Goal: Task Accomplishment & Management: Complete application form

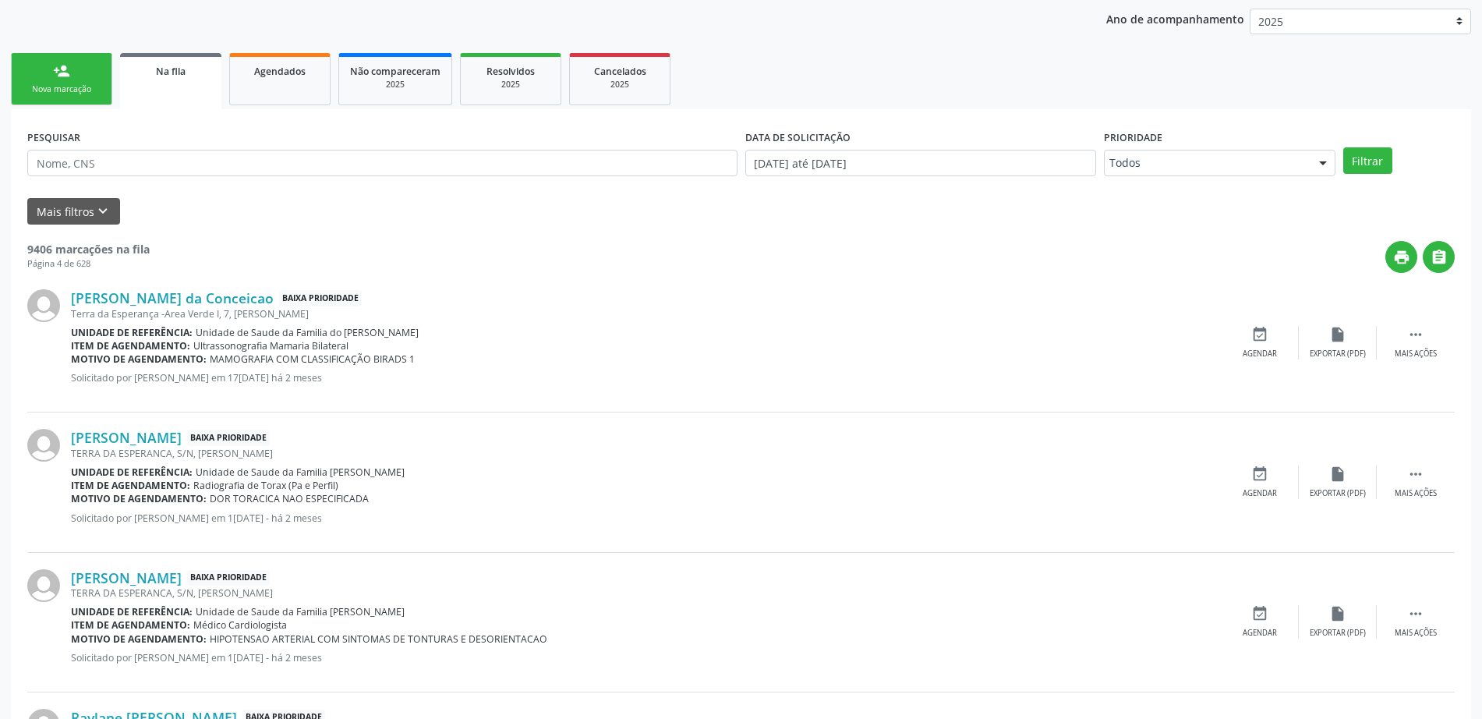
scroll to position [97, 0]
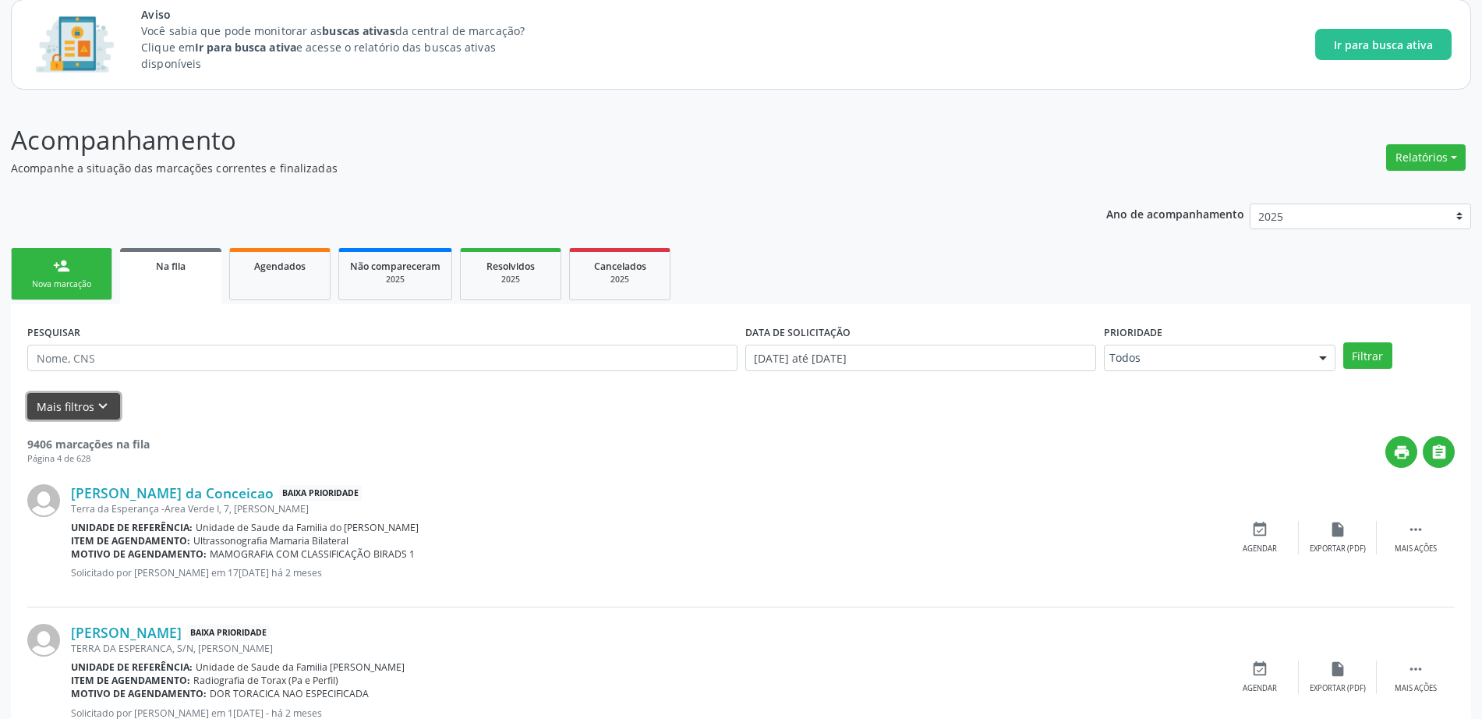
click at [71, 405] on button "Mais filtros keyboard_arrow_down" at bounding box center [73, 406] width 93 height 27
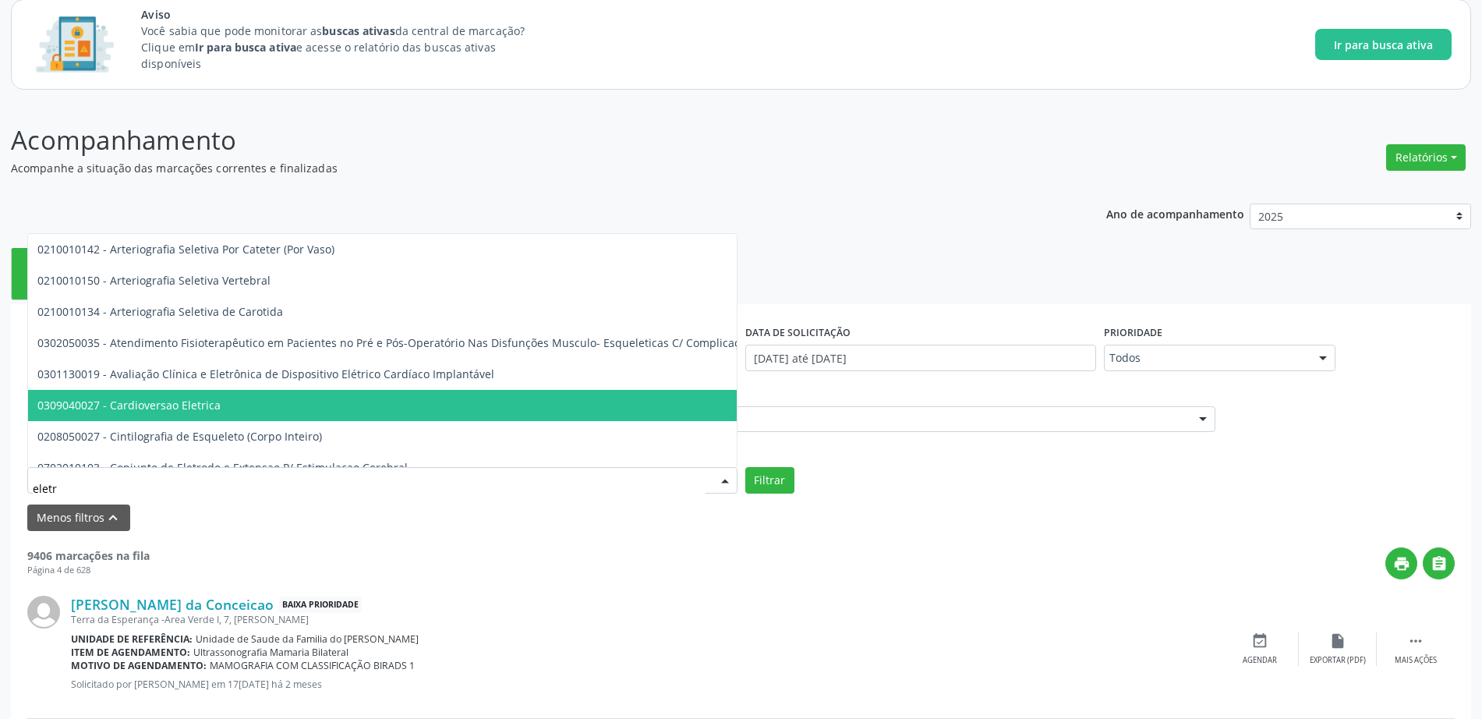
type input "eletro"
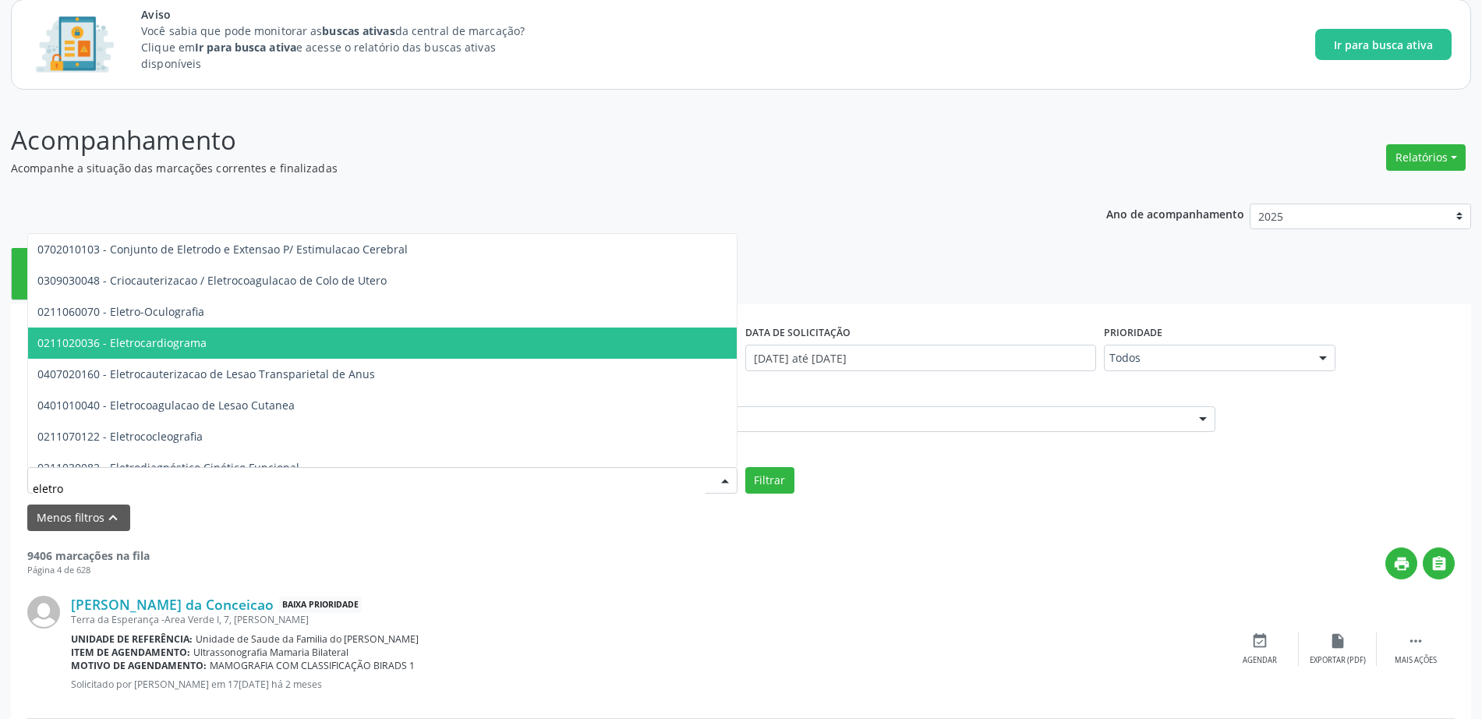
click at [207, 335] on span "0211020036 - Eletrocardiograma" at bounding box center [523, 342] width 990 height 31
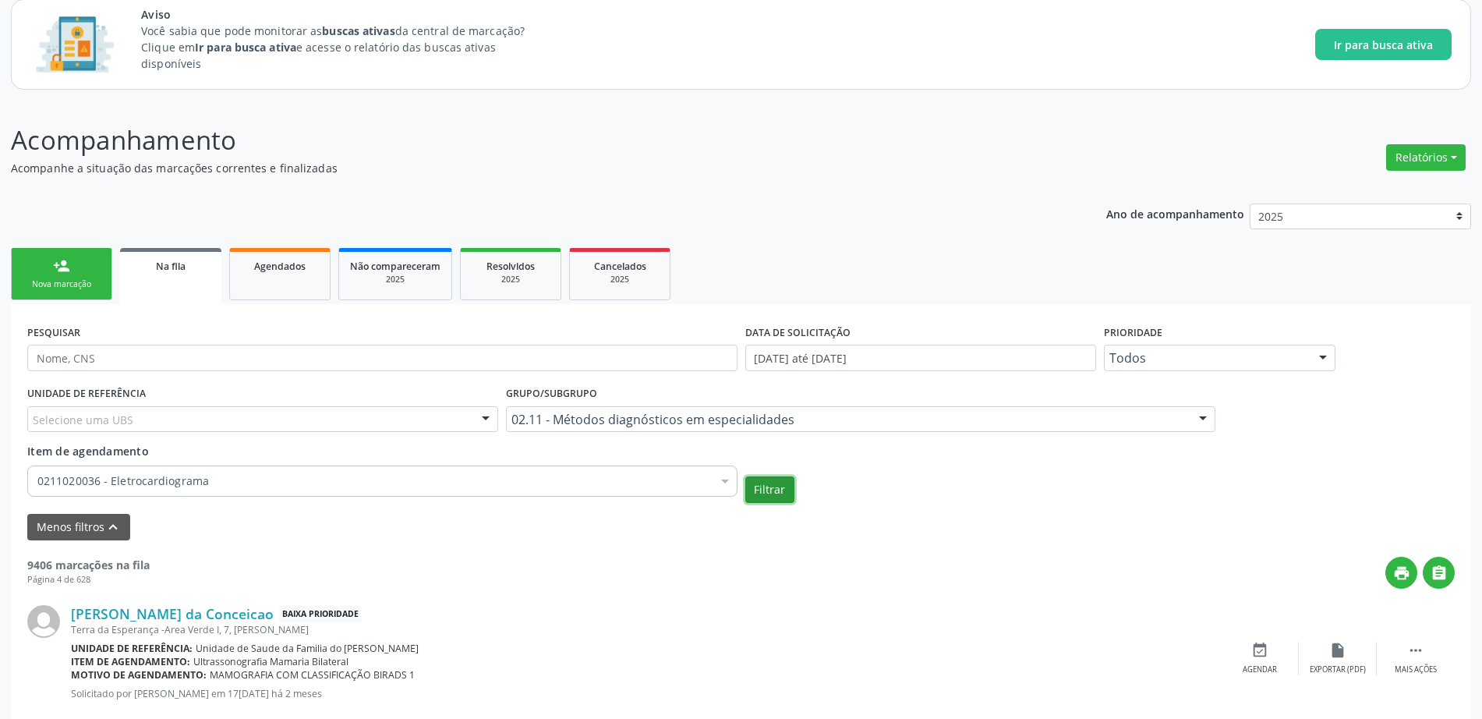
click at [775, 482] on button "Filtrar" at bounding box center [769, 489] width 49 height 26
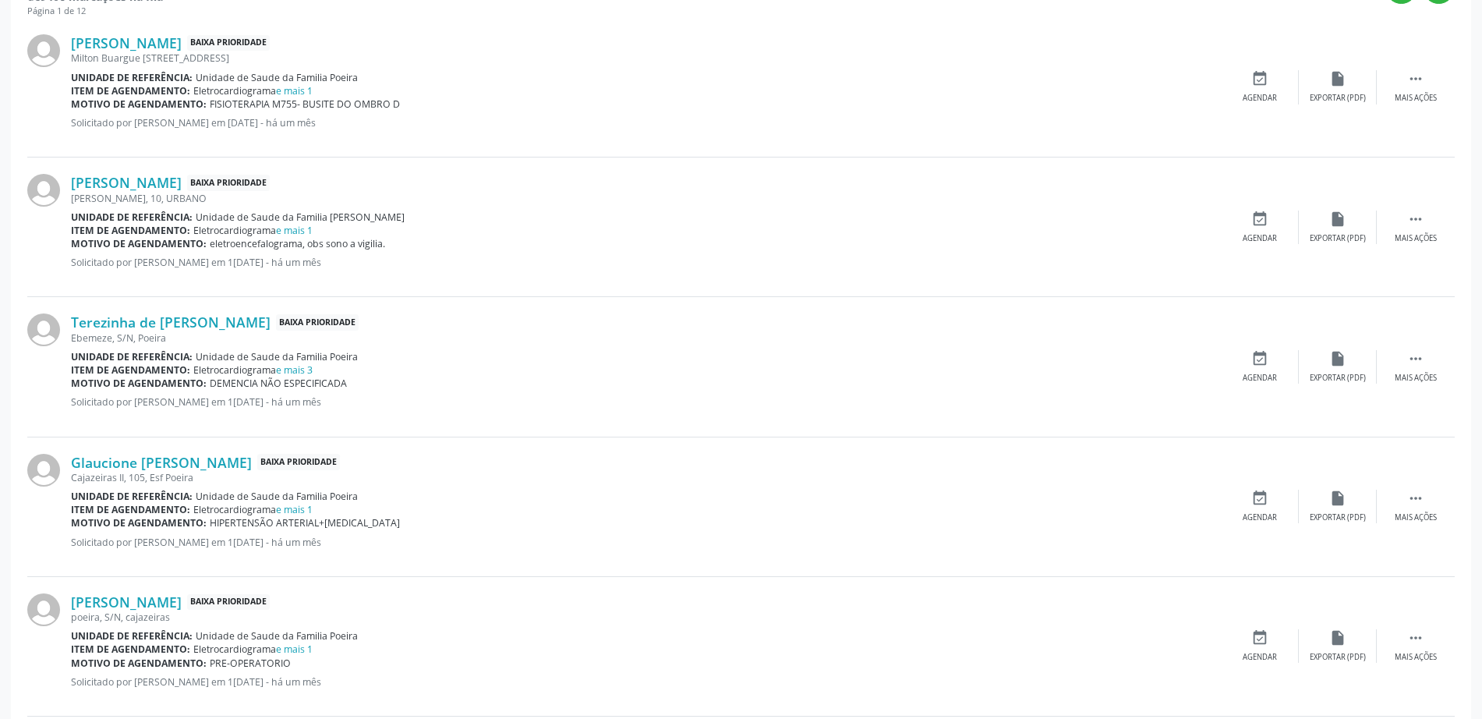
scroll to position [585, 0]
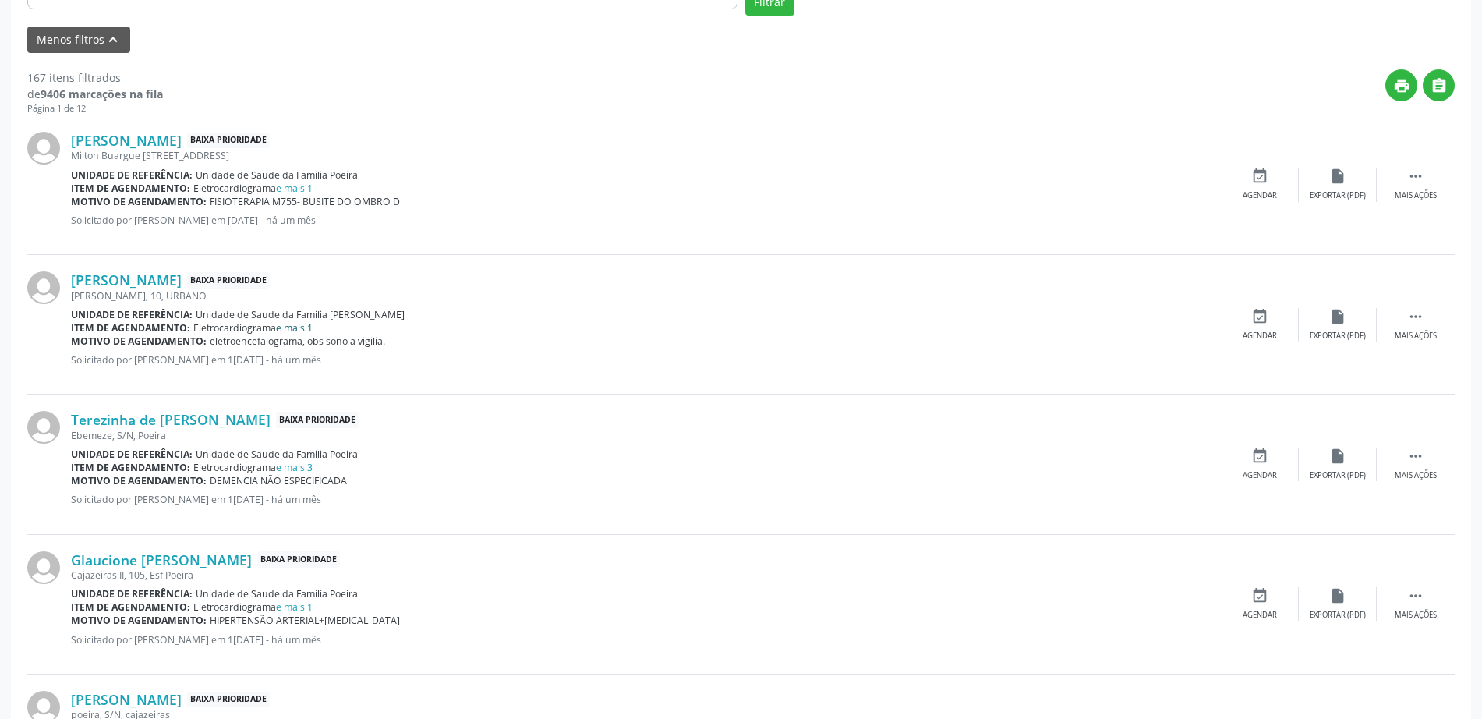
click at [297, 326] on link "e mais 1" at bounding box center [294, 327] width 37 height 13
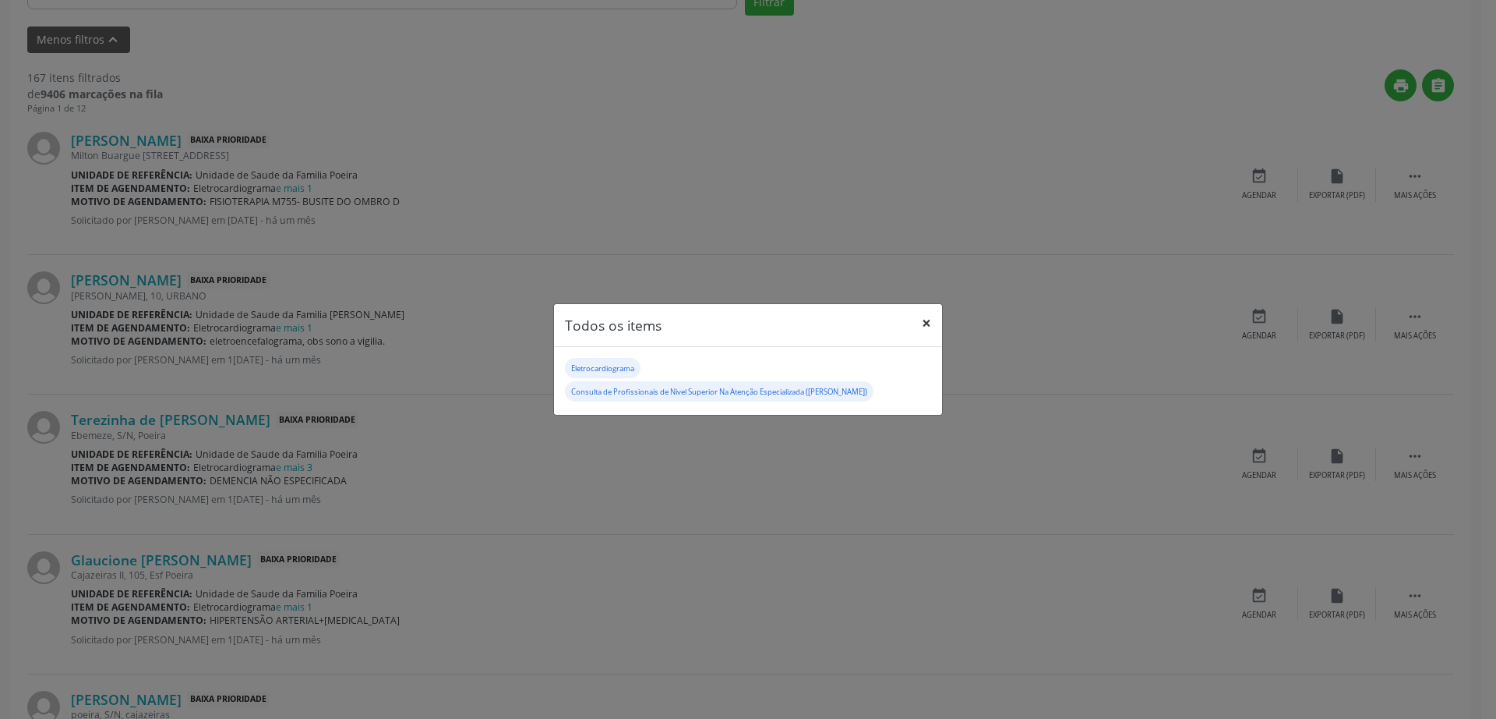
click at [931, 325] on button "×" at bounding box center [926, 323] width 31 height 38
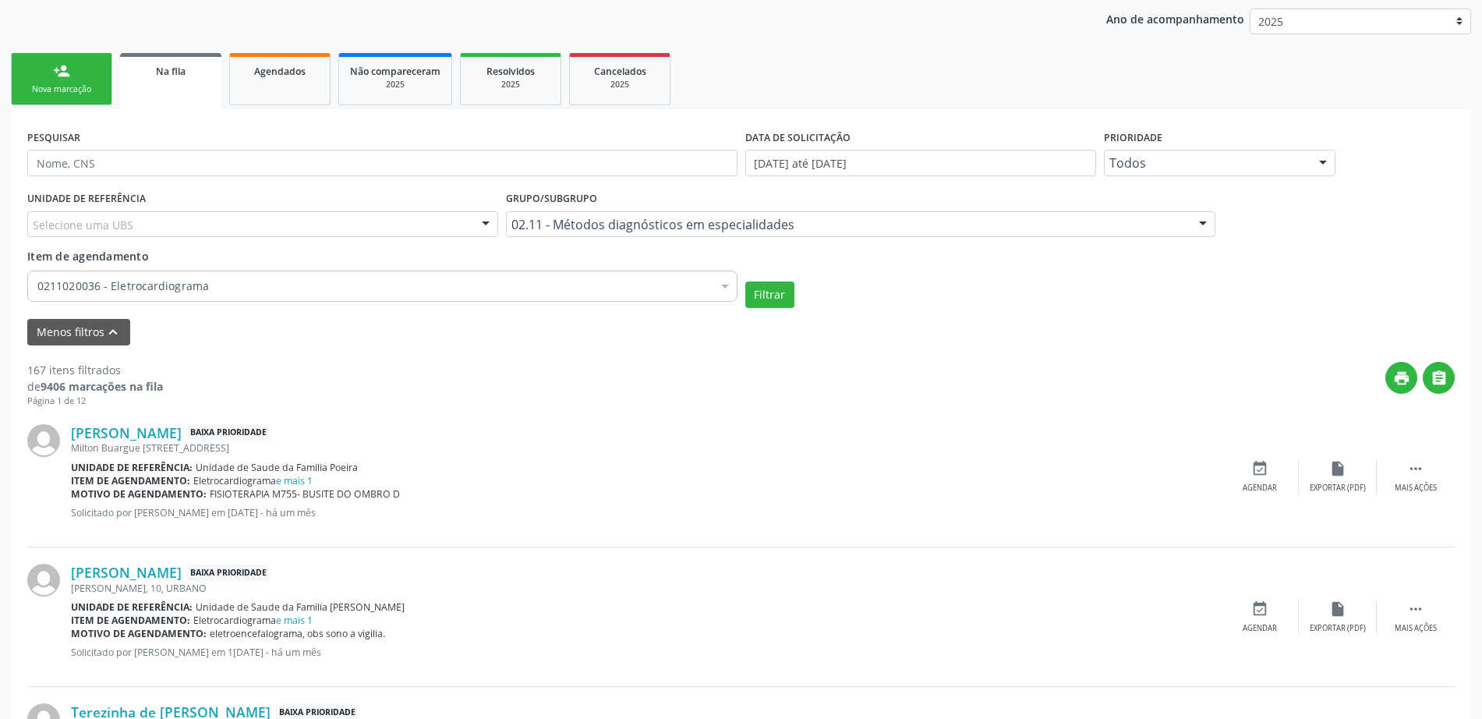
scroll to position [390, 0]
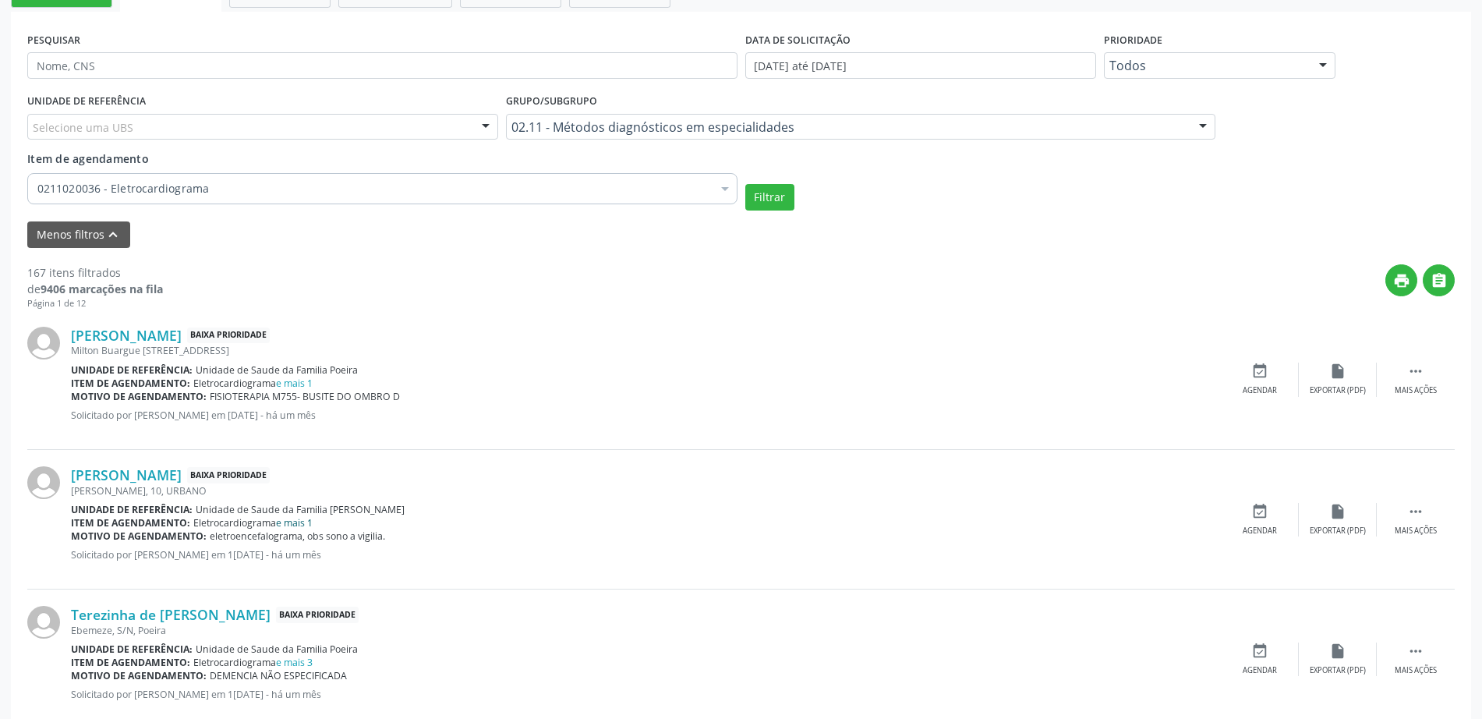
click at [303, 525] on link "e mais 1" at bounding box center [294, 522] width 37 height 13
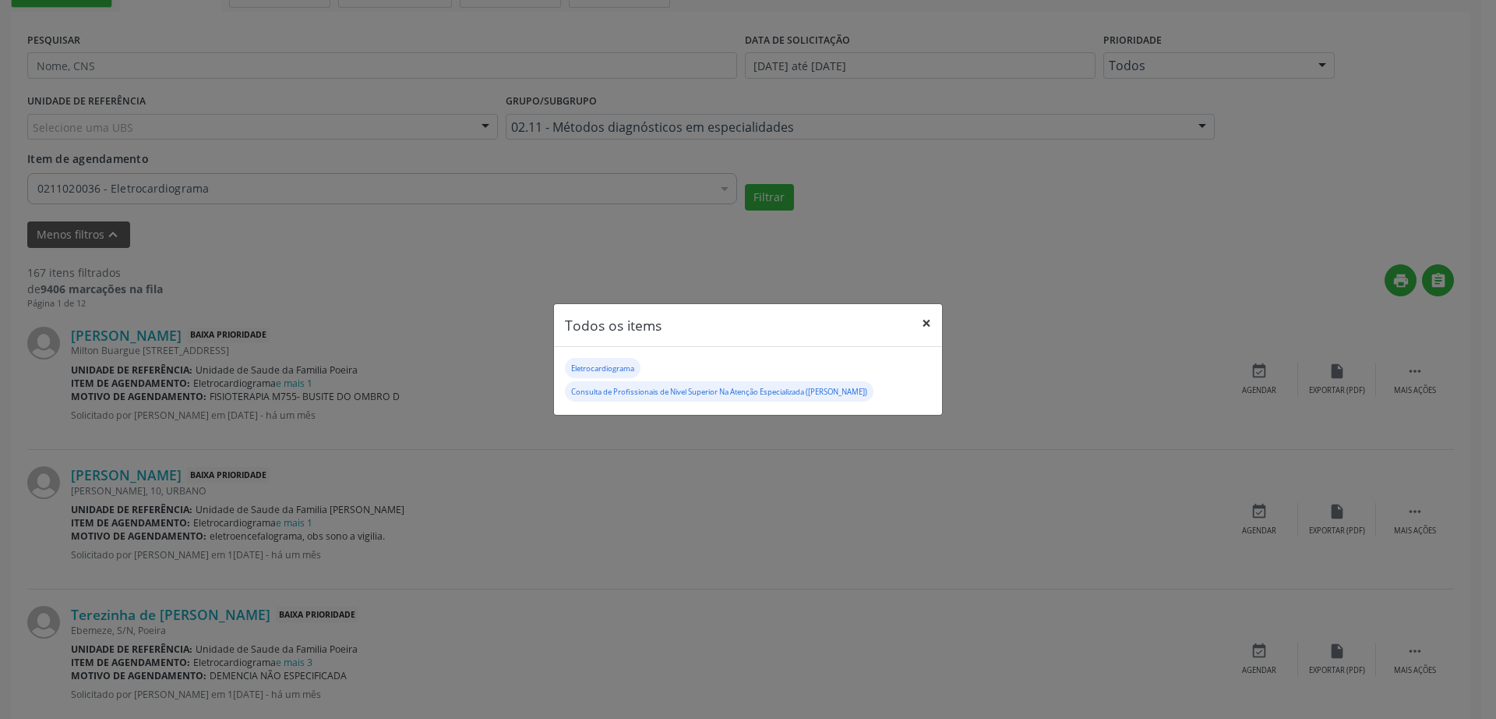
click at [930, 323] on button "×" at bounding box center [926, 323] width 31 height 38
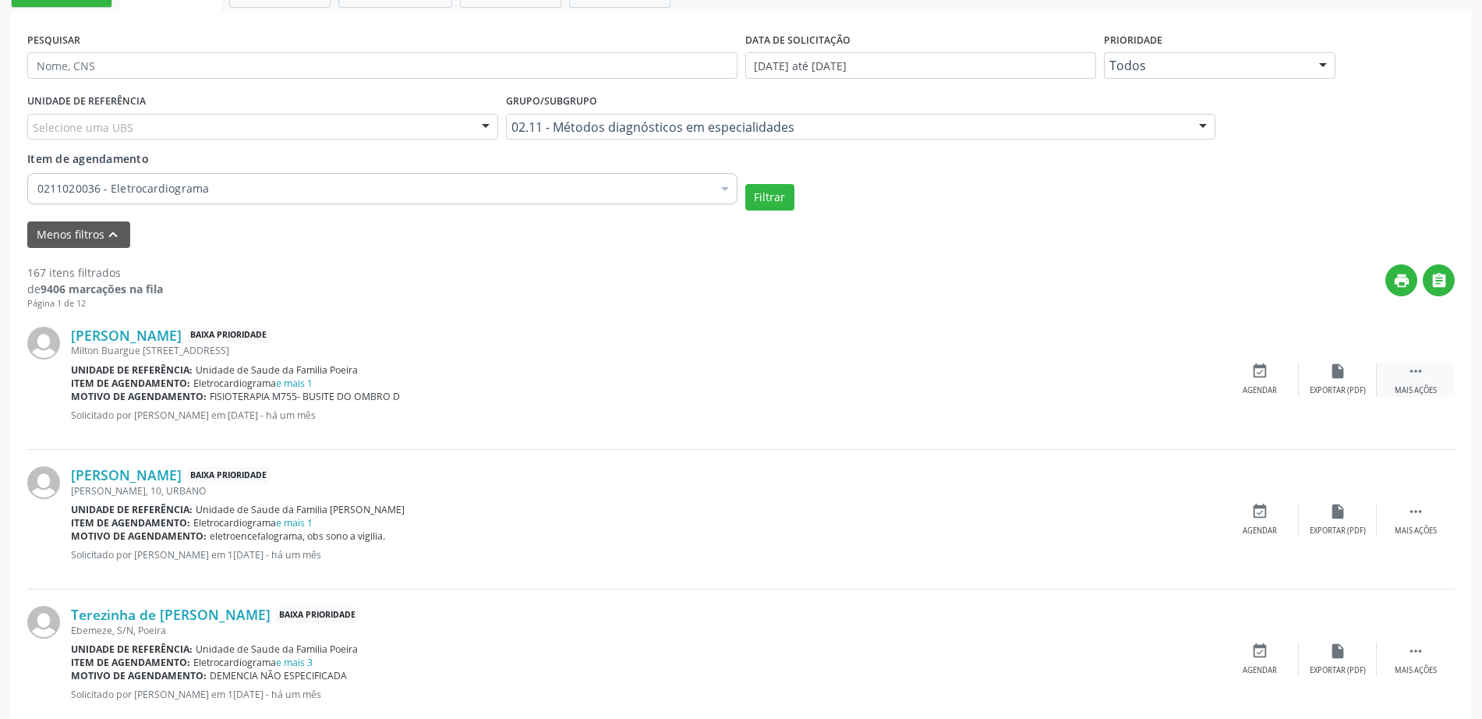
click at [1419, 384] on div " Mais ações" at bounding box center [1415, 379] width 78 height 34
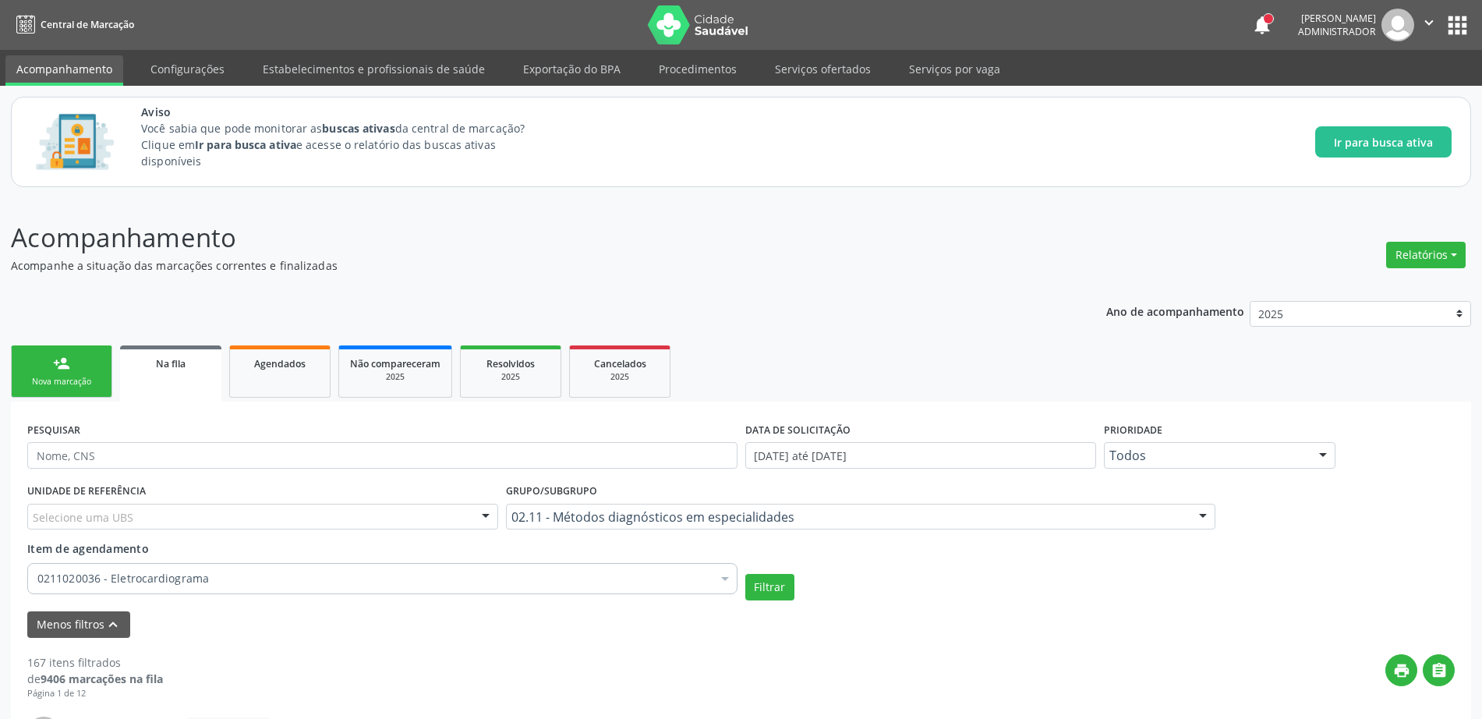
click at [89, 625] on button "Menos filtros keyboard_arrow_up" at bounding box center [78, 624] width 103 height 27
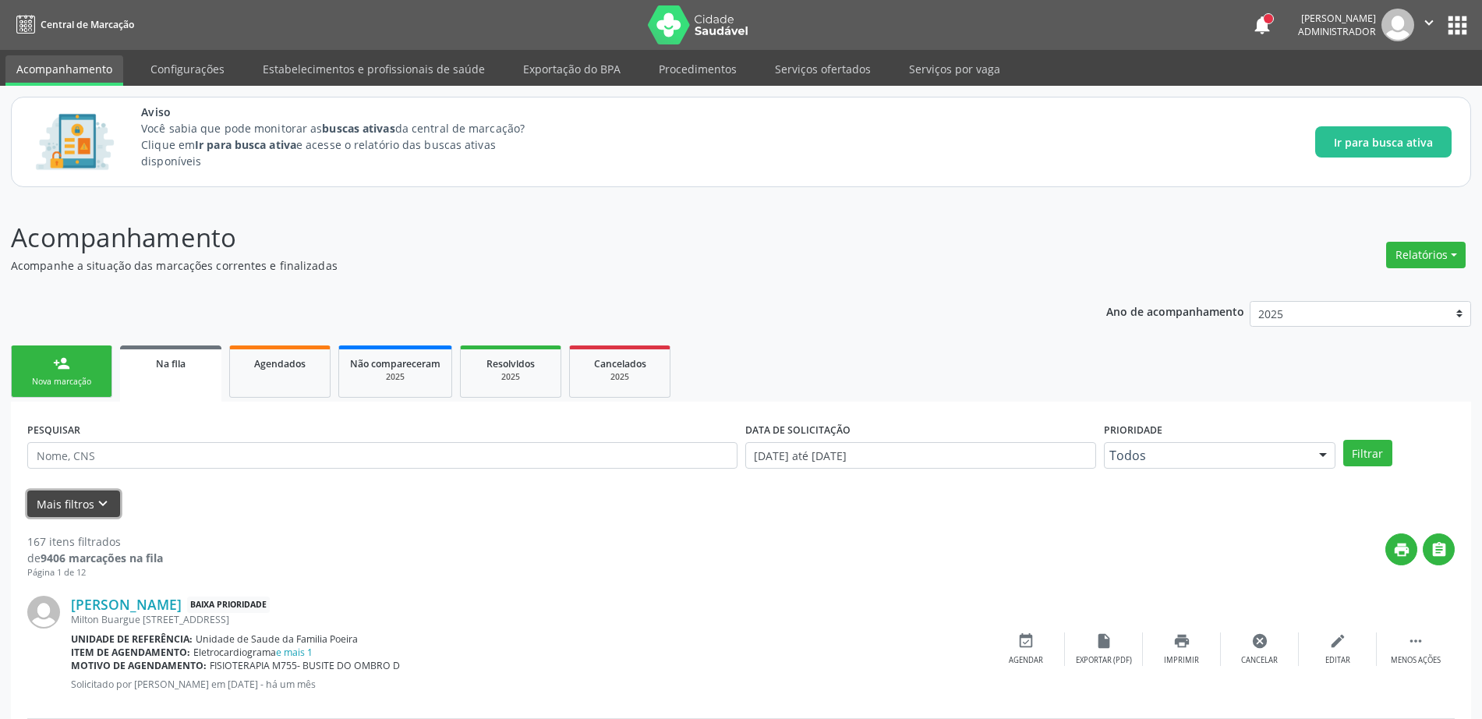
scroll to position [195, 0]
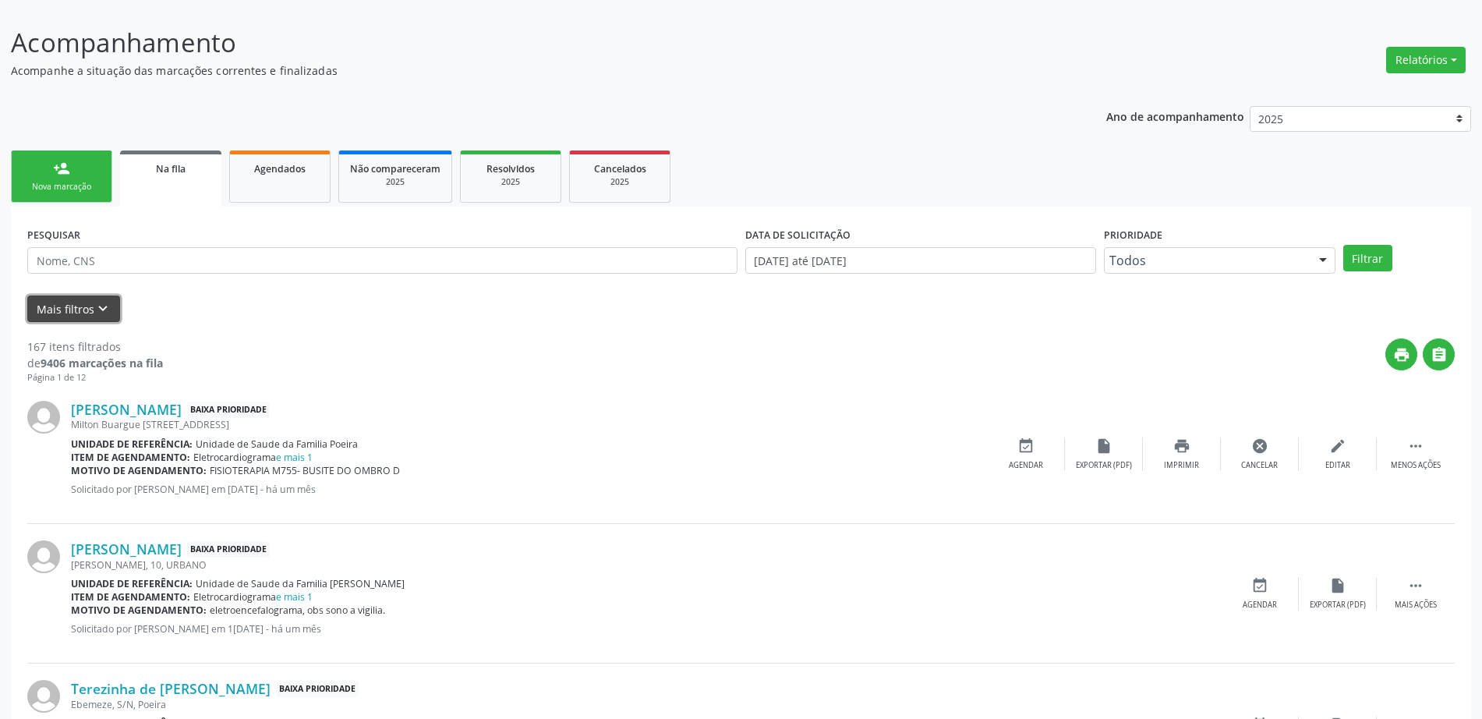
click at [87, 299] on button "Mais filtros keyboard_arrow_down" at bounding box center [73, 308] width 93 height 27
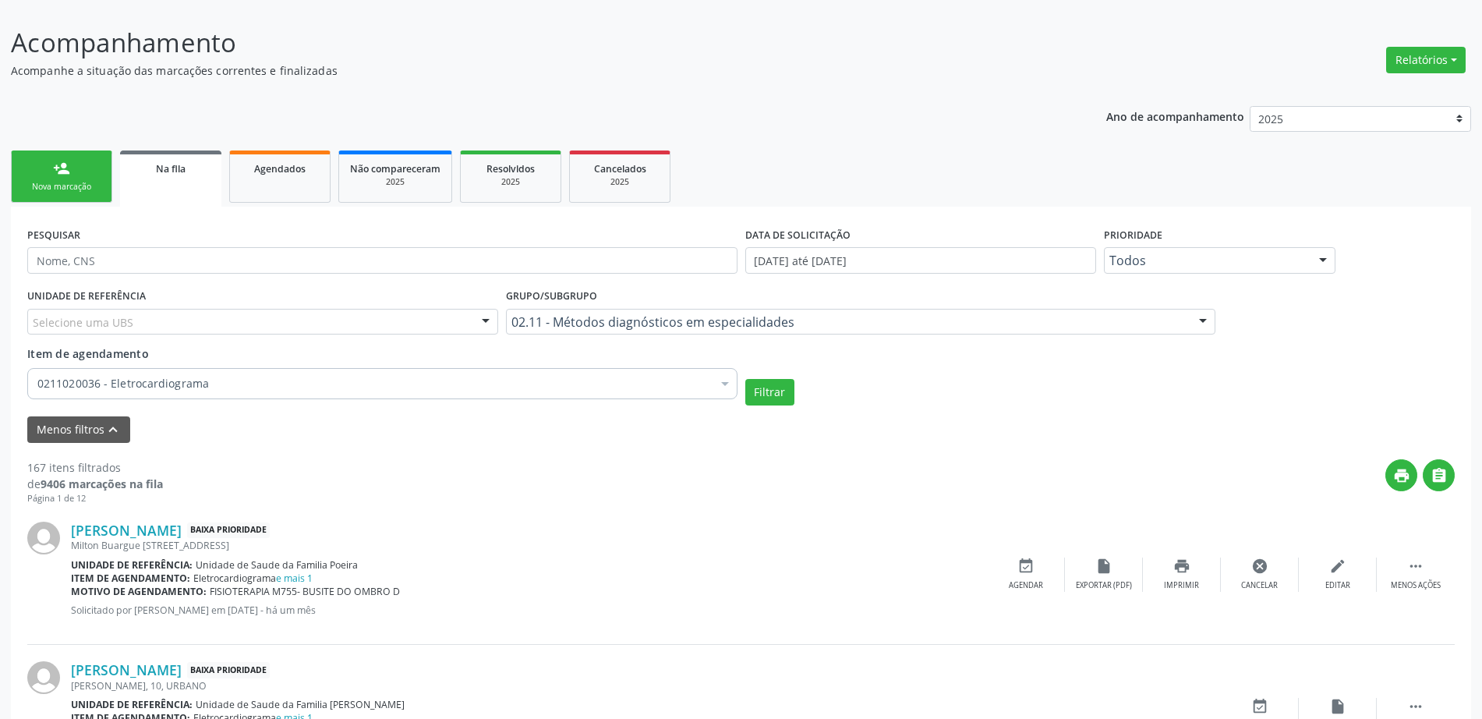
click at [1044, 309] on div "02.11 - Métodos diagnósticos em especialidades" at bounding box center [861, 322] width 710 height 26
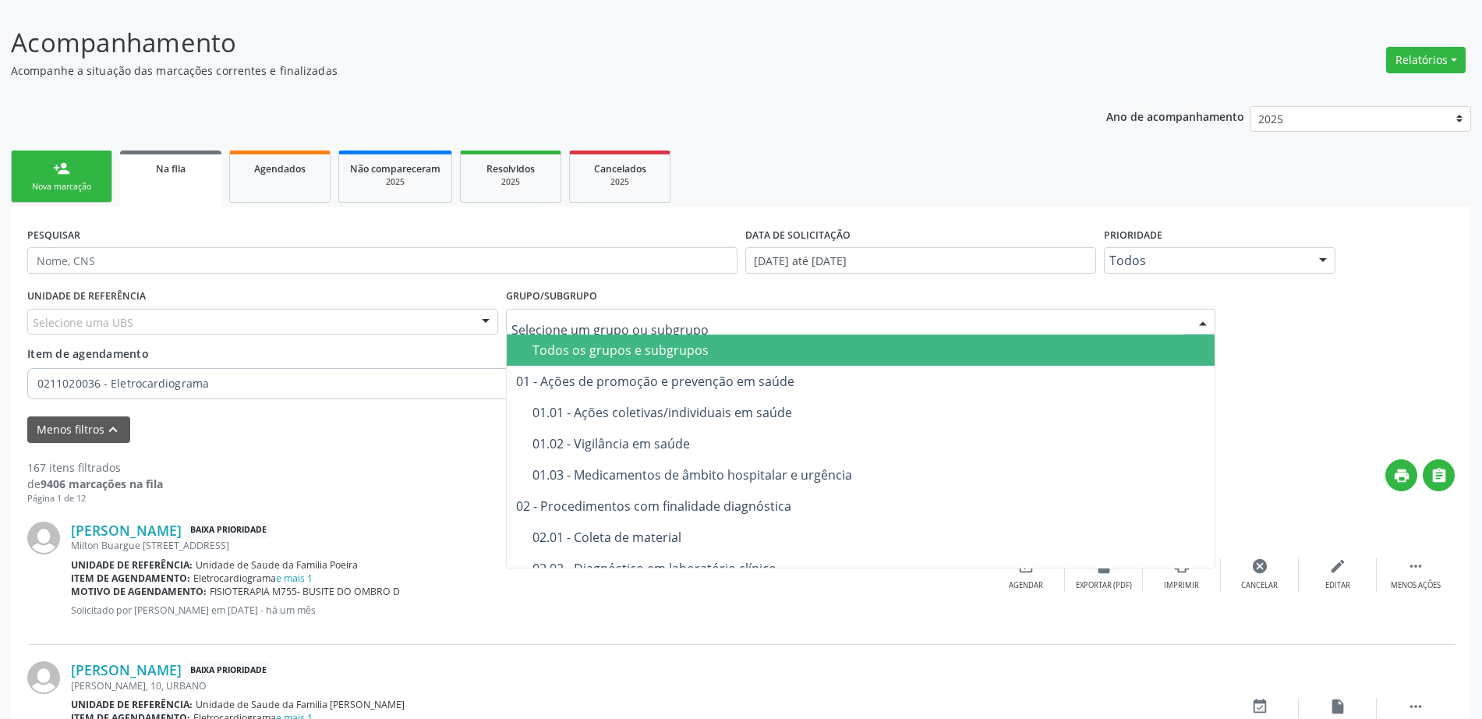
click at [633, 355] on div "Todos os grupos e subgrupos" at bounding box center [868, 350] width 673 height 12
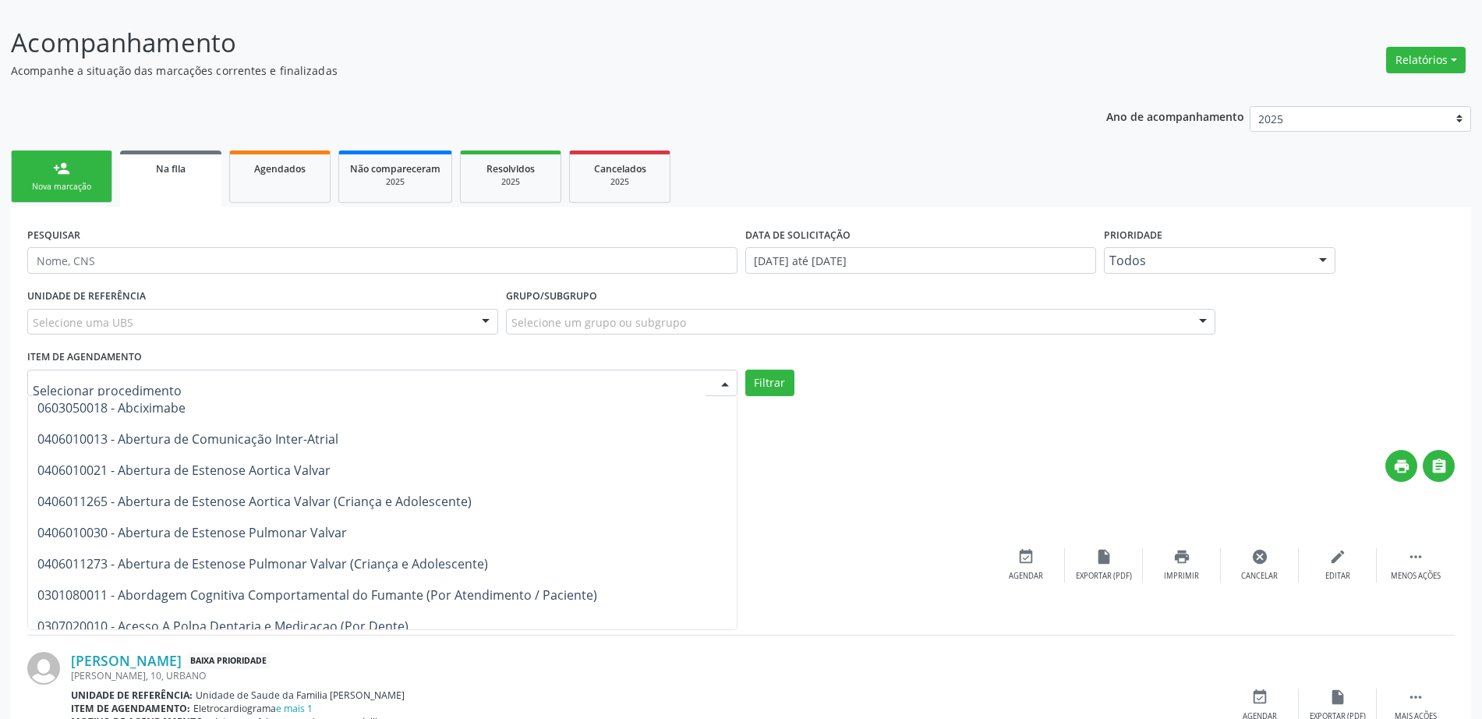
scroll to position [0, 0]
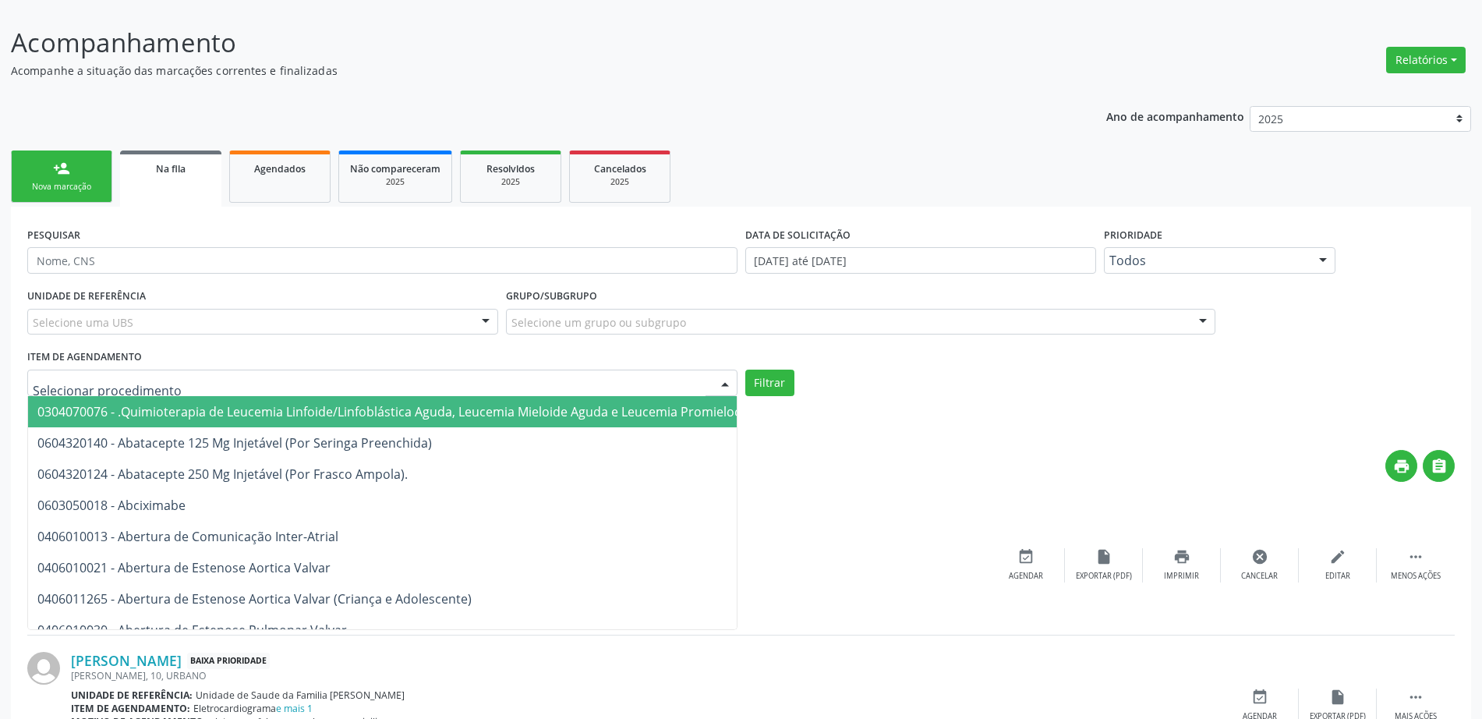
click at [150, 383] on input "text" at bounding box center [369, 390] width 673 height 31
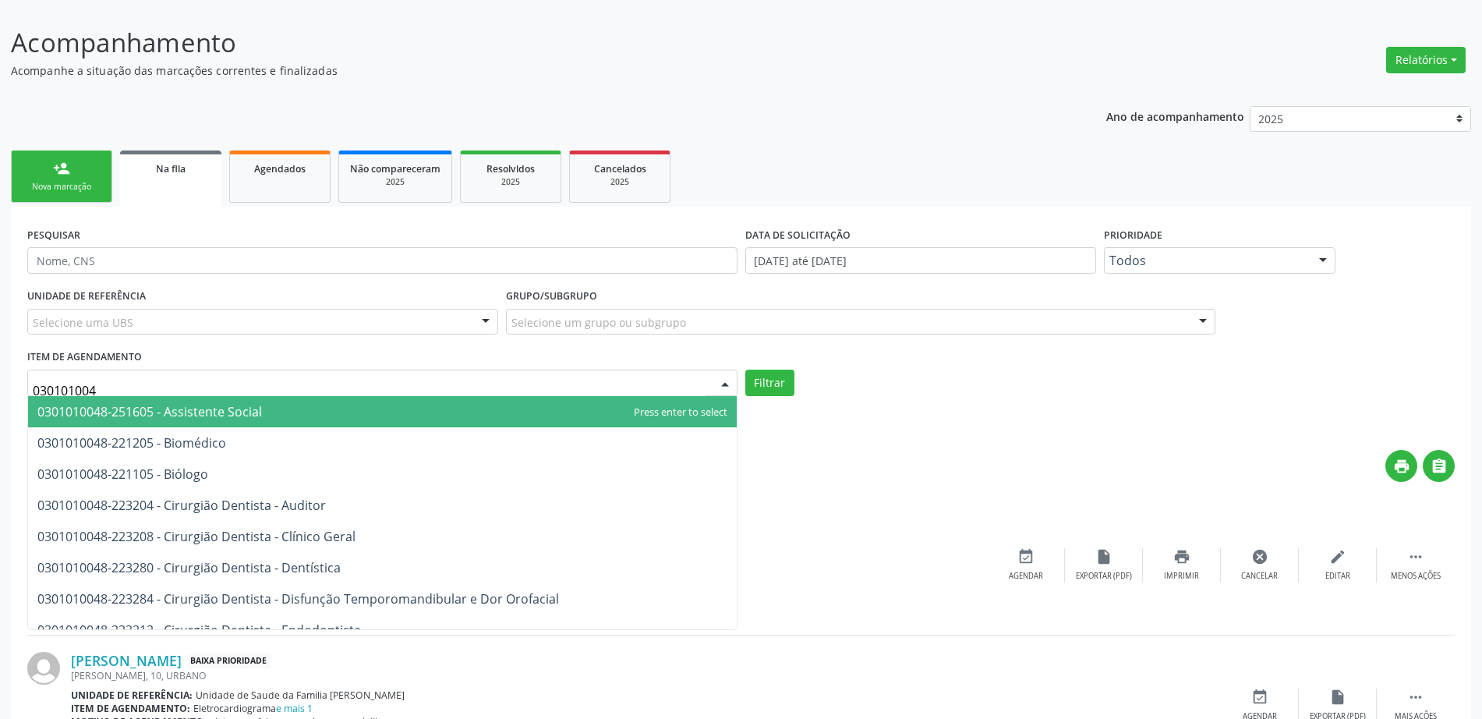
type input "0301010048"
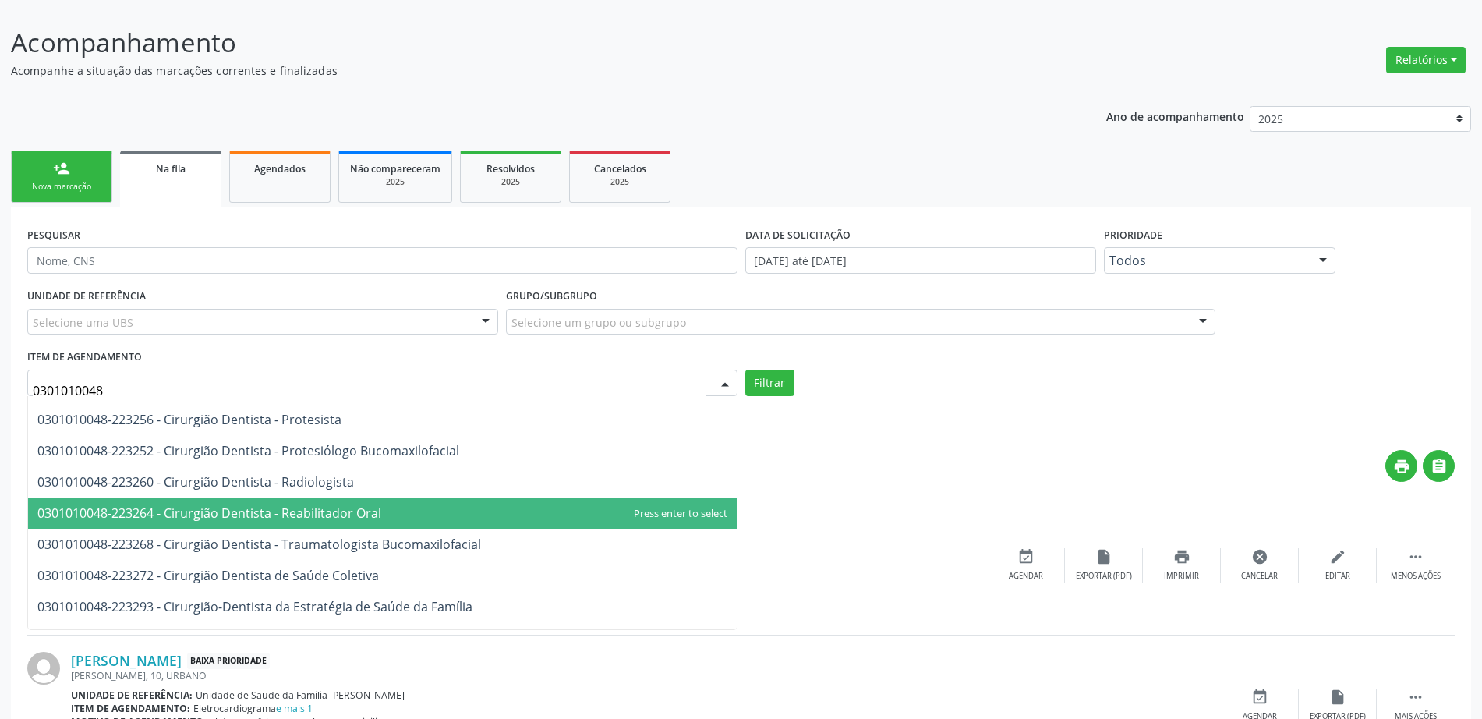
scroll to position [682, 0]
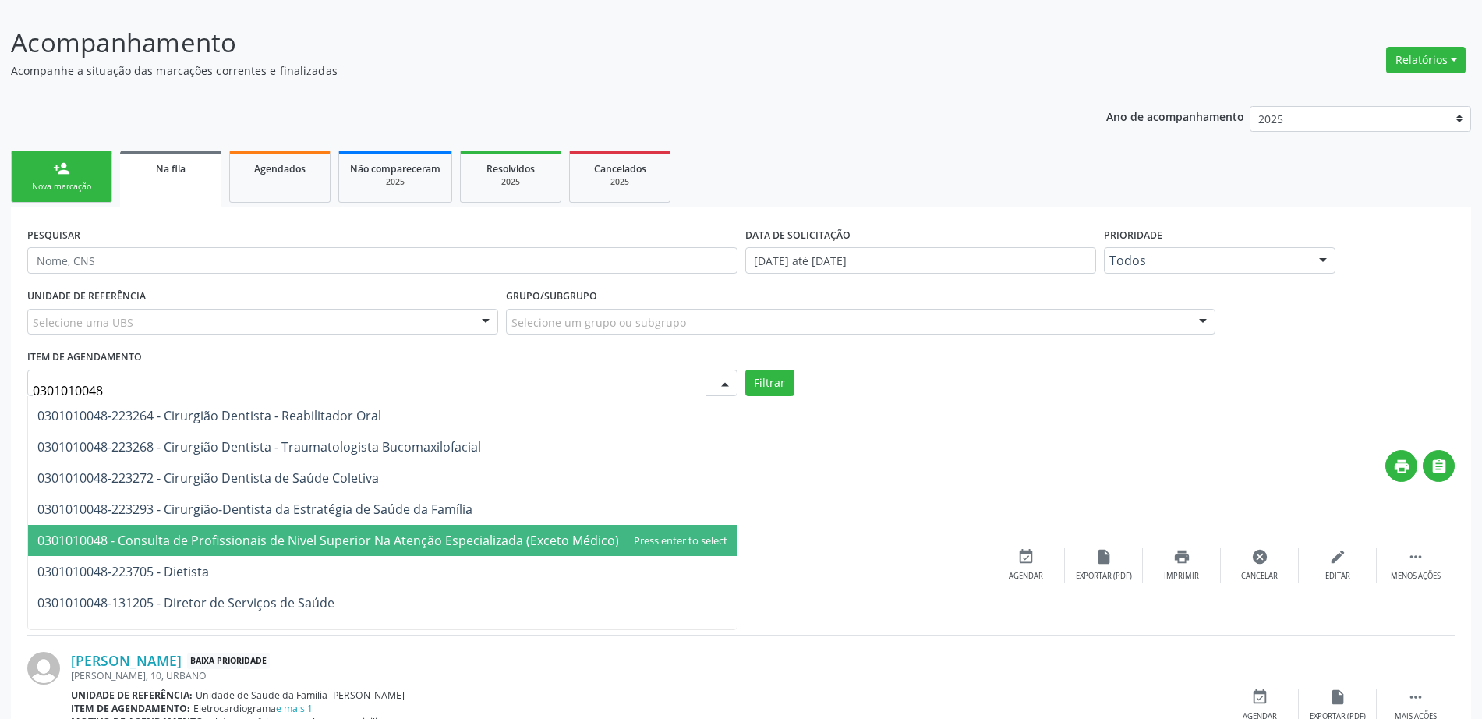
click at [197, 544] on span "0301010048 - Consulta de Profissionais de Nivel Superior Na Atenção Especializa…" at bounding box center [327, 540] width 581 height 17
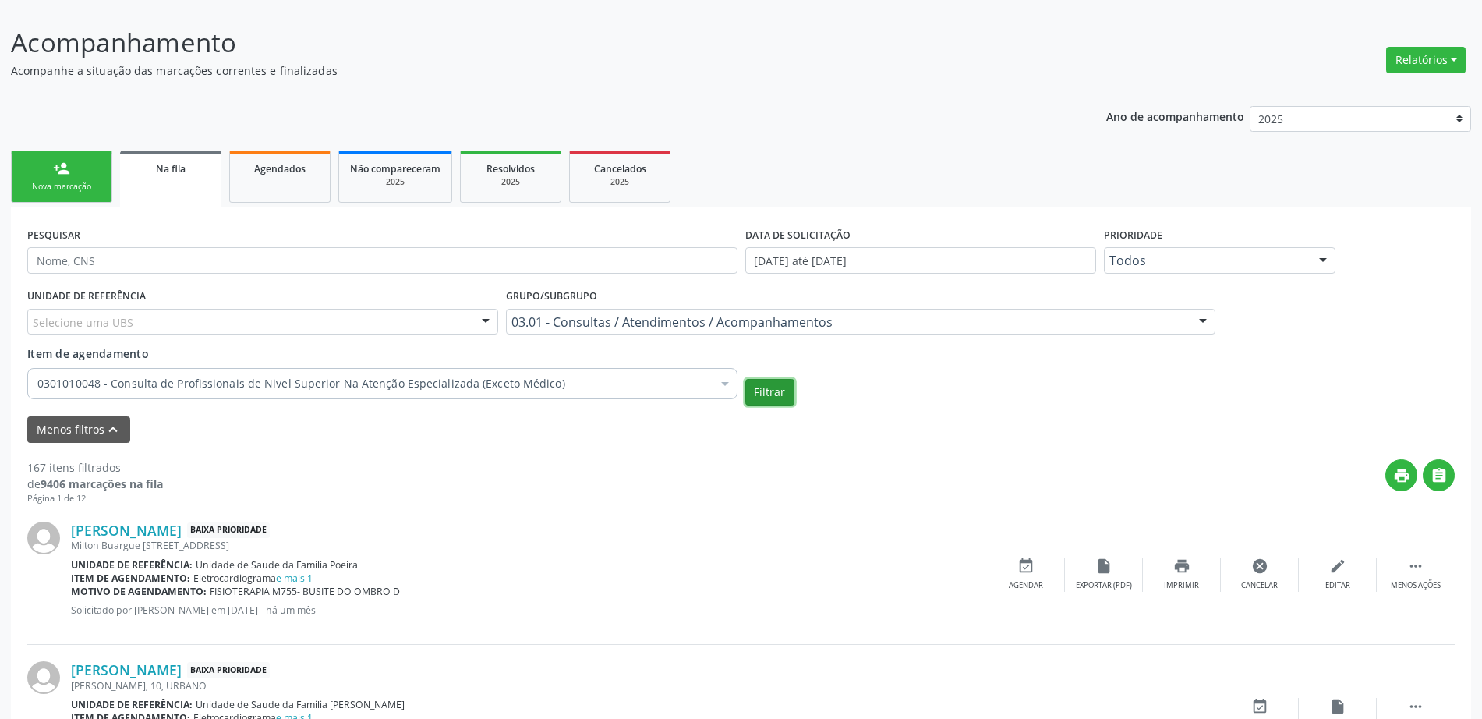
click at [767, 394] on button "Filtrar" at bounding box center [769, 392] width 49 height 26
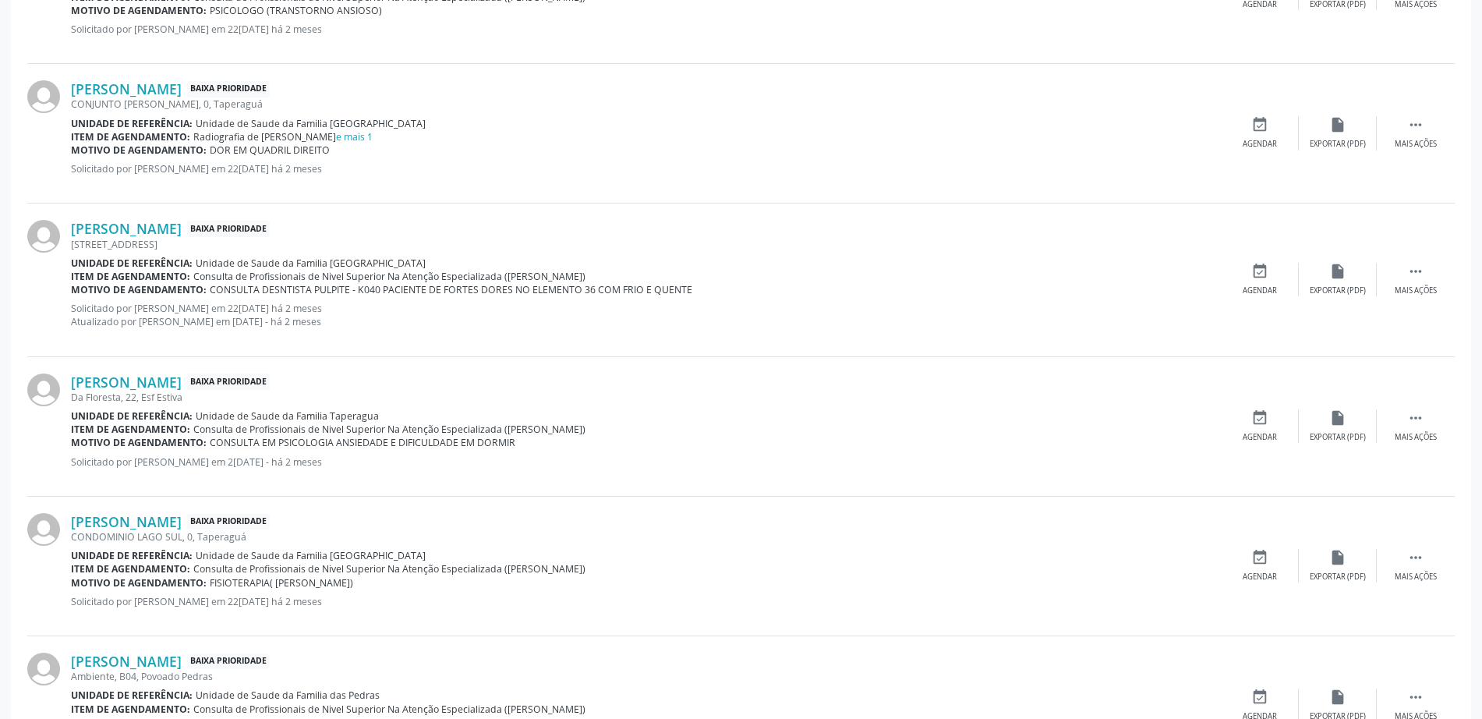
scroll to position [2175, 0]
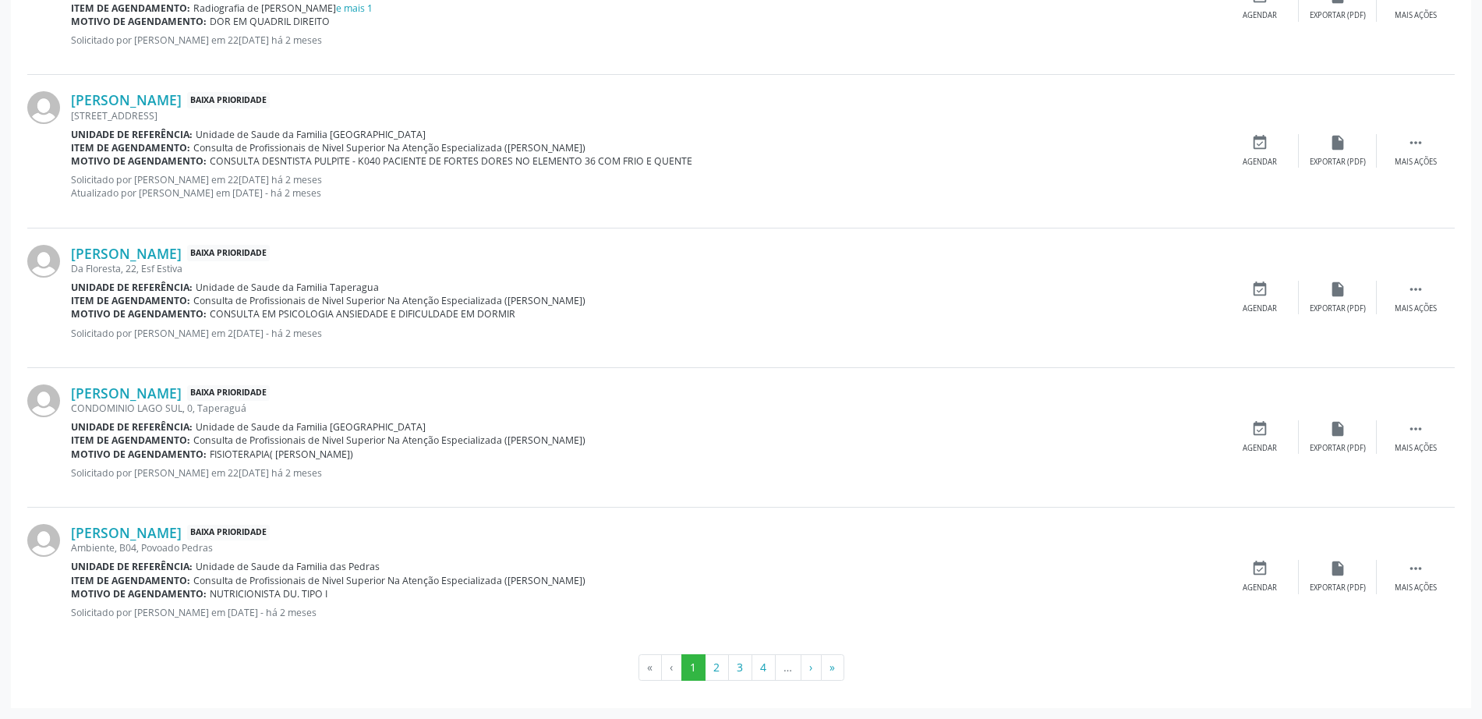
drag, startPoint x: 209, startPoint y: 457, endPoint x: 369, endPoint y: 453, distance: 160.6
click at [369, 453] on div "Motivo de agendamento: FISIOTERAPIA( JOELHO ESQUERDO)" at bounding box center [646, 453] width 1150 height 13
click at [572, 474] on p "Solicitado por [PERSON_NAME] em 22[DATE] há 2 meses" at bounding box center [646, 472] width 1150 height 13
click at [716, 666] on button "2" at bounding box center [717, 667] width 24 height 26
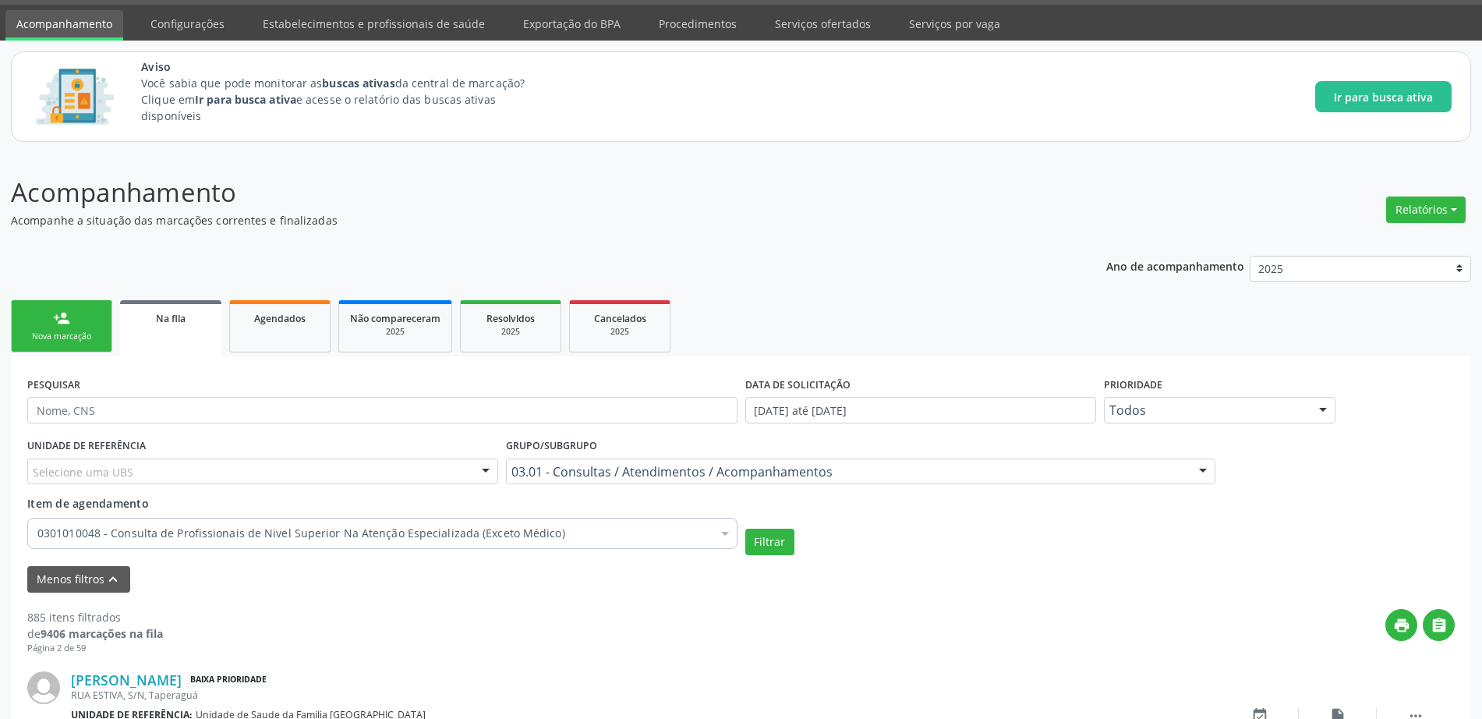
scroll to position [2161, 0]
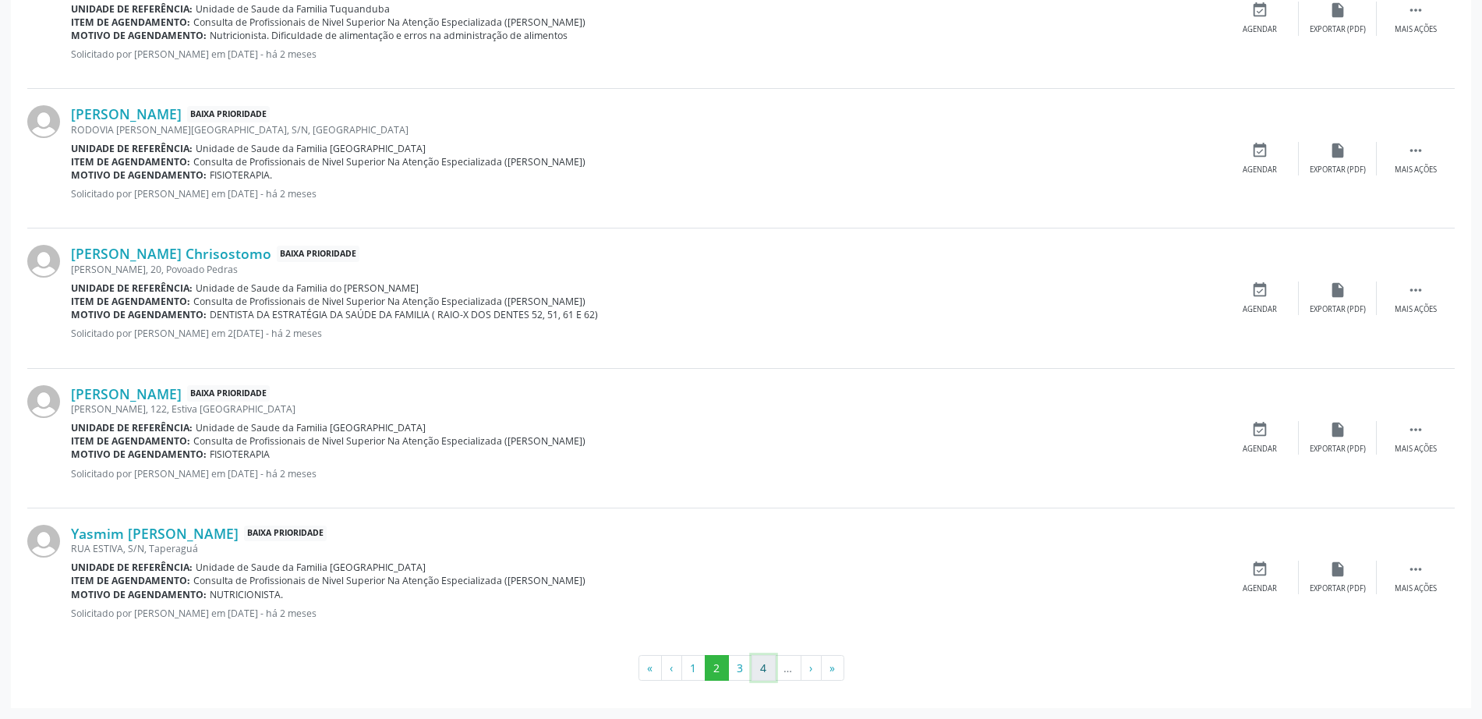
click at [768, 670] on button "4" at bounding box center [763, 668] width 24 height 26
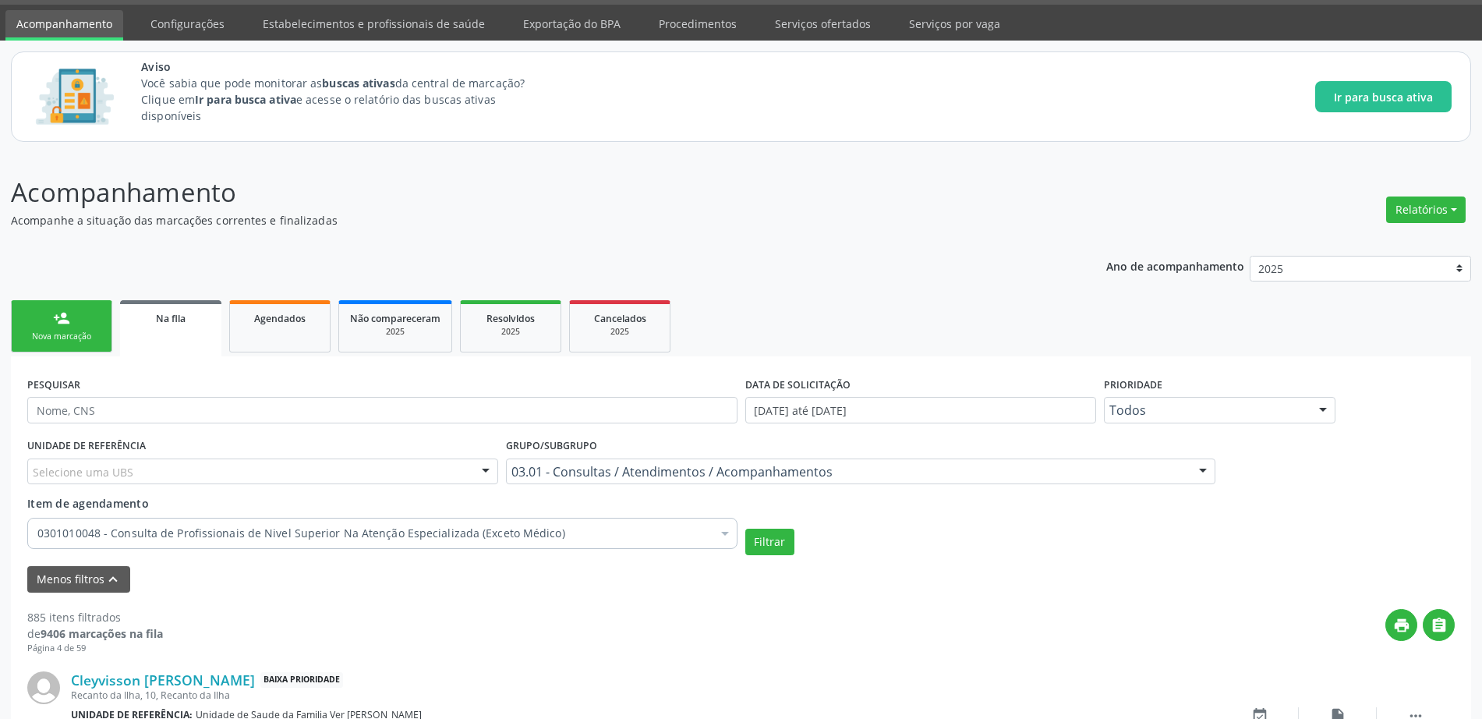
scroll to position [2214, 0]
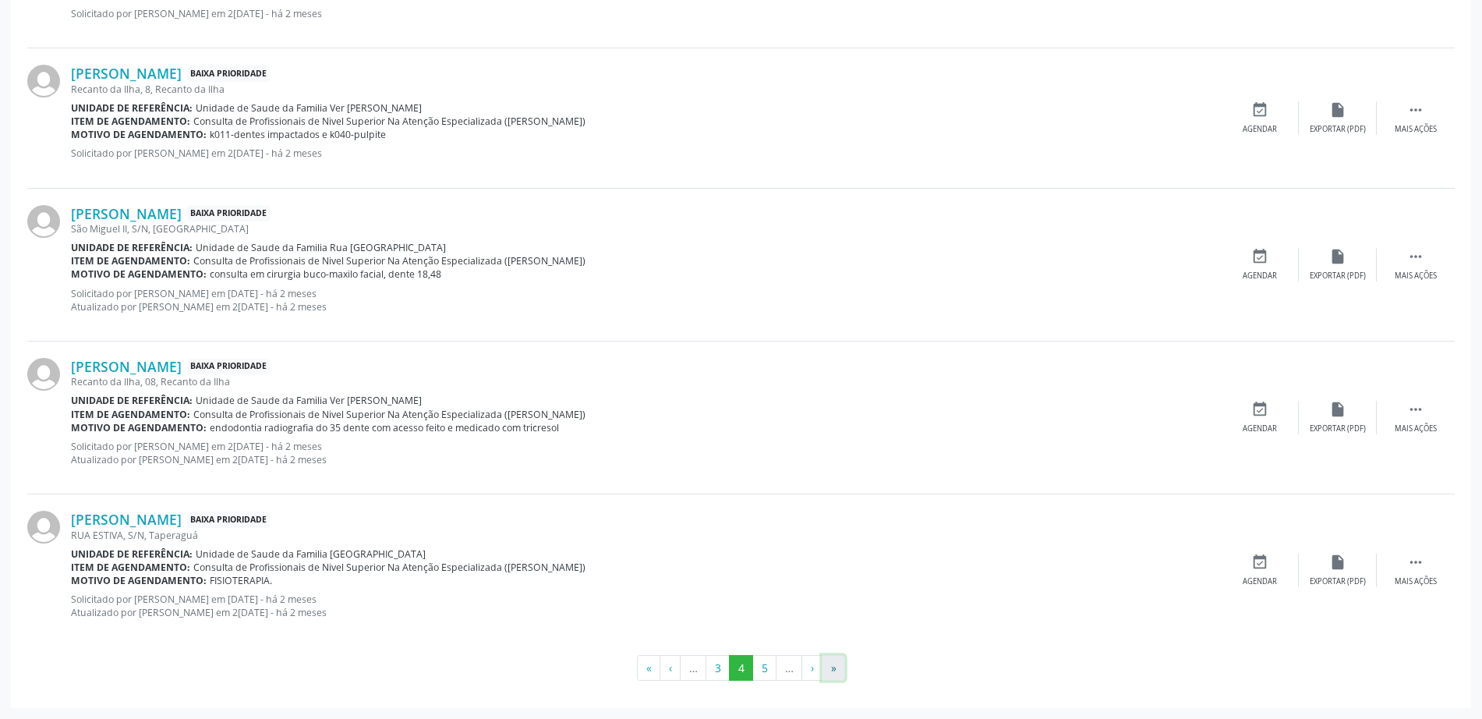
click at [834, 665] on button "»" at bounding box center [832, 668] width 23 height 26
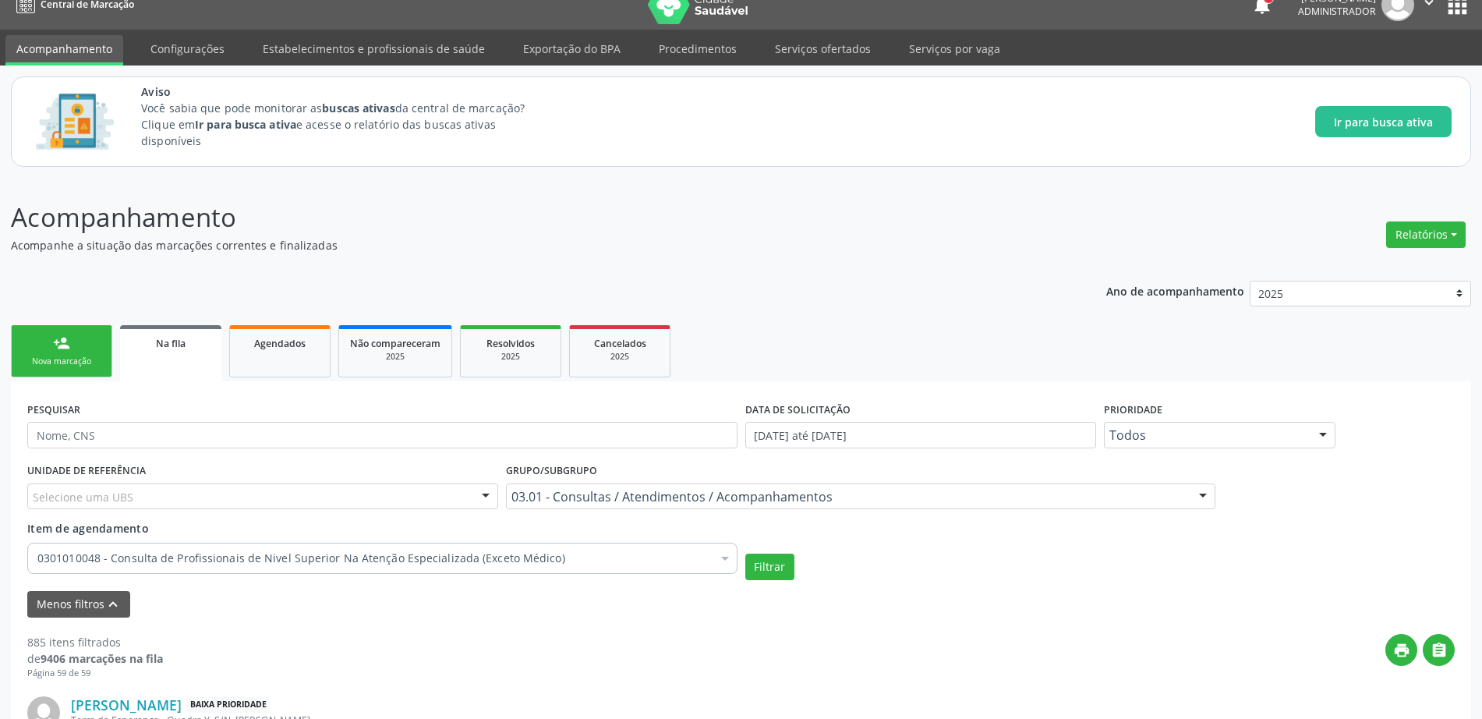
scroll to position [0, 0]
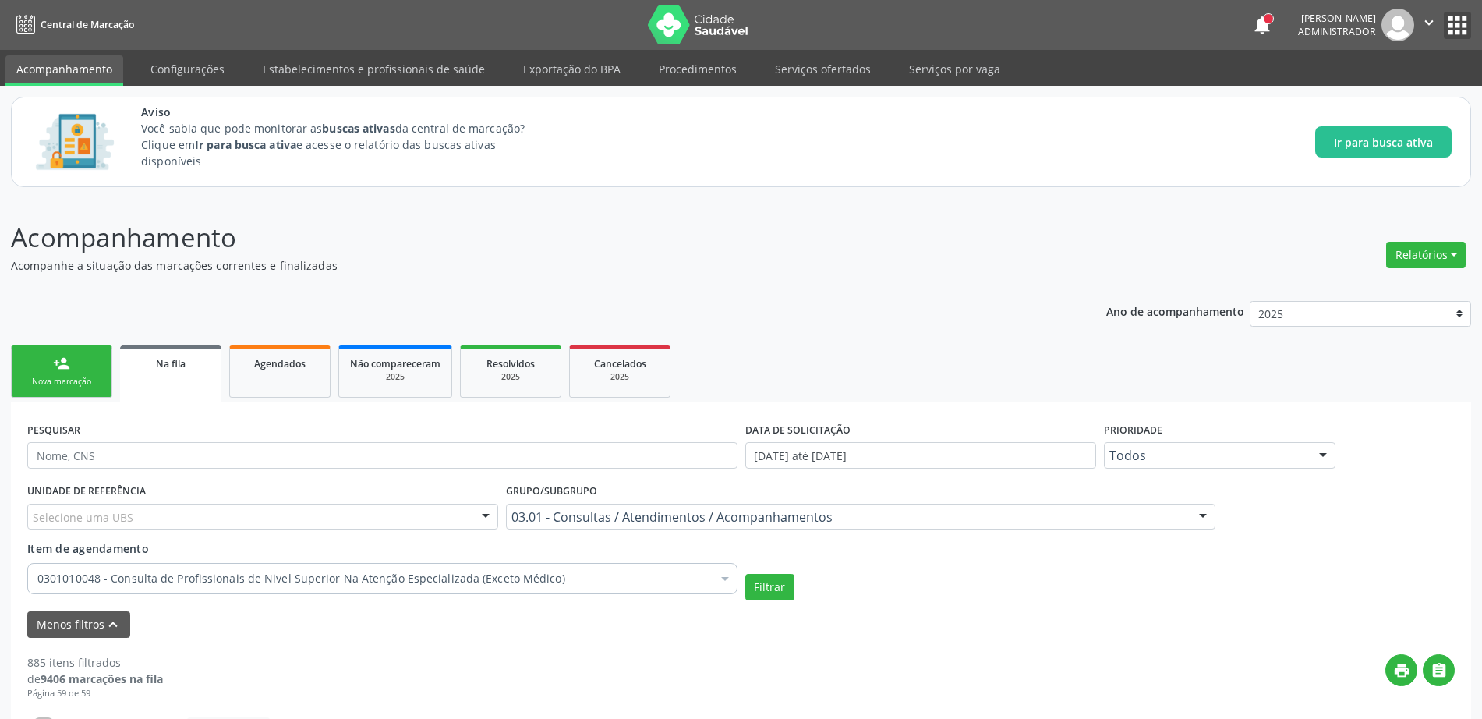
drag, startPoint x: 1456, startPoint y: 26, endPoint x: 1486, endPoint y: 94, distance: 74.3
click at [1481, 94] on html "Central de Marcação notifications [PERSON_NAME] Administrador  Configurações S…" at bounding box center [741, 359] width 1482 height 719
click at [42, 363] on link "person_add Nova marcação" at bounding box center [61, 371] width 101 height 52
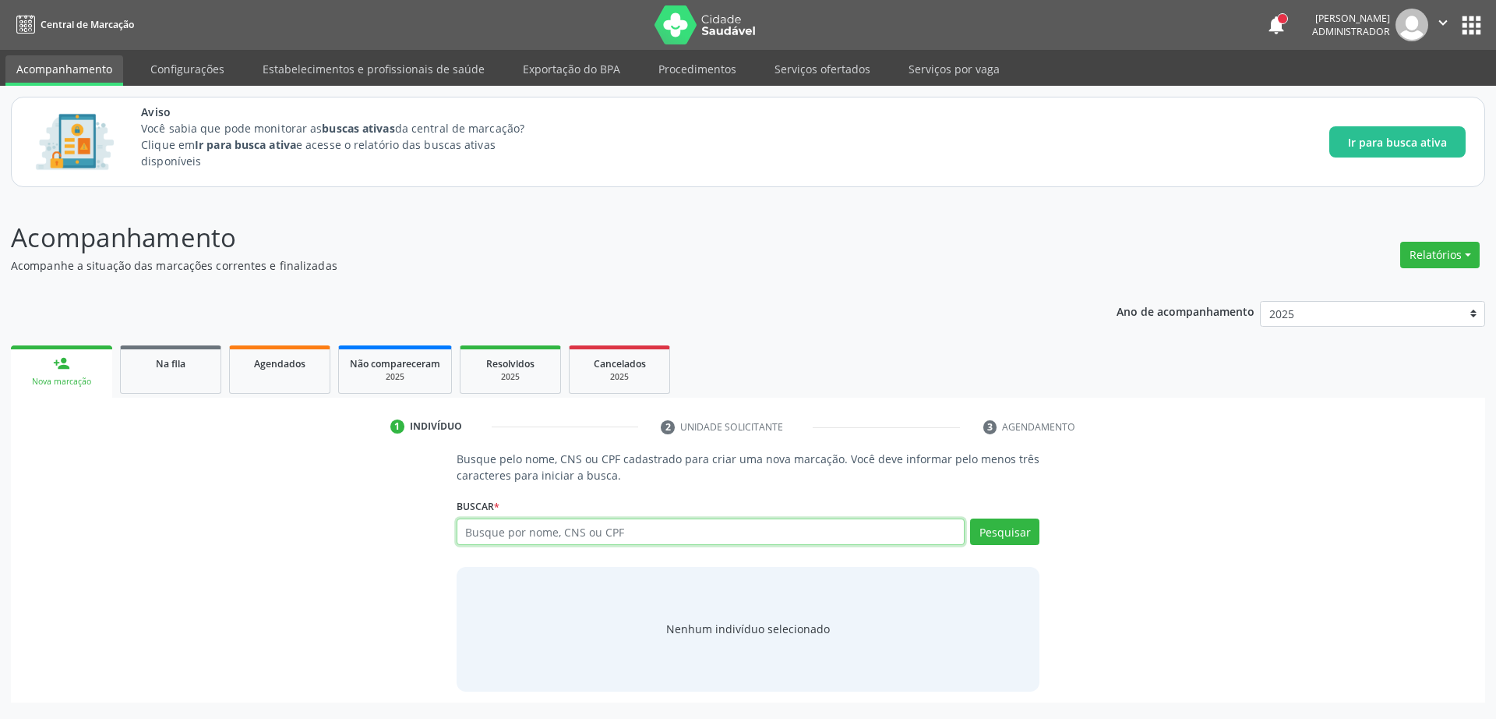
click at [579, 526] on input "text" at bounding box center [711, 531] width 509 height 26
type input "02038939489"
click at [1021, 533] on button "Pesquisar" at bounding box center [1004, 531] width 69 height 26
type input "02038939489"
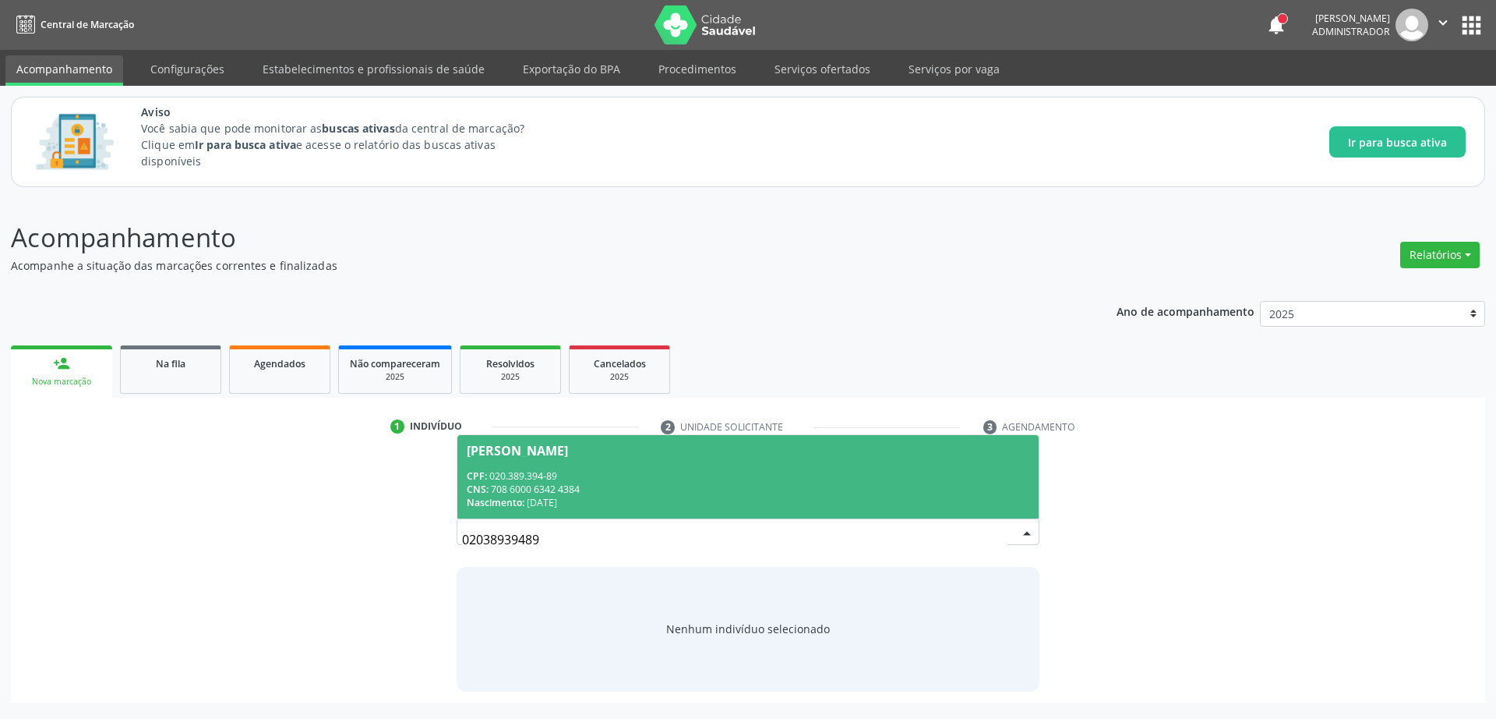
click at [568, 453] on div "[PERSON_NAME]" at bounding box center [517, 450] width 101 height 12
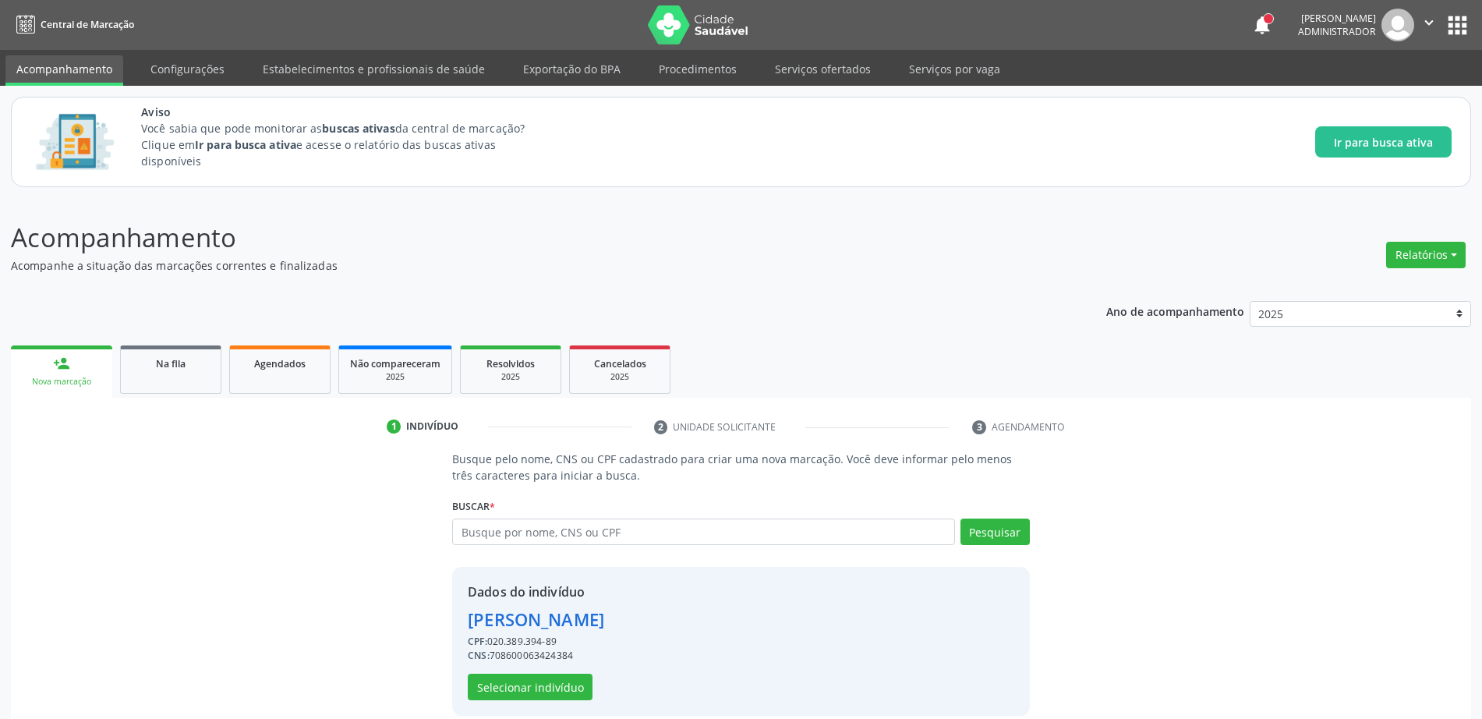
scroll to position [19, 0]
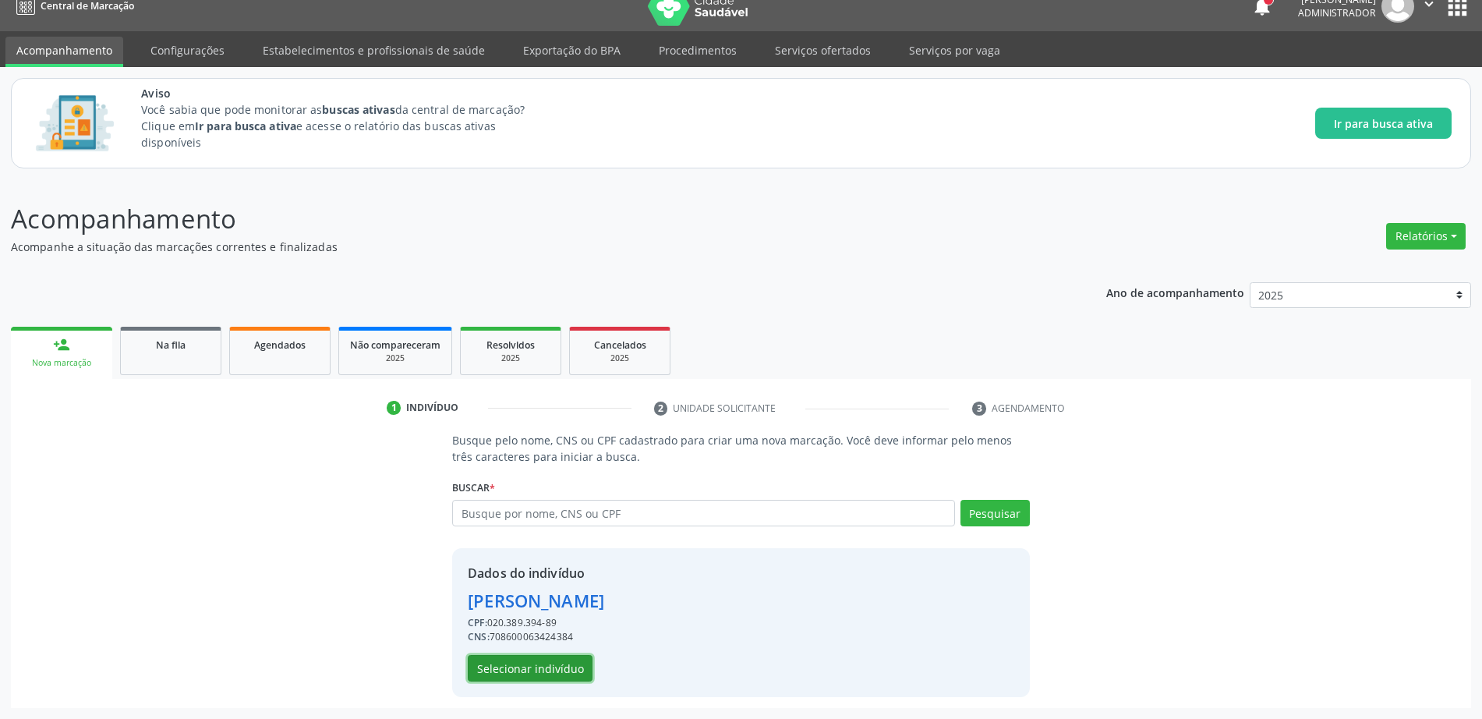
click at [539, 669] on button "Selecionar indivíduo" at bounding box center [530, 668] width 125 height 26
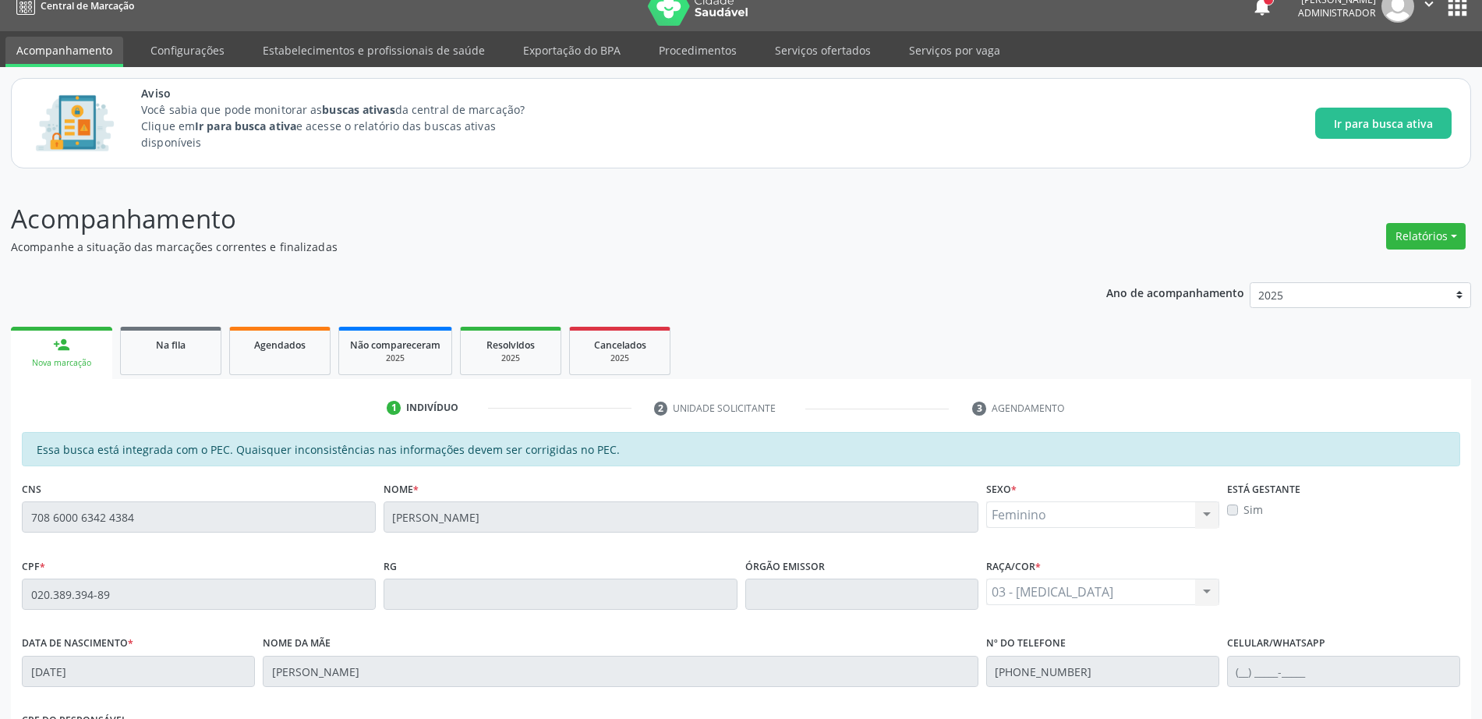
scroll to position [284, 0]
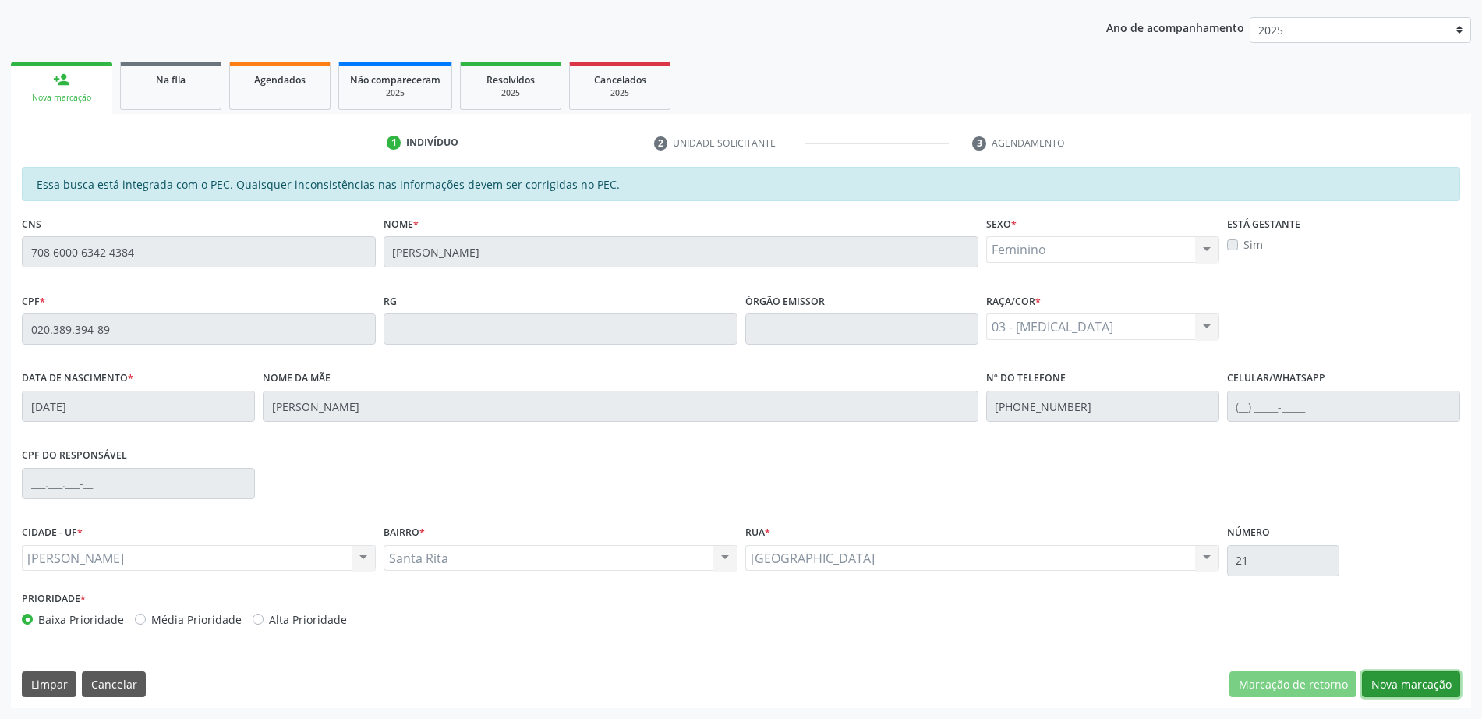
click at [1433, 681] on button "Nova marcação" at bounding box center [1411, 684] width 98 height 26
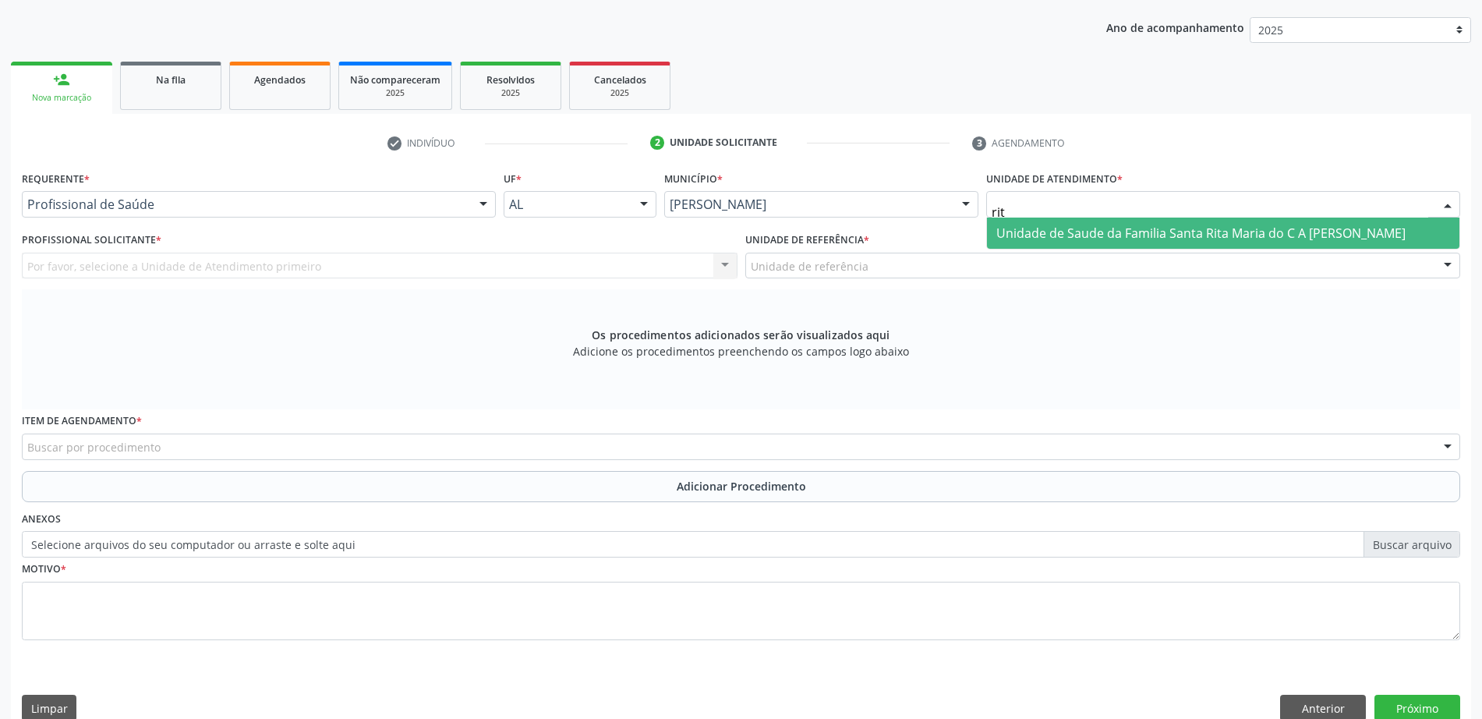
type input "rita"
click at [1174, 237] on span "Unidade de Saude da Familia Santa Rita Maria do C A [PERSON_NAME]" at bounding box center [1200, 232] width 409 height 17
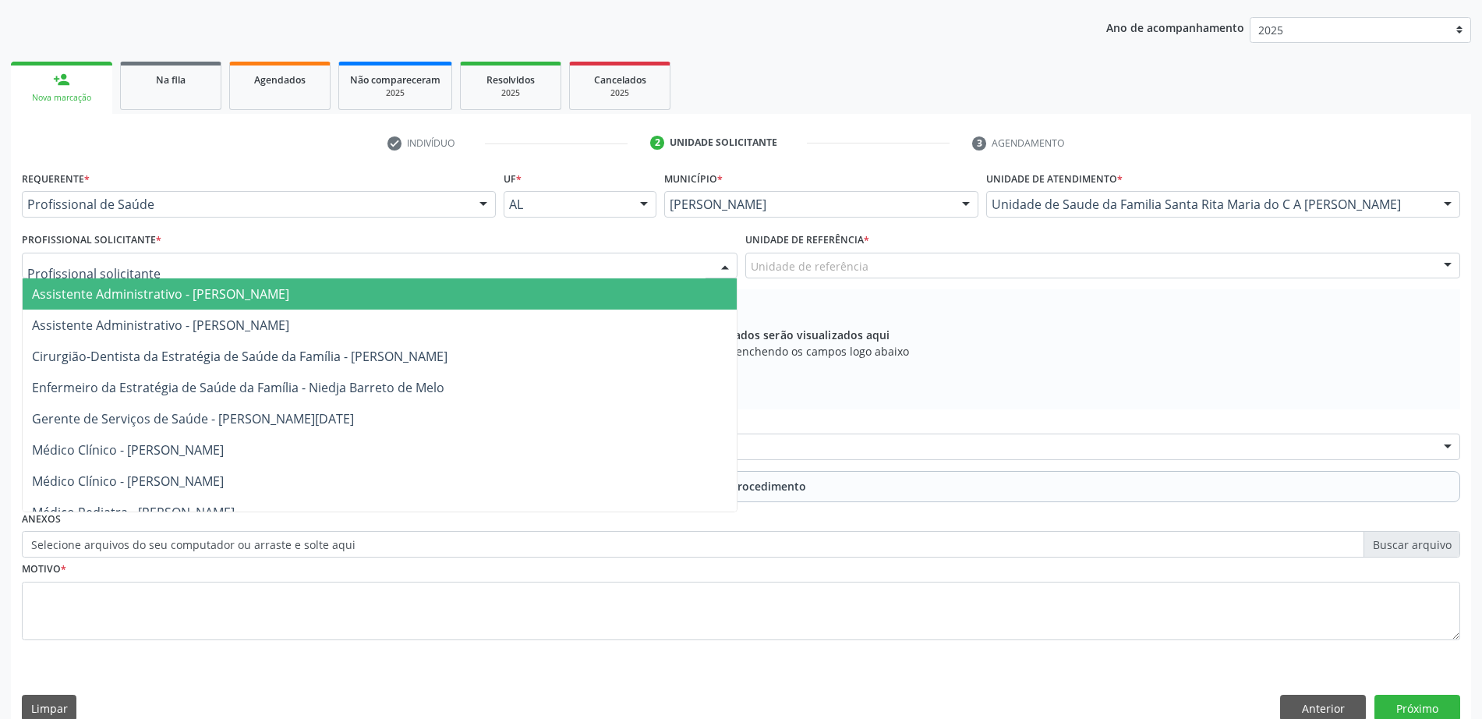
click at [207, 268] on div at bounding box center [379, 266] width 715 height 26
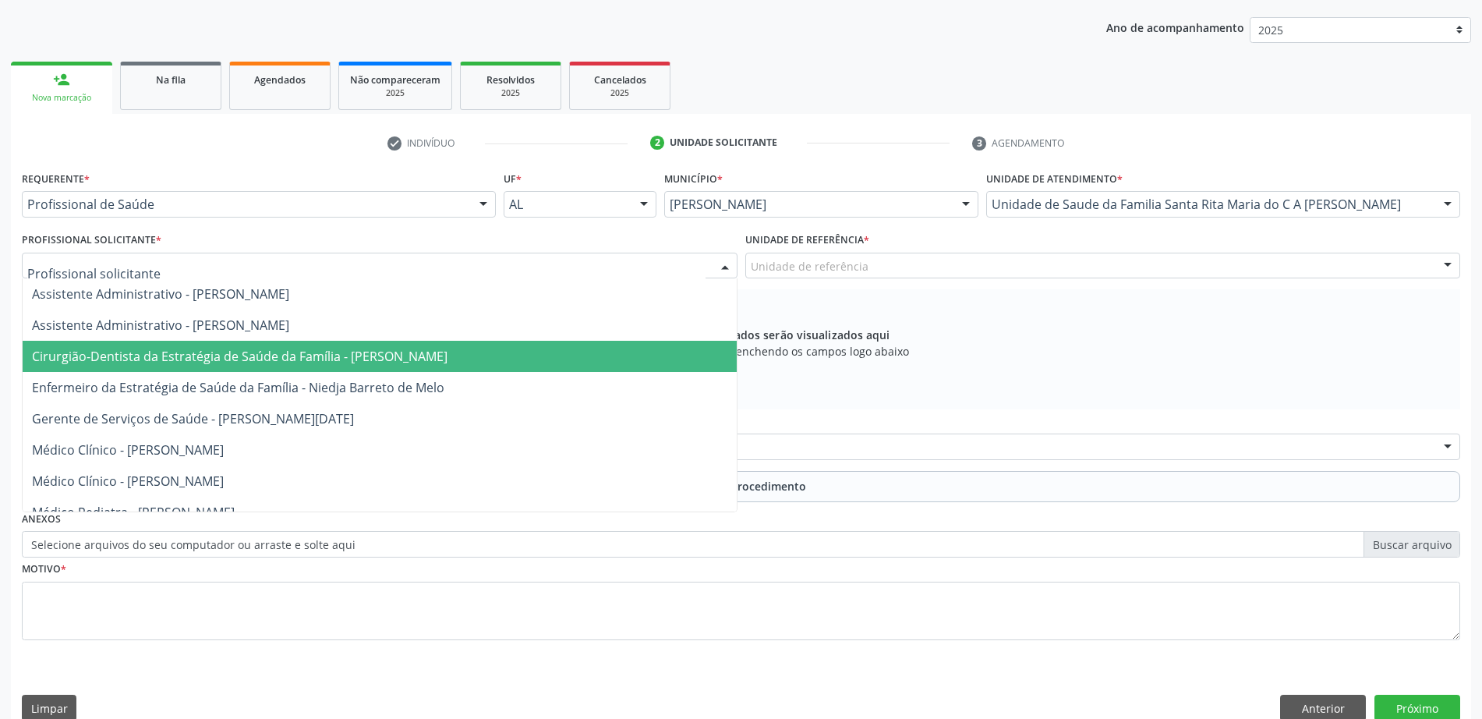
click at [167, 359] on span "Cirurgião-Dentista da Estratégia de Saúde da Família - [PERSON_NAME]" at bounding box center [239, 356] width 415 height 17
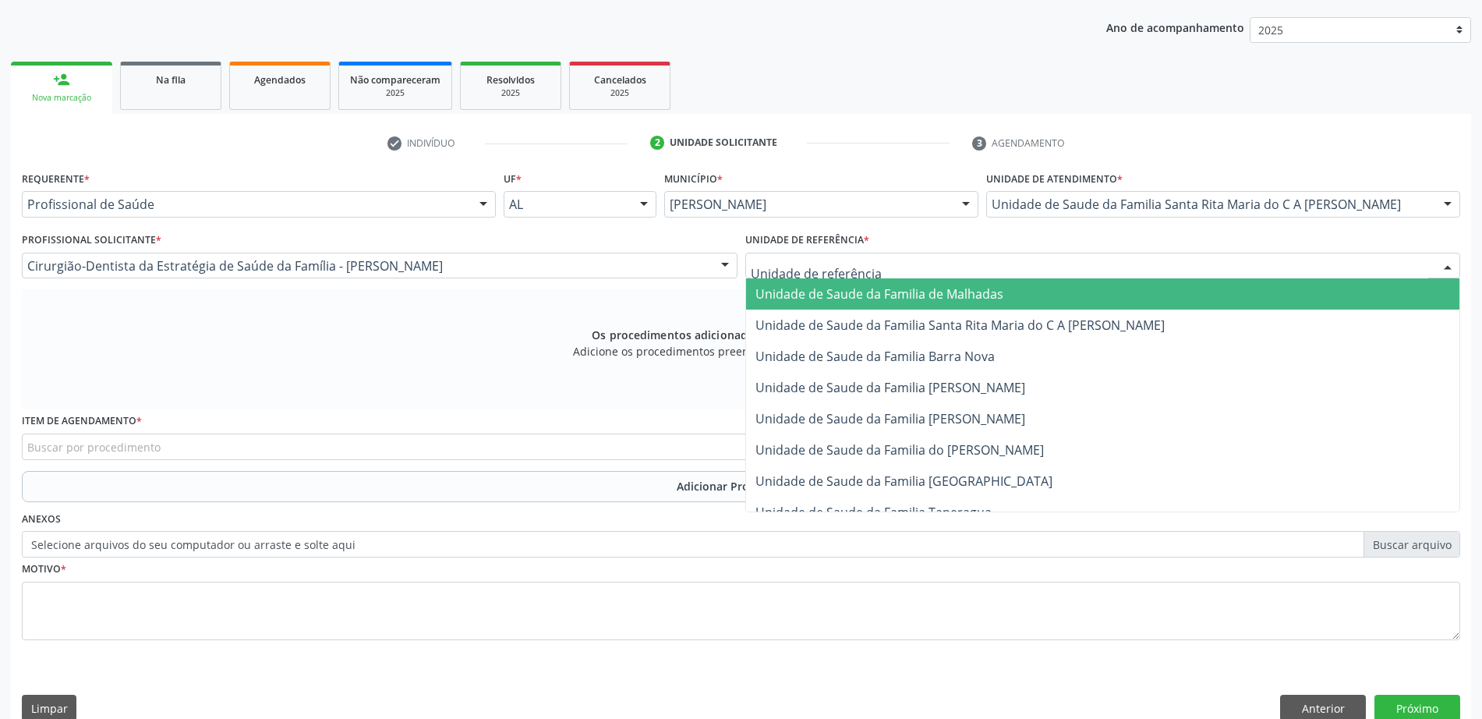
click at [984, 268] on div at bounding box center [1102, 266] width 715 height 26
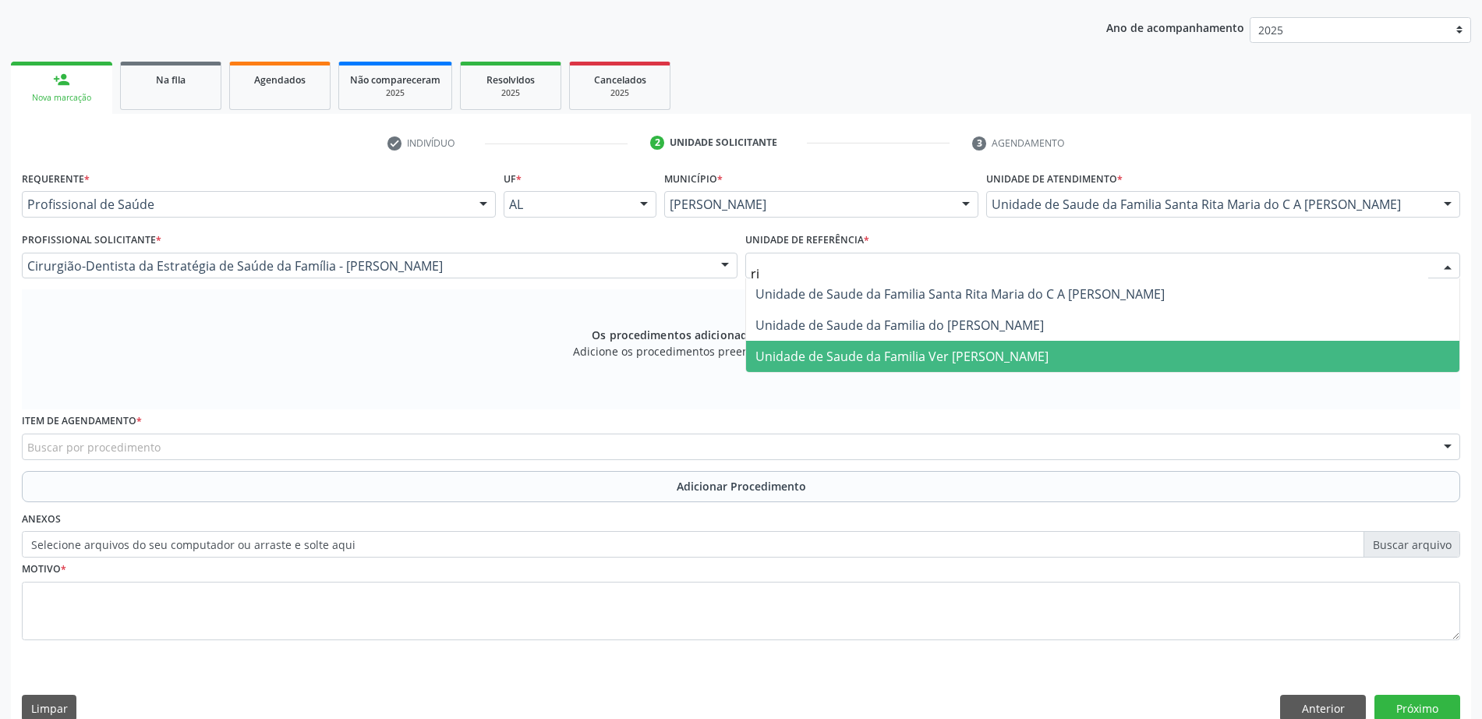
type input "rit"
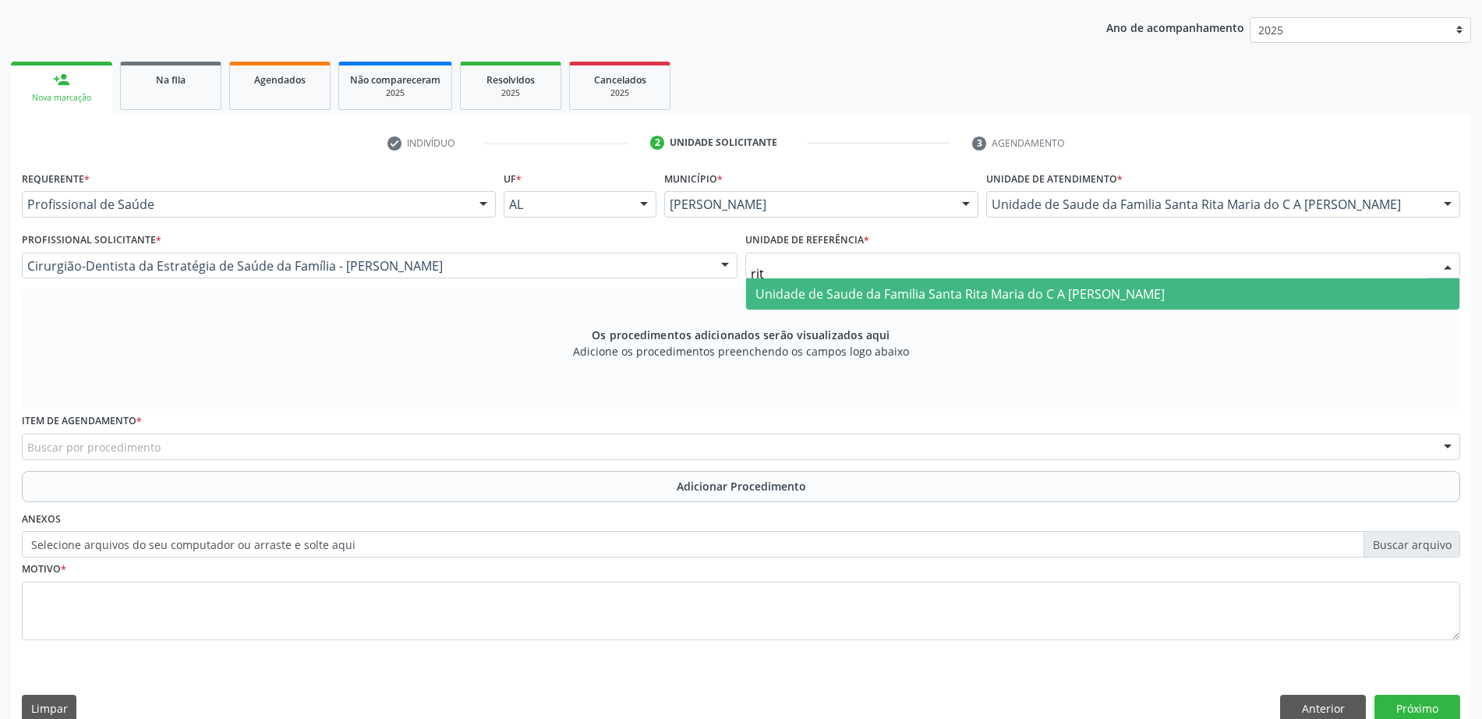
click at [951, 295] on span "Unidade de Saude da Familia Santa Rita Maria do C A [PERSON_NAME]" at bounding box center [959, 293] width 409 height 17
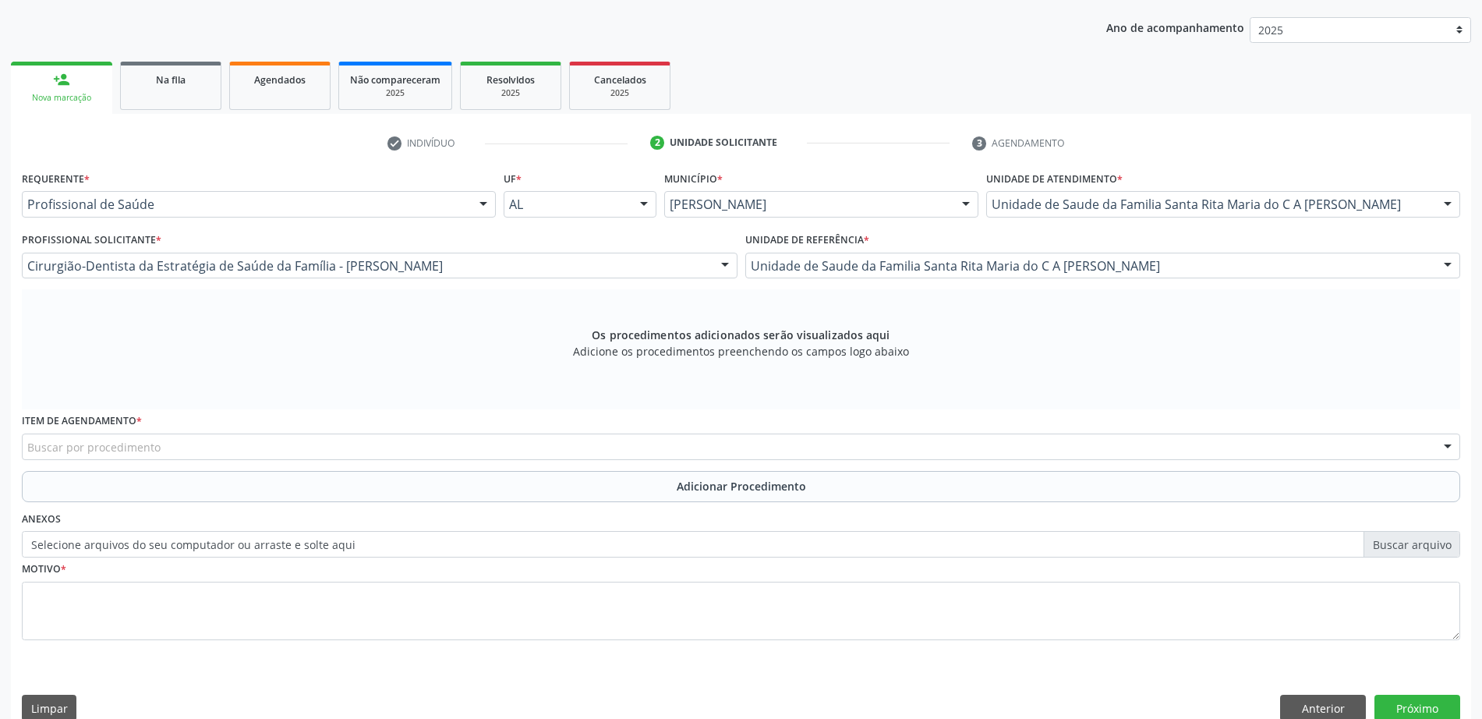
click at [344, 446] on div "Buscar por procedimento" at bounding box center [741, 446] width 1438 height 26
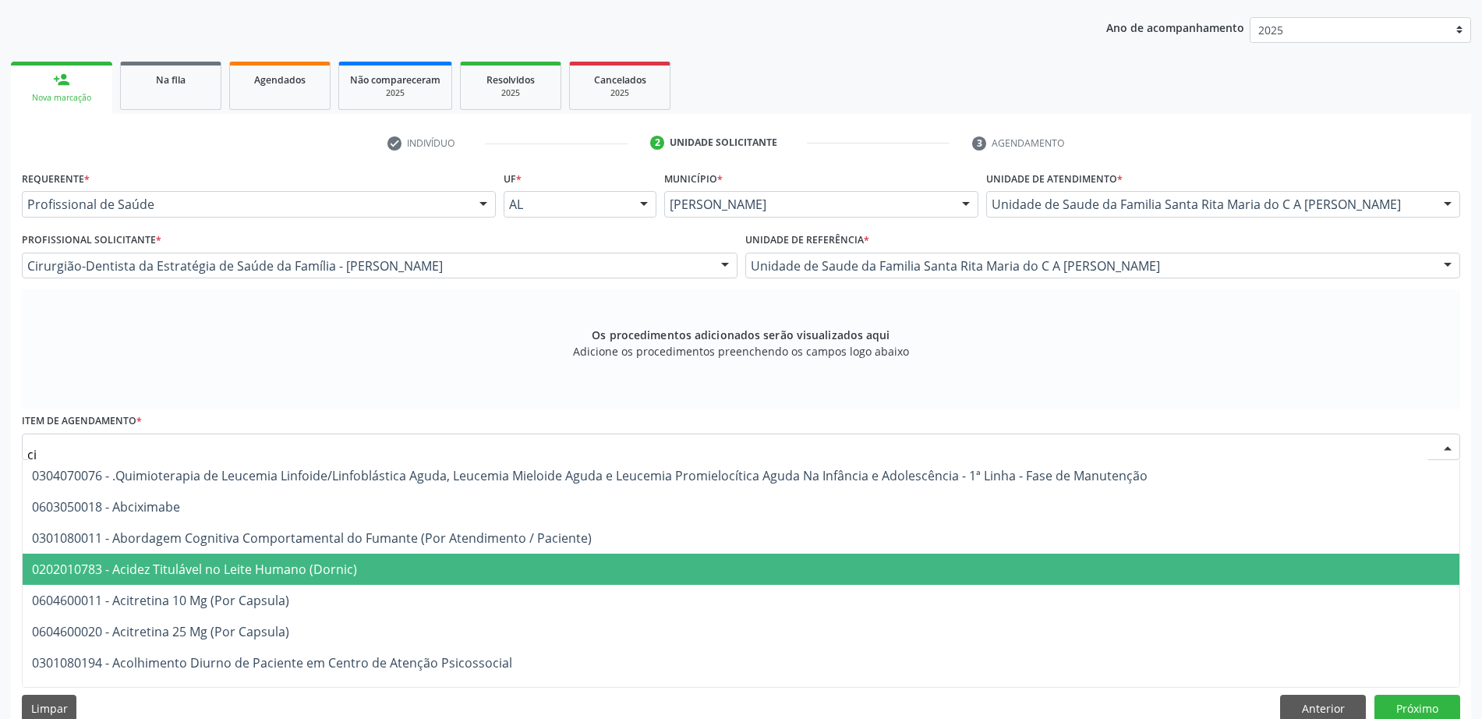
type input "c"
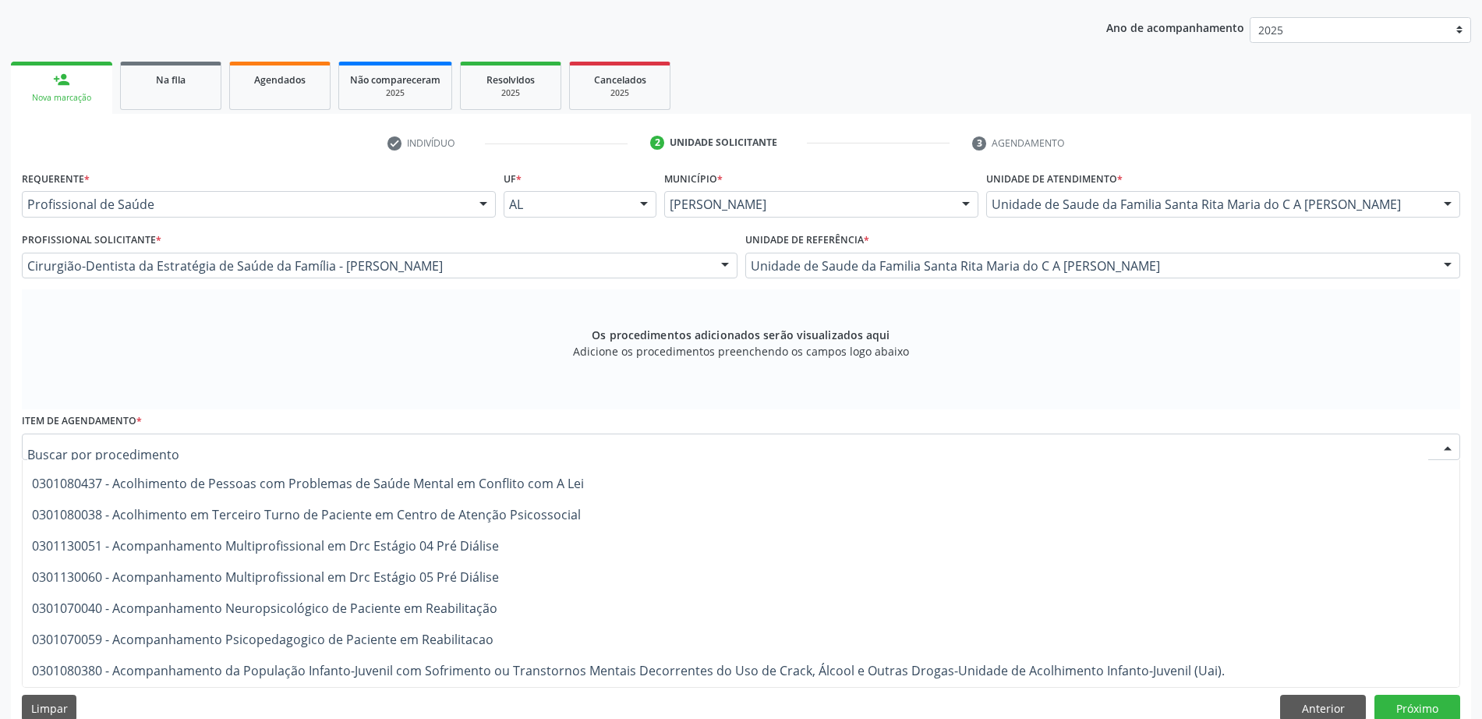
scroll to position [682, 0]
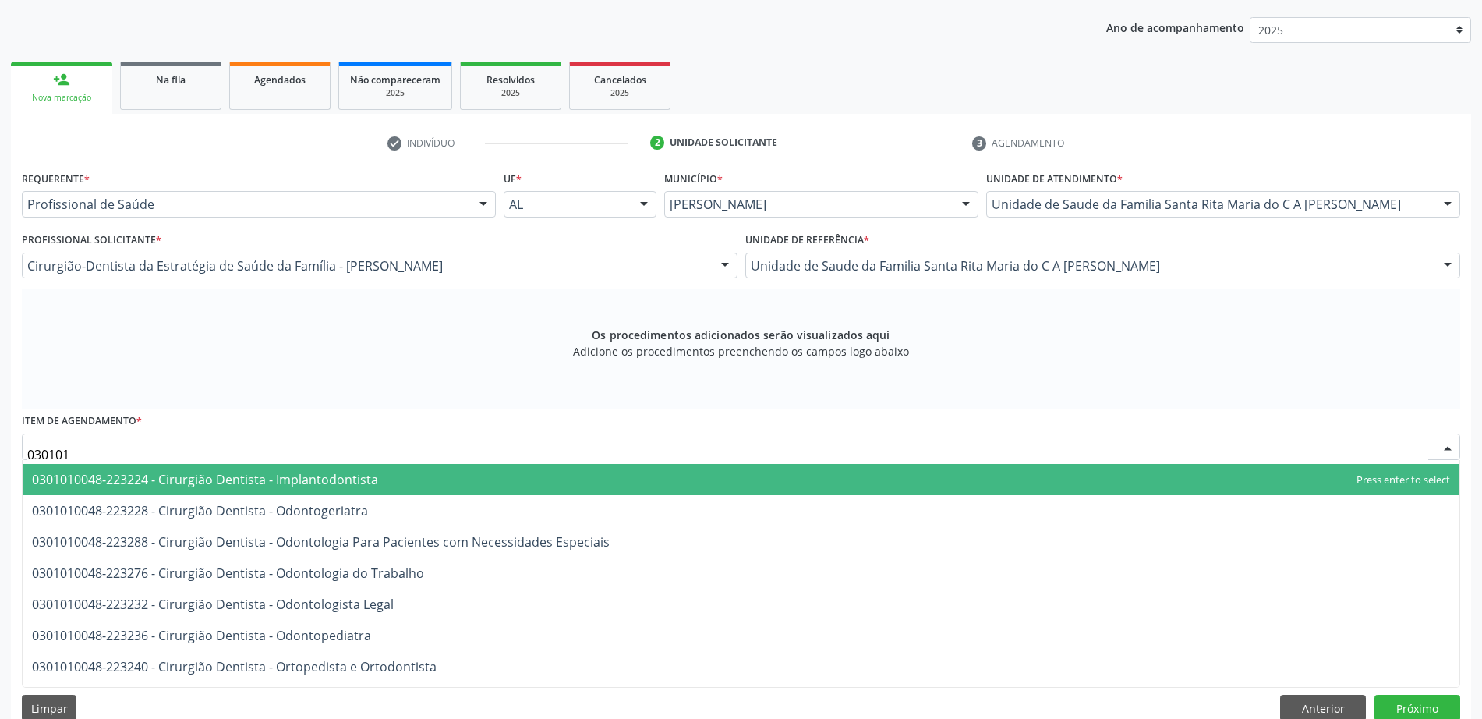
type input "0301010"
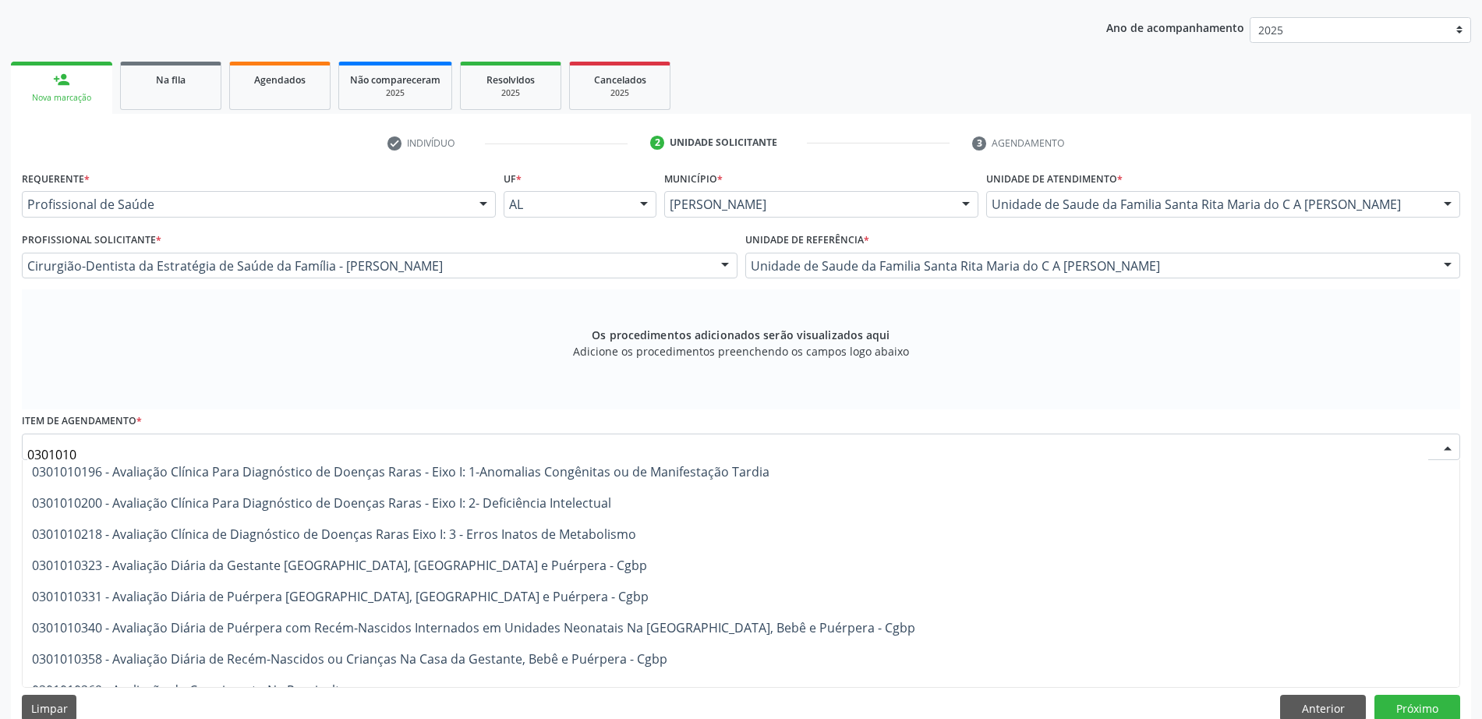
scroll to position [0, 0]
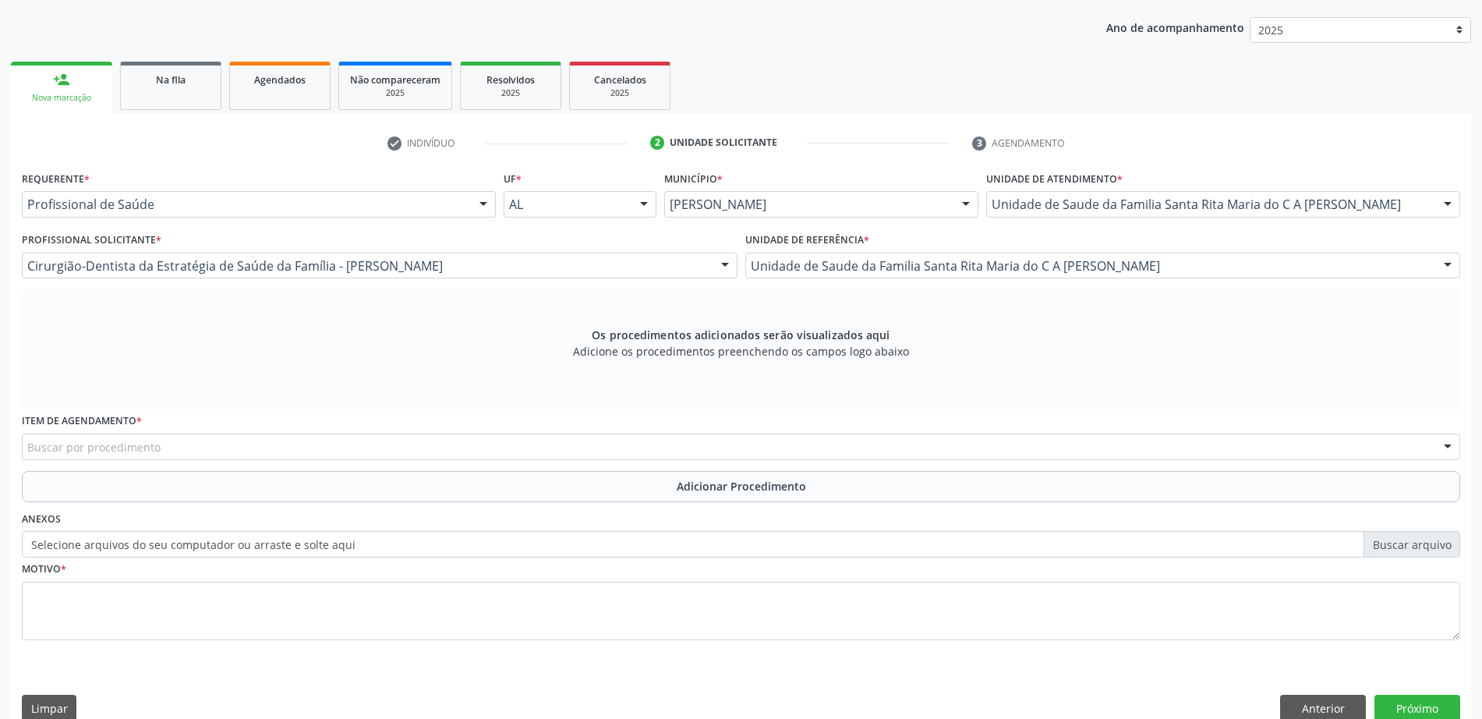
click at [531, 381] on div "Os procedimentos adicionados serão visualizados aqui Adicione os procedimentos …" at bounding box center [741, 349] width 1438 height 120
click at [299, 369] on div "Os procedimentos adicionados serão visualizados aqui Adicione os procedimentos …" at bounding box center [741, 349] width 1438 height 120
click at [445, 397] on div "Os procedimentos adicionados serão visualizados aqui Adicione os procedimentos …" at bounding box center [741, 349] width 1438 height 120
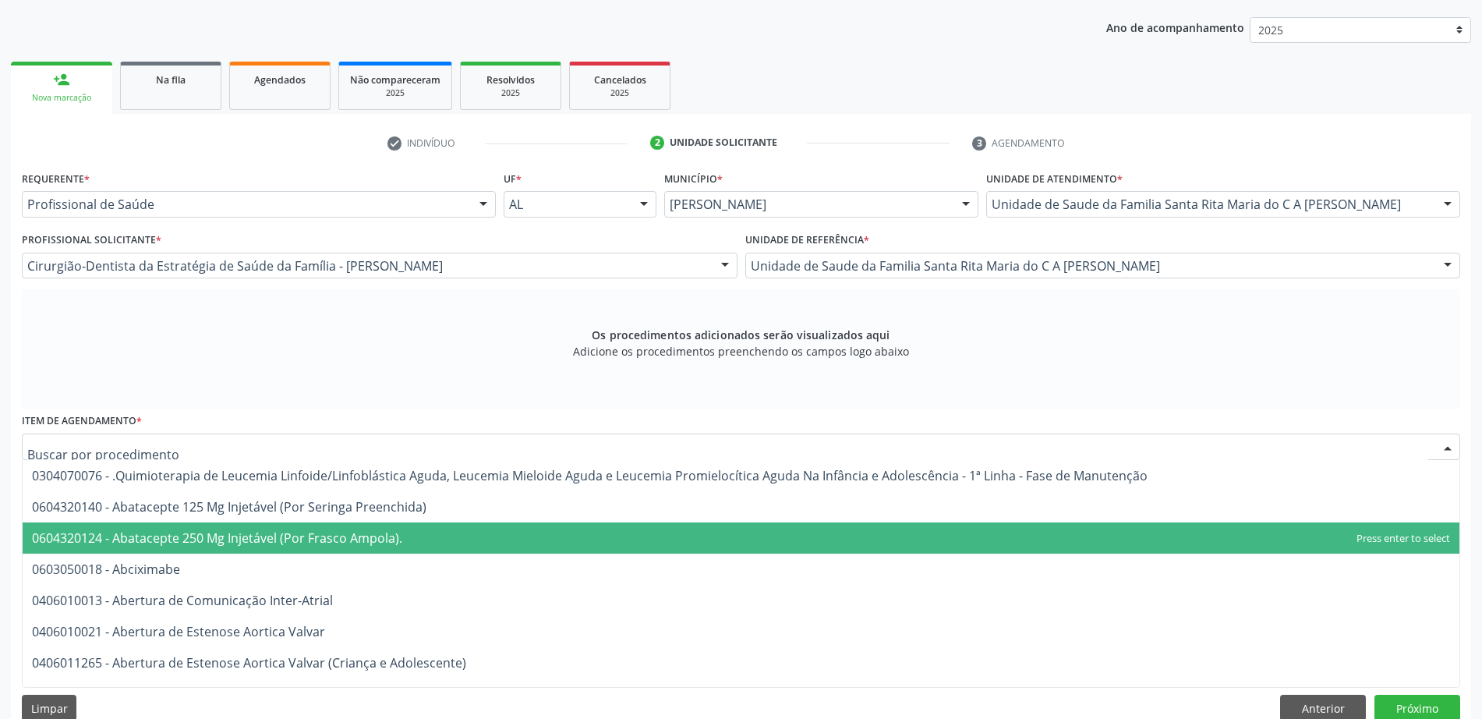
click at [413, 443] on div at bounding box center [741, 446] width 1438 height 26
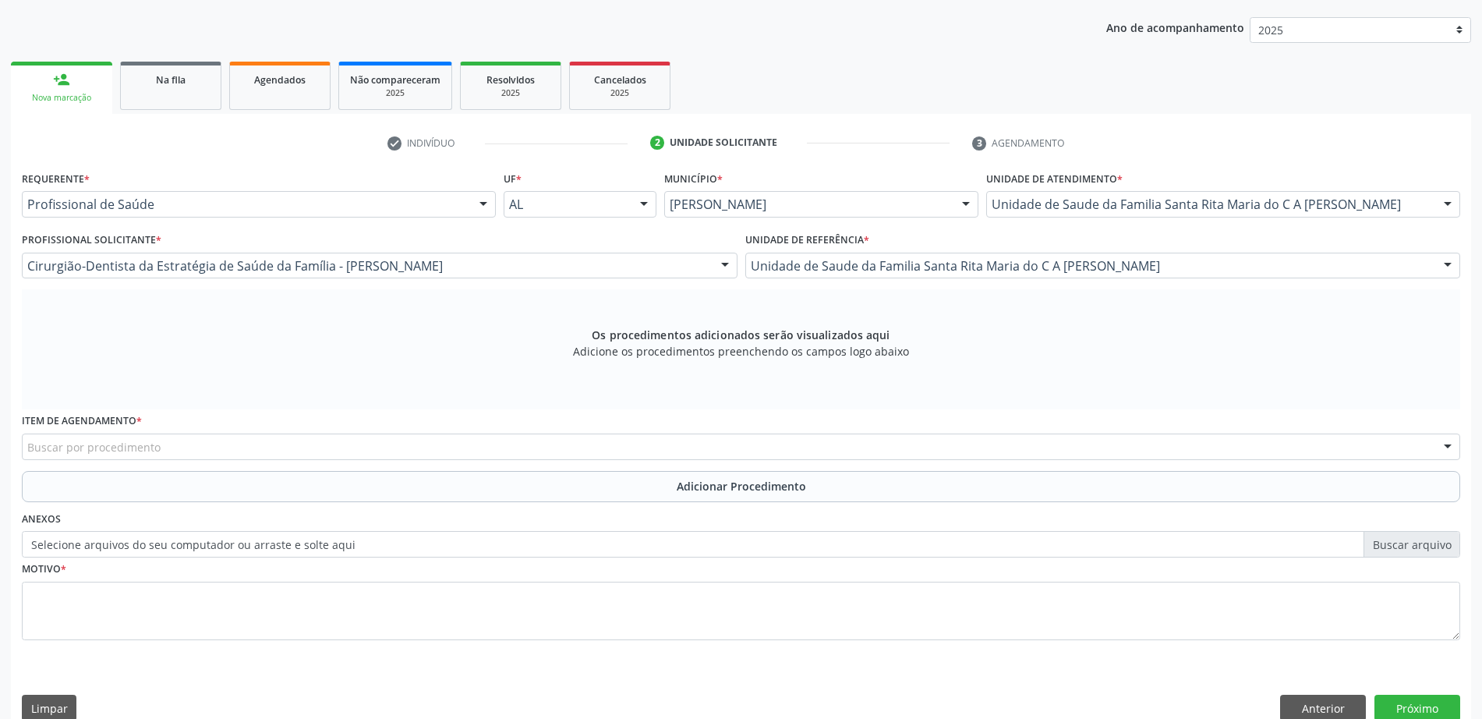
click at [380, 370] on div "Os procedimentos adicionados serão visualizados aqui Adicione os procedimentos …" at bounding box center [741, 349] width 1438 height 120
click at [159, 82] on span "Na fila" at bounding box center [171, 79] width 30 height 13
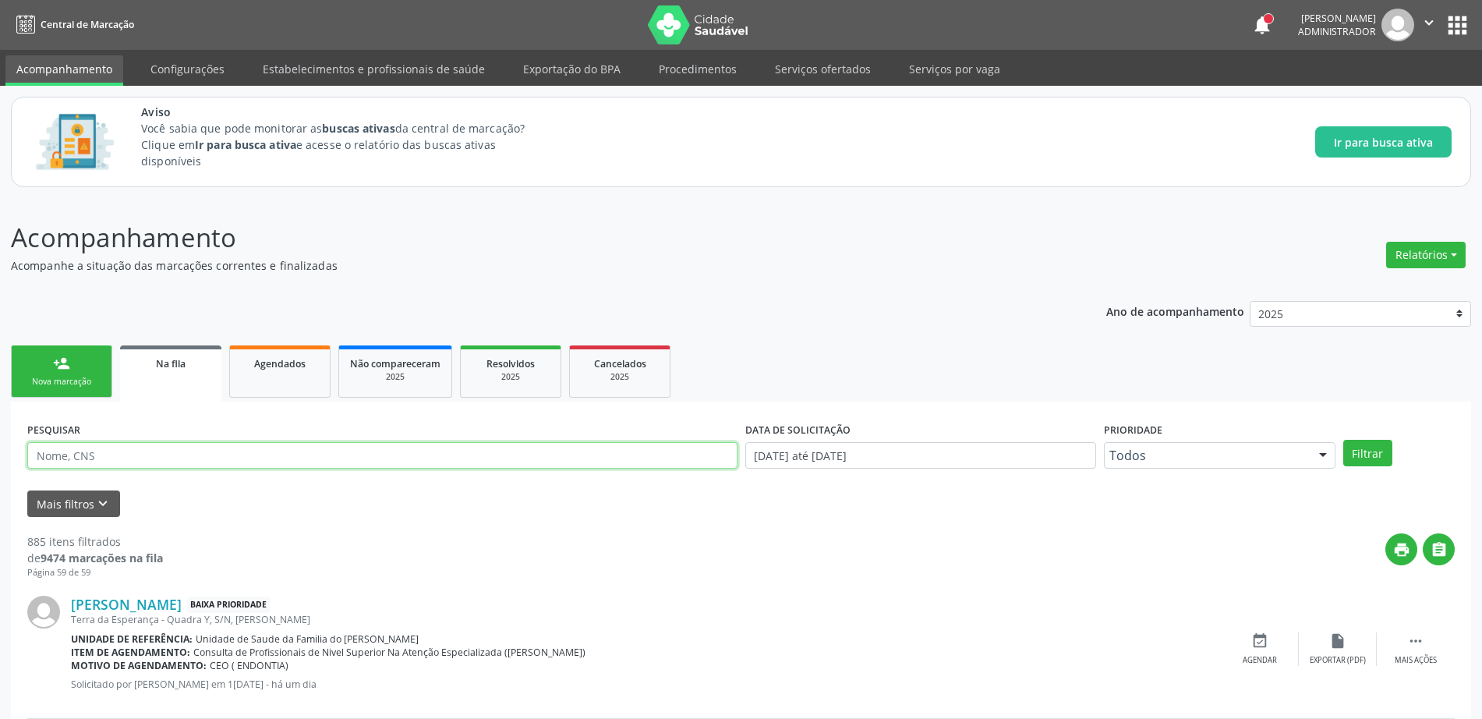
click at [221, 444] on input "text" at bounding box center [382, 455] width 710 height 26
type input "edneide [PERSON_NAME]"
click at [1362, 447] on button "Filtrar" at bounding box center [1367, 453] width 49 height 26
drag, startPoint x: 225, startPoint y: 452, endPoint x: 0, endPoint y: 456, distance: 225.3
click at [0, 456] on div "Acompanhamento Acompanhe a situação das marcações correntes e finalizadas Relat…" at bounding box center [741, 471] width 1482 height 547
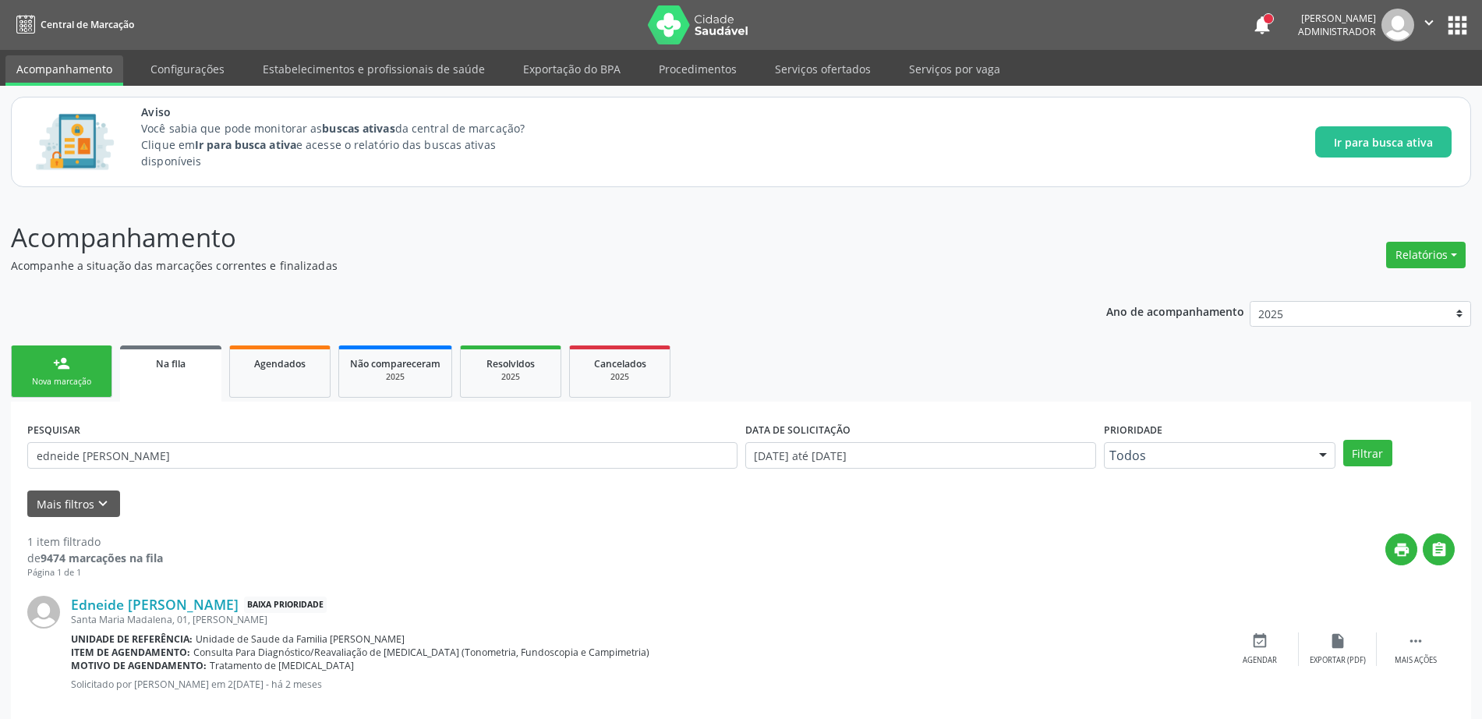
click at [68, 72] on link "Acompanhamento" at bounding box center [64, 70] width 118 height 30
click at [217, 72] on link "Configurações" at bounding box center [188, 68] width 96 height 27
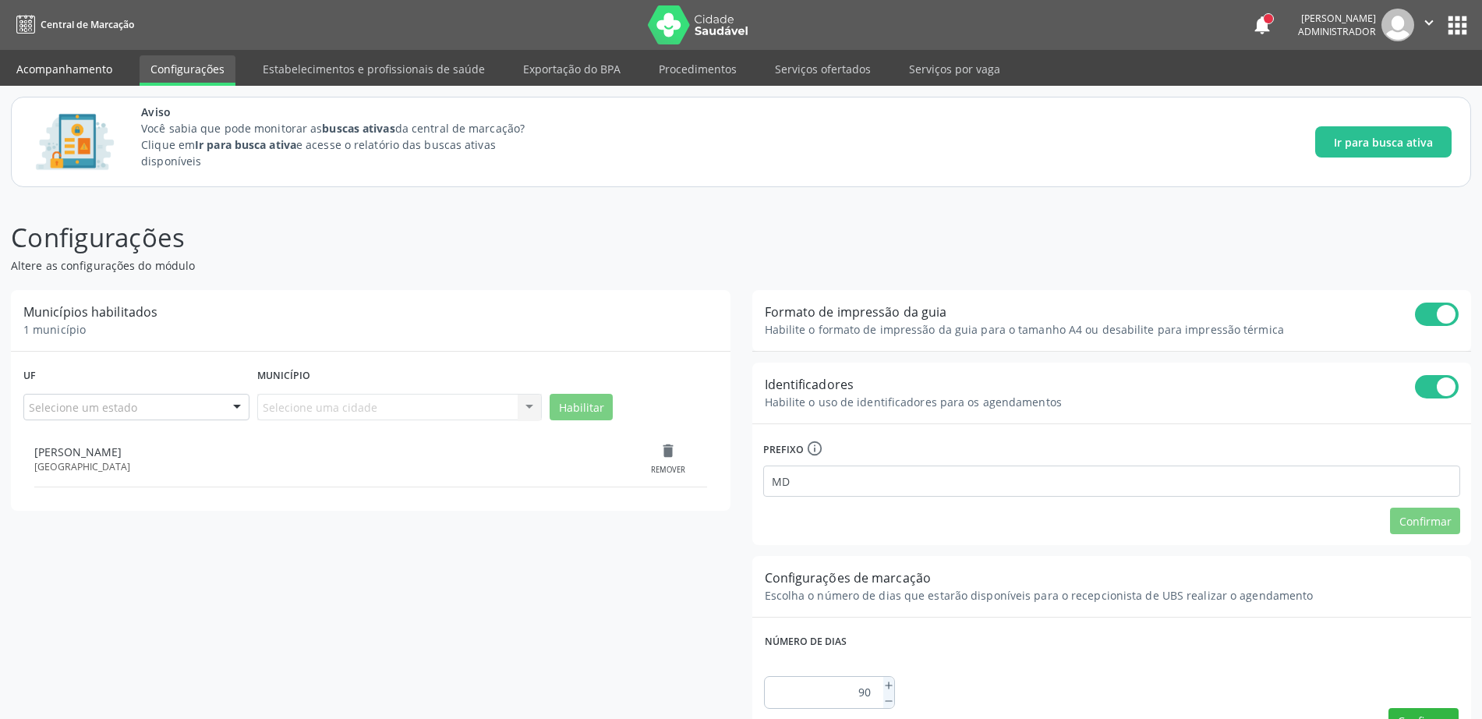
click at [110, 69] on link "Acompanhamento" at bounding box center [64, 68] width 118 height 27
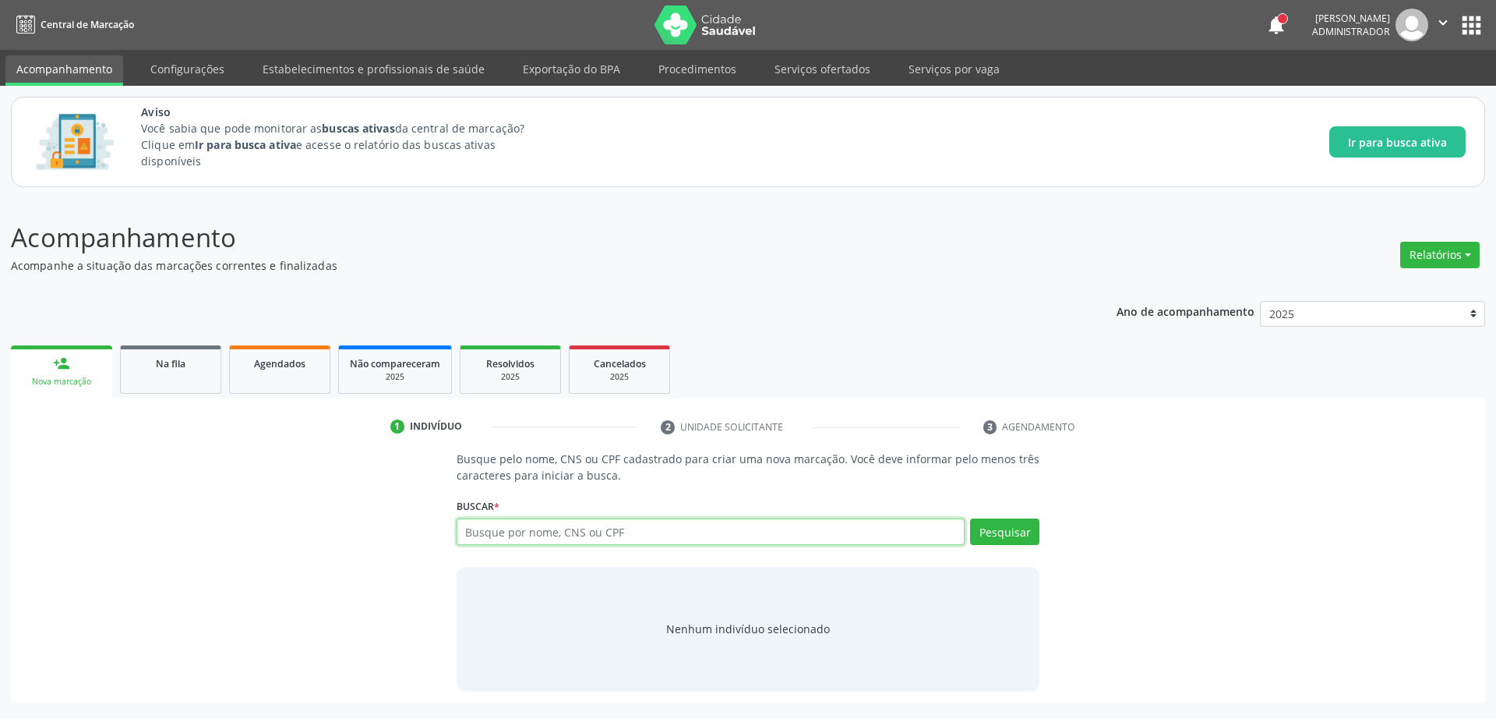
click at [560, 529] on input "text" at bounding box center [711, 531] width 509 height 26
paste input "edneide [PERSON_NAME]"
type input "edneide [PERSON_NAME]"
click at [1001, 539] on button "Pesquisar" at bounding box center [1004, 531] width 69 height 26
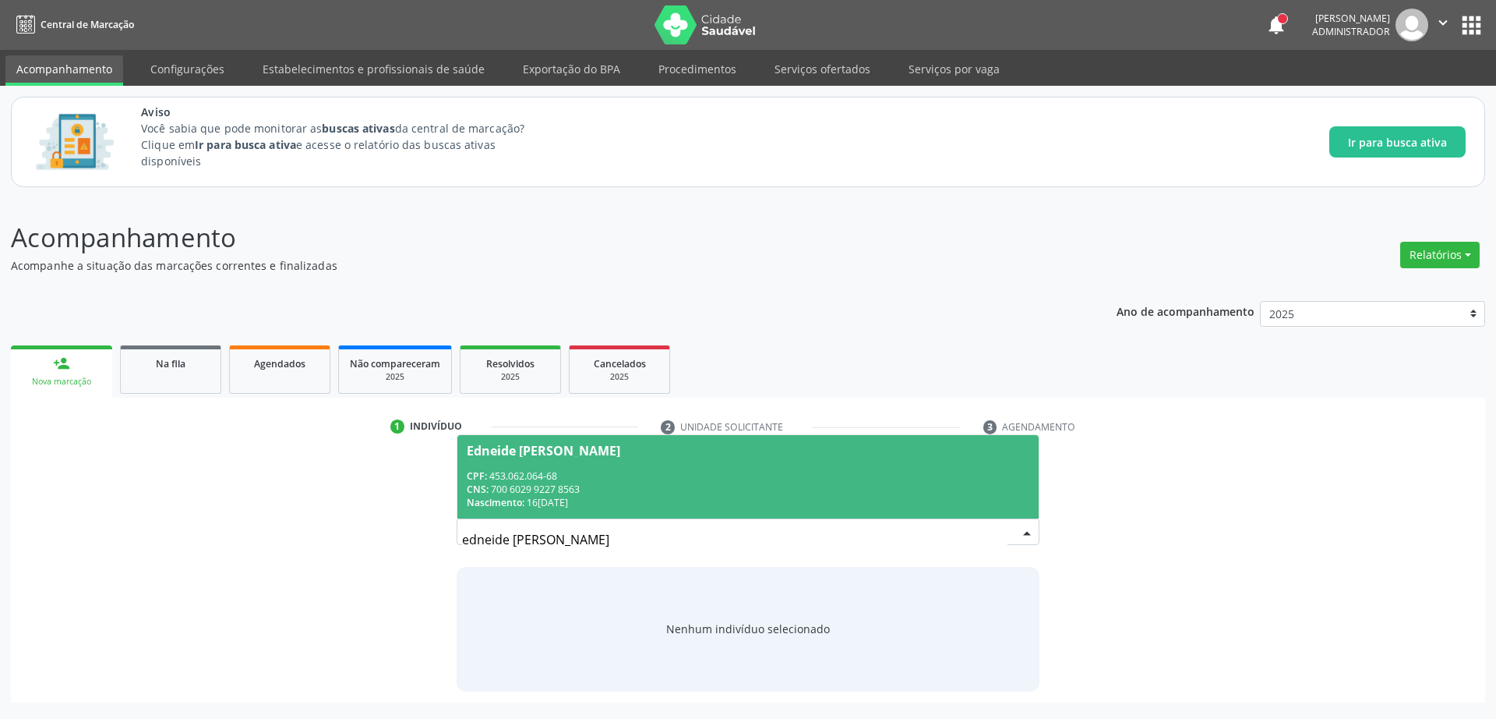
click at [549, 480] on div "CPF: 453.062.064-68" at bounding box center [749, 475] width 564 height 13
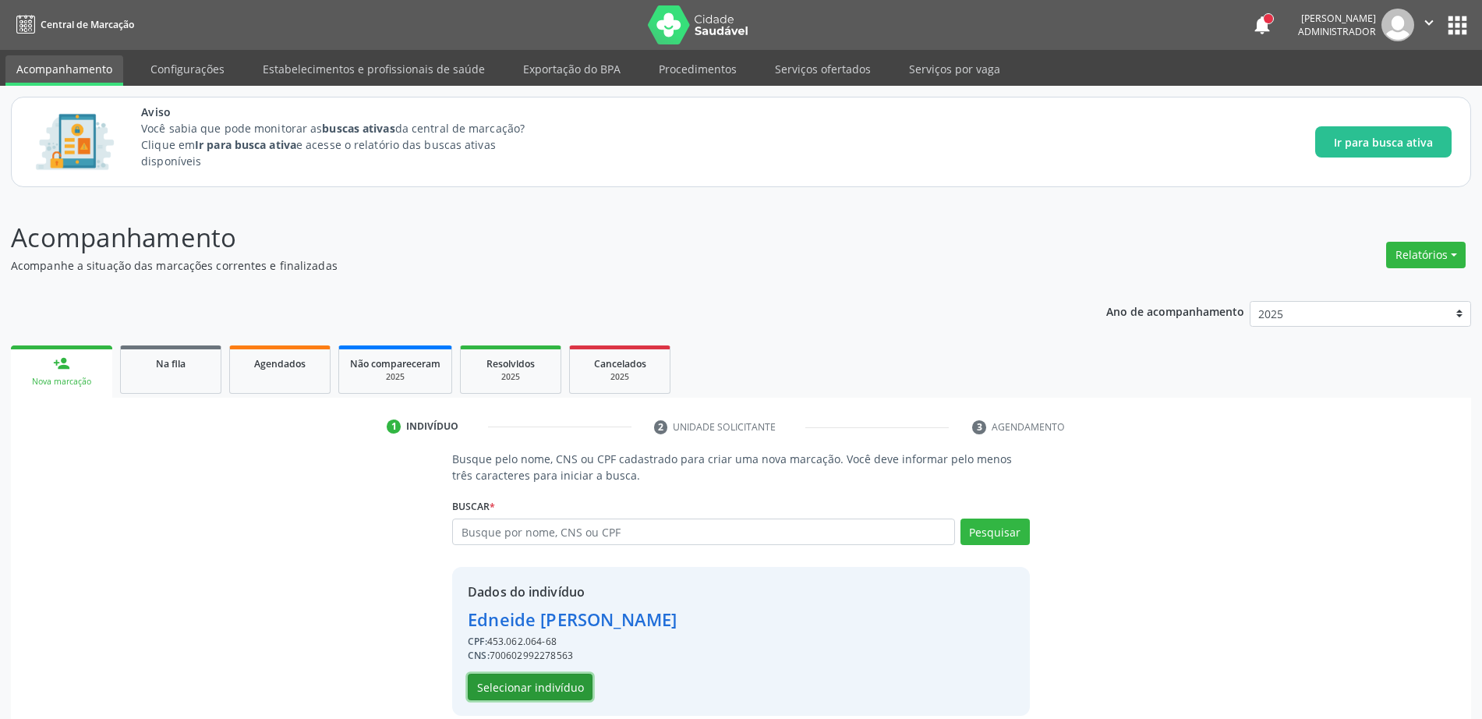
click at [562, 680] on button "Selecionar indivíduo" at bounding box center [530, 686] width 125 height 26
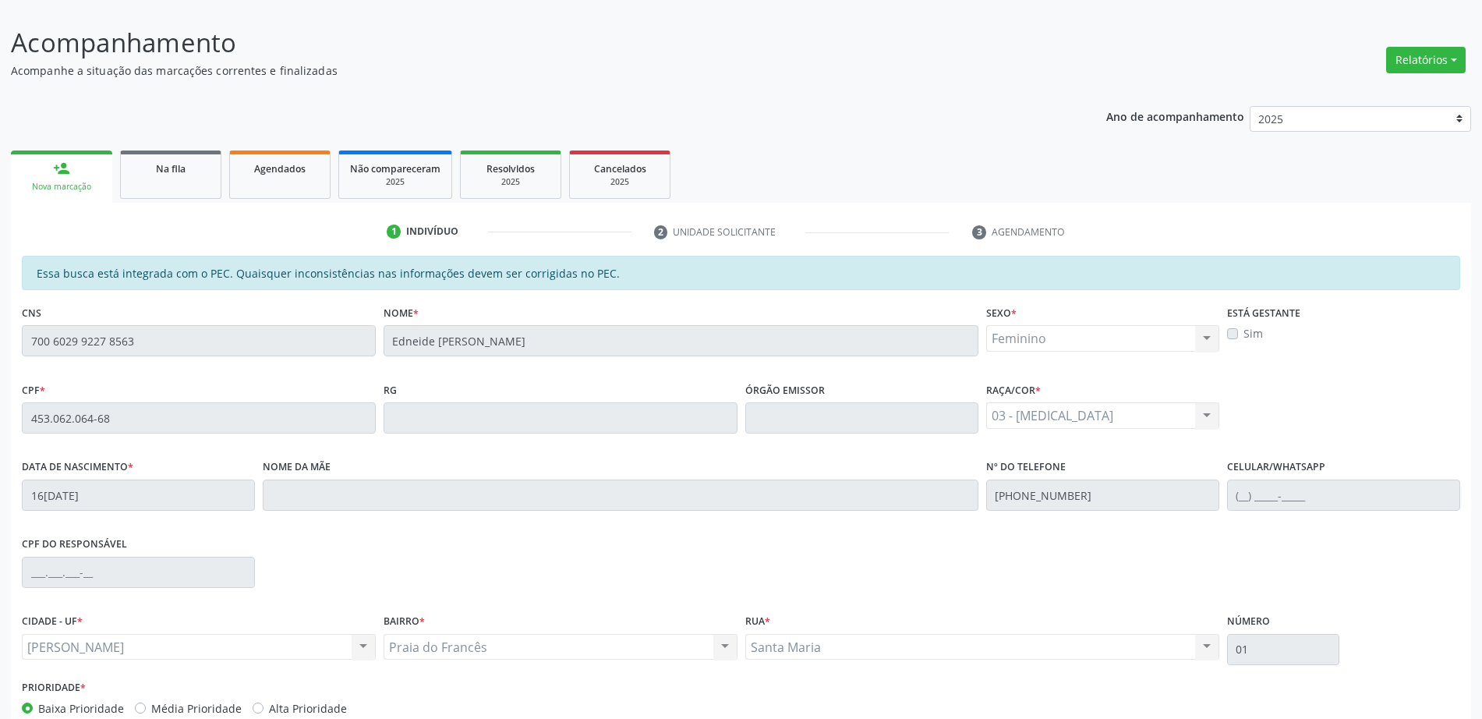
scroll to position [284, 0]
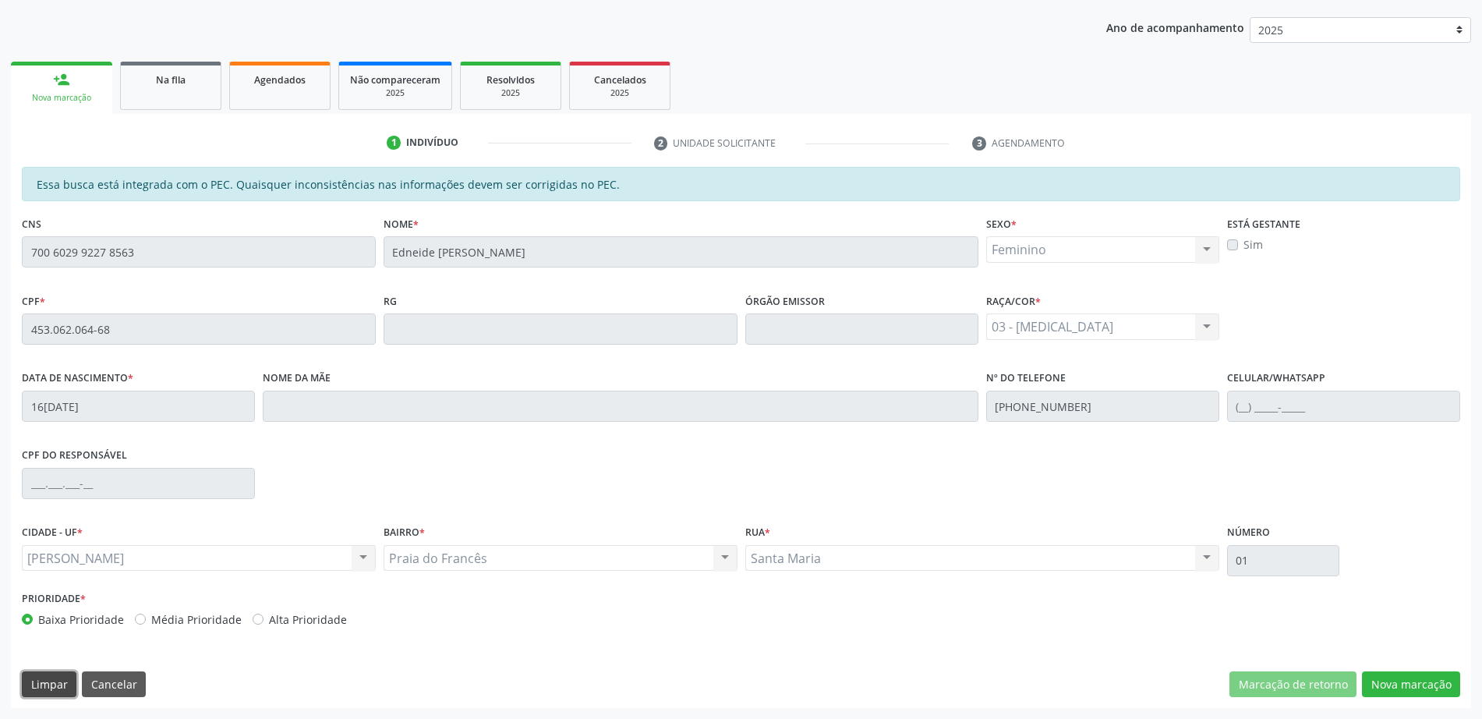
click at [43, 688] on button "Limpar" at bounding box center [49, 684] width 55 height 26
click at [60, 78] on div "person_add" at bounding box center [61, 79] width 17 height 17
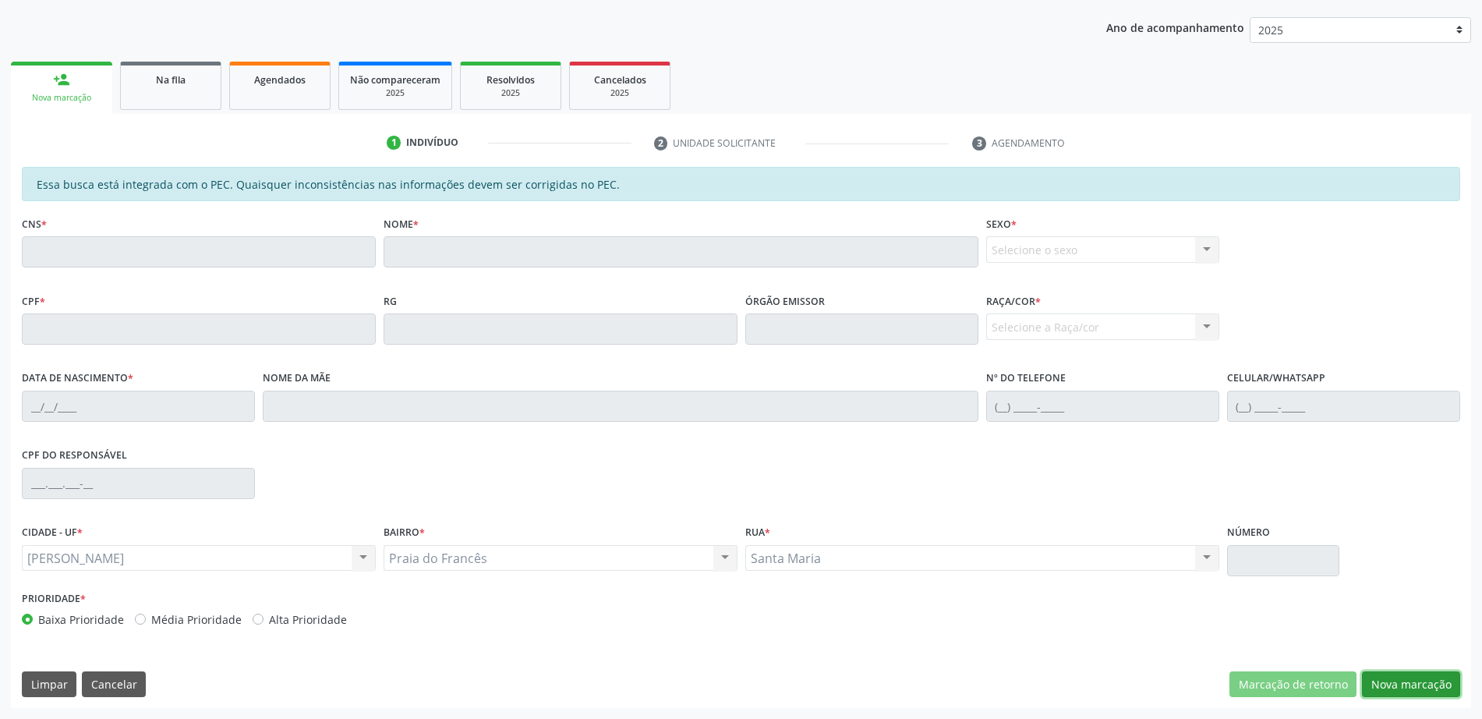
click at [1432, 693] on button "Nova marcação" at bounding box center [1411, 684] width 98 height 26
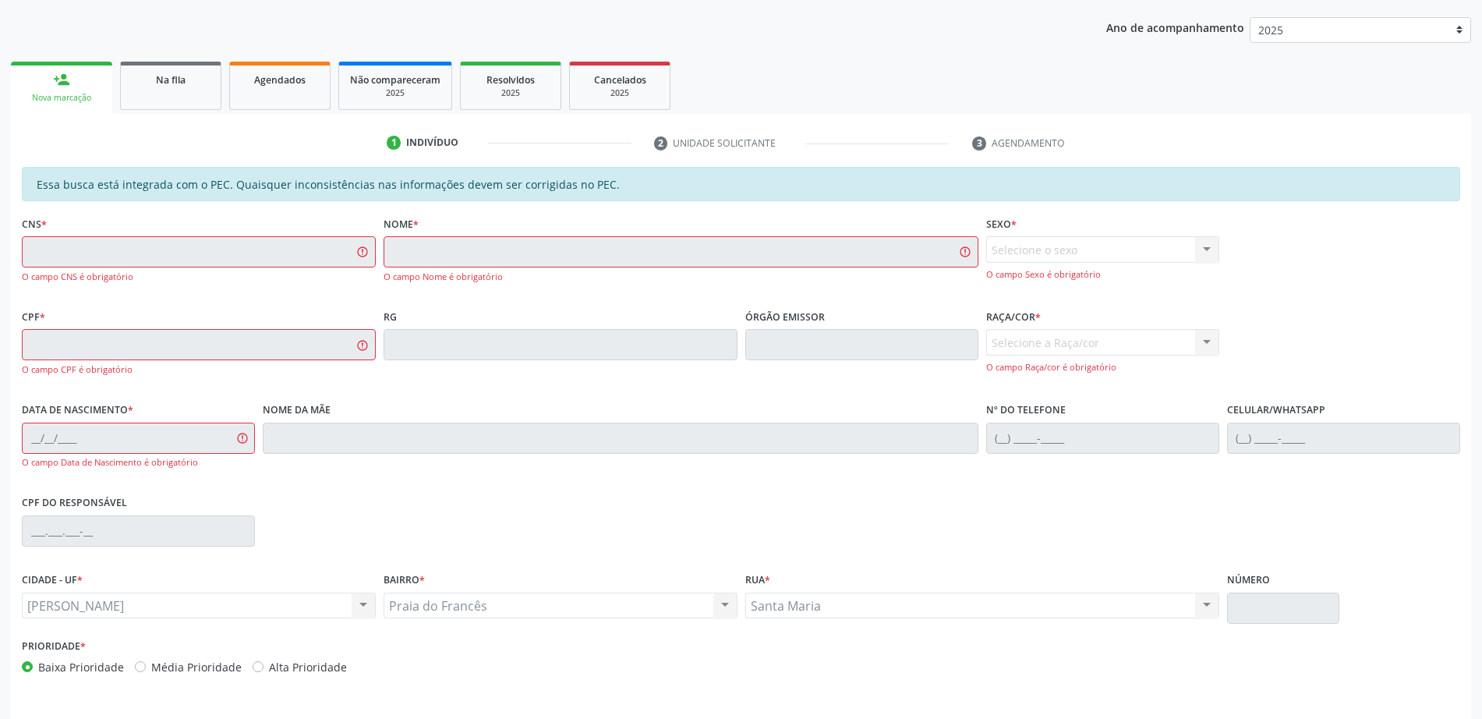
click at [730, 666] on div "Baixa Prioridade Média Prioridade Alta Prioridade" at bounding box center [379, 667] width 715 height 16
click at [43, 85] on link "person_add Nova marcação" at bounding box center [61, 88] width 101 height 52
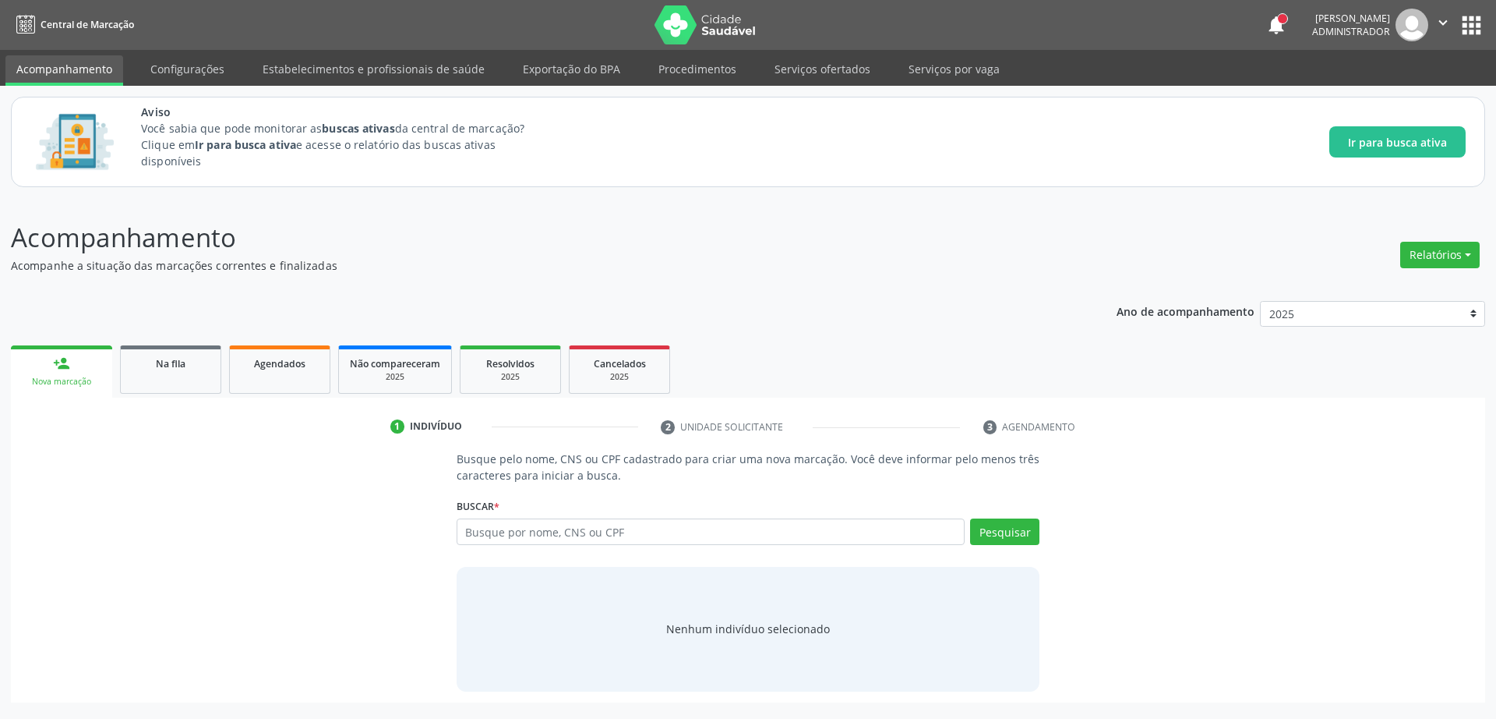
click at [666, 529] on input "text" at bounding box center [711, 531] width 509 height 26
type input "hidelice albuquerque"
click at [466, 530] on input "hidelice albuquerque" at bounding box center [711, 531] width 509 height 26
type input "hildelice albuquerque"
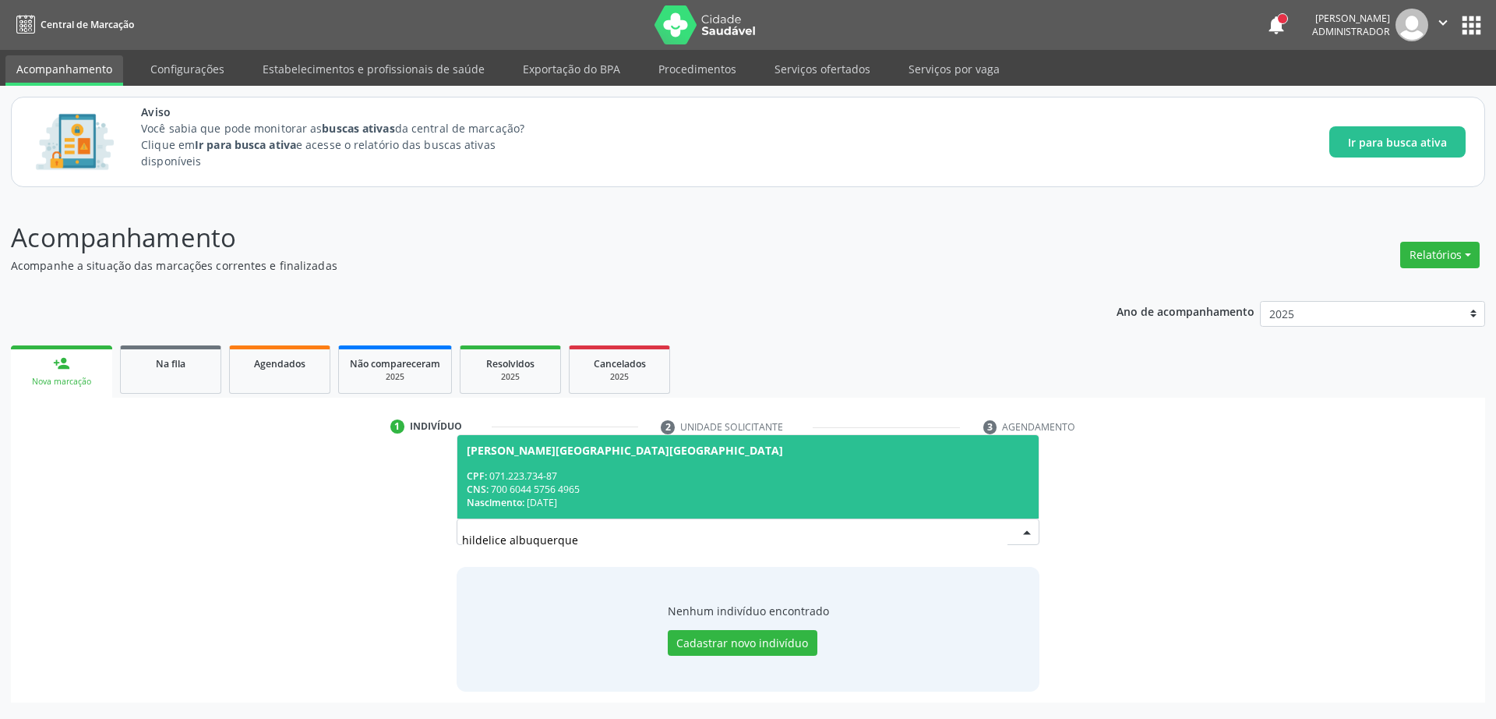
click at [627, 481] on div "CPF: 071.223.734-87" at bounding box center [749, 475] width 564 height 13
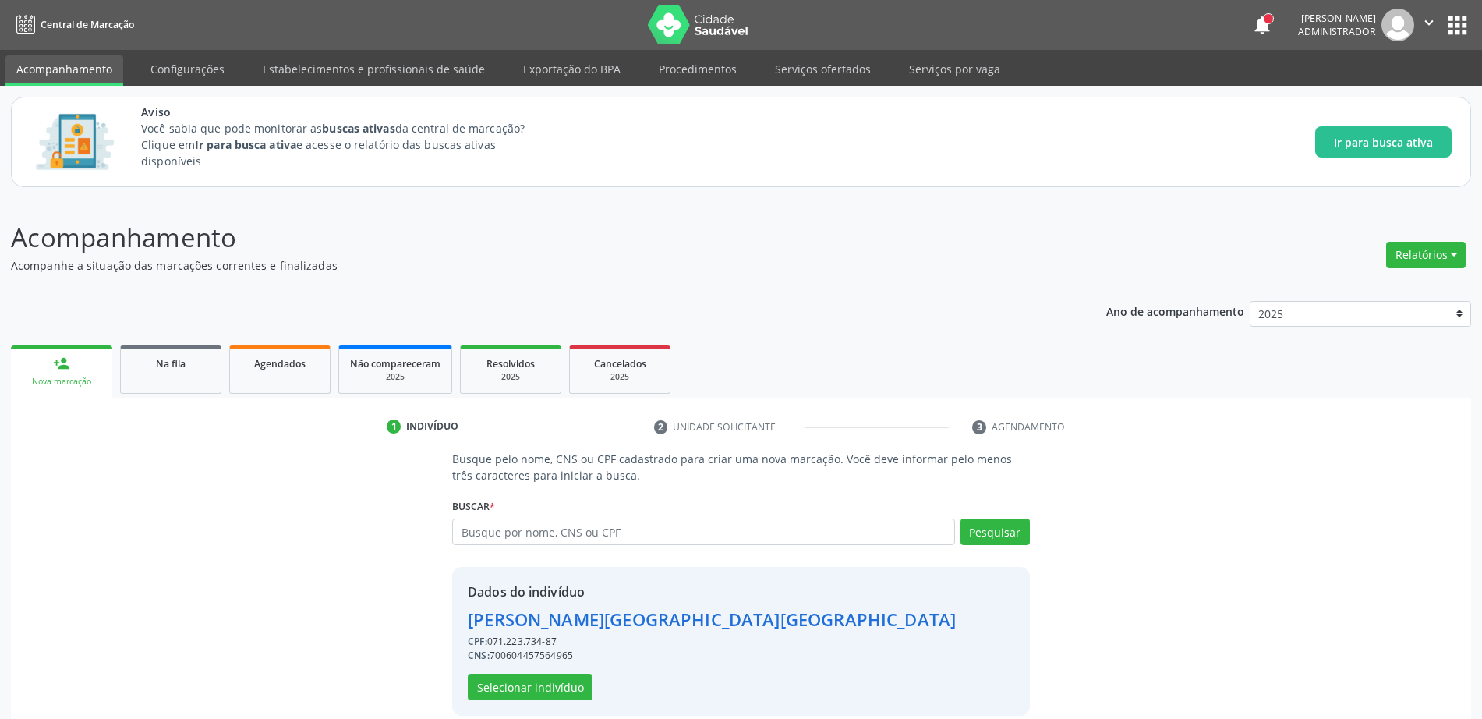
scroll to position [19, 0]
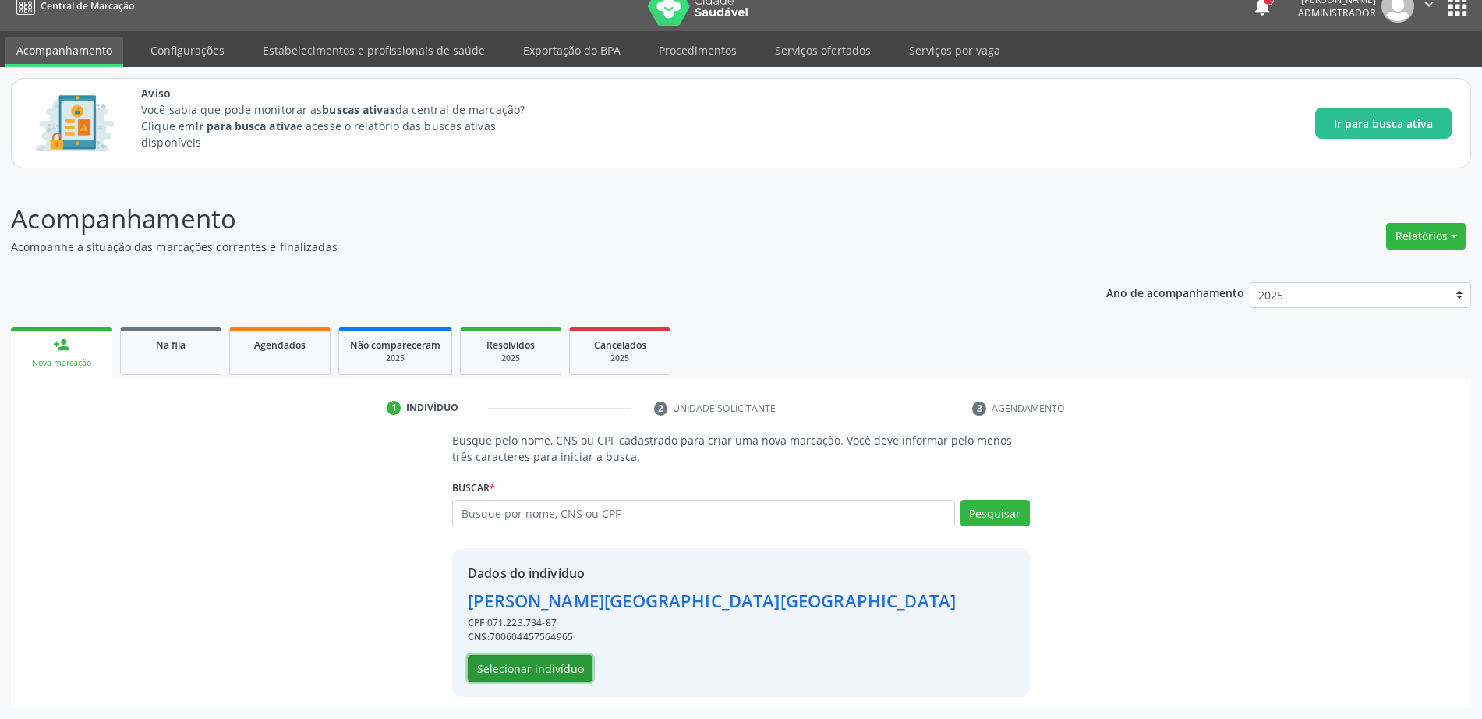
click at [511, 676] on button "Selecionar indivíduo" at bounding box center [530, 668] width 125 height 26
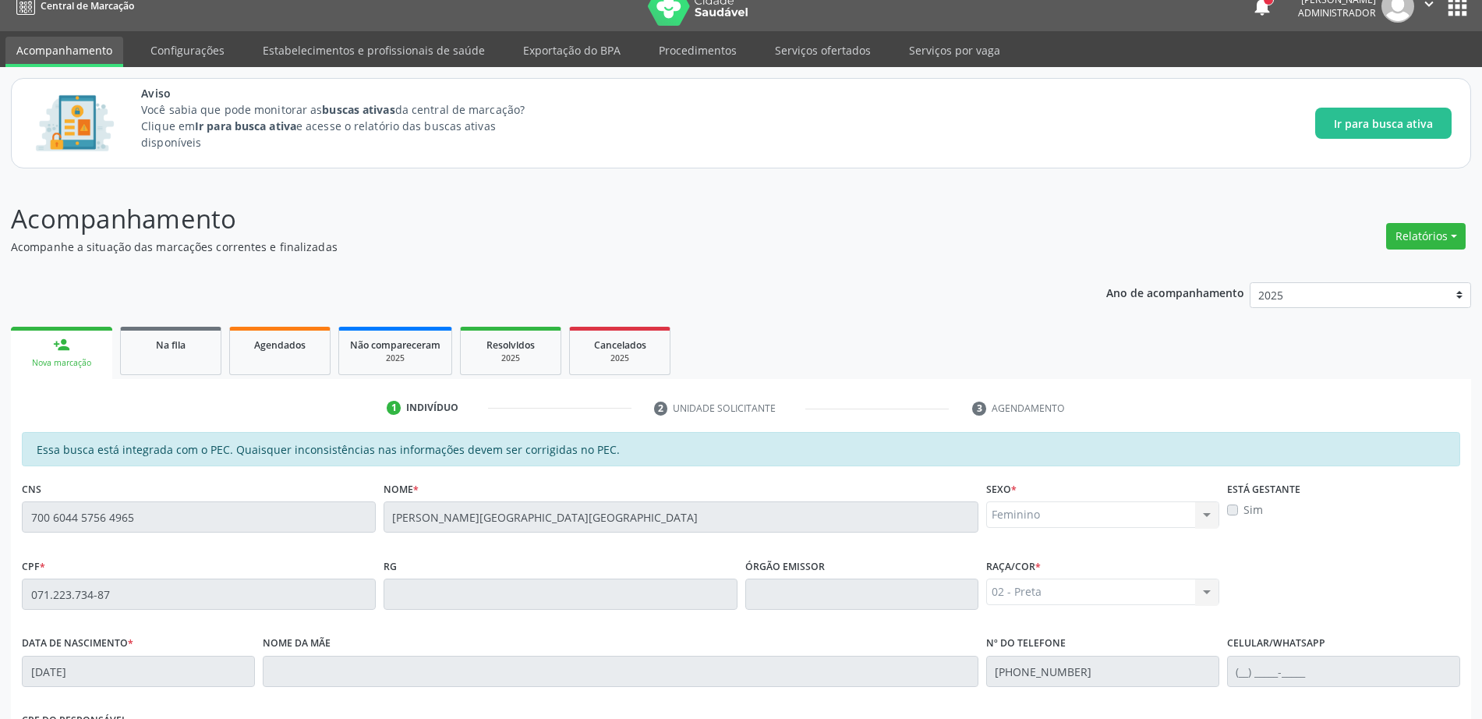
scroll to position [284, 0]
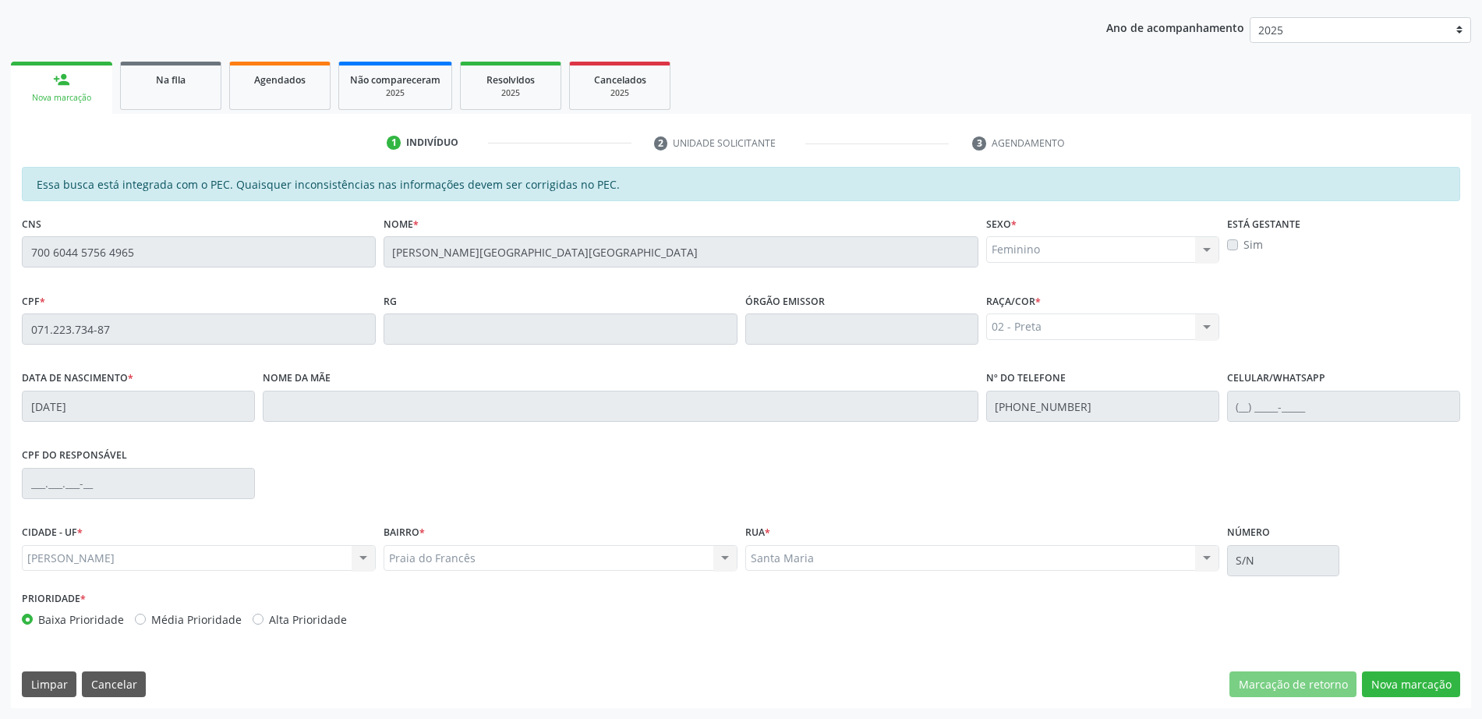
click at [394, 273] on fieldset "Nome * Hildelice Albuquerque Montenegro" at bounding box center [680, 245] width 595 height 66
click at [168, 95] on link "Na fila" at bounding box center [170, 86] width 101 height 48
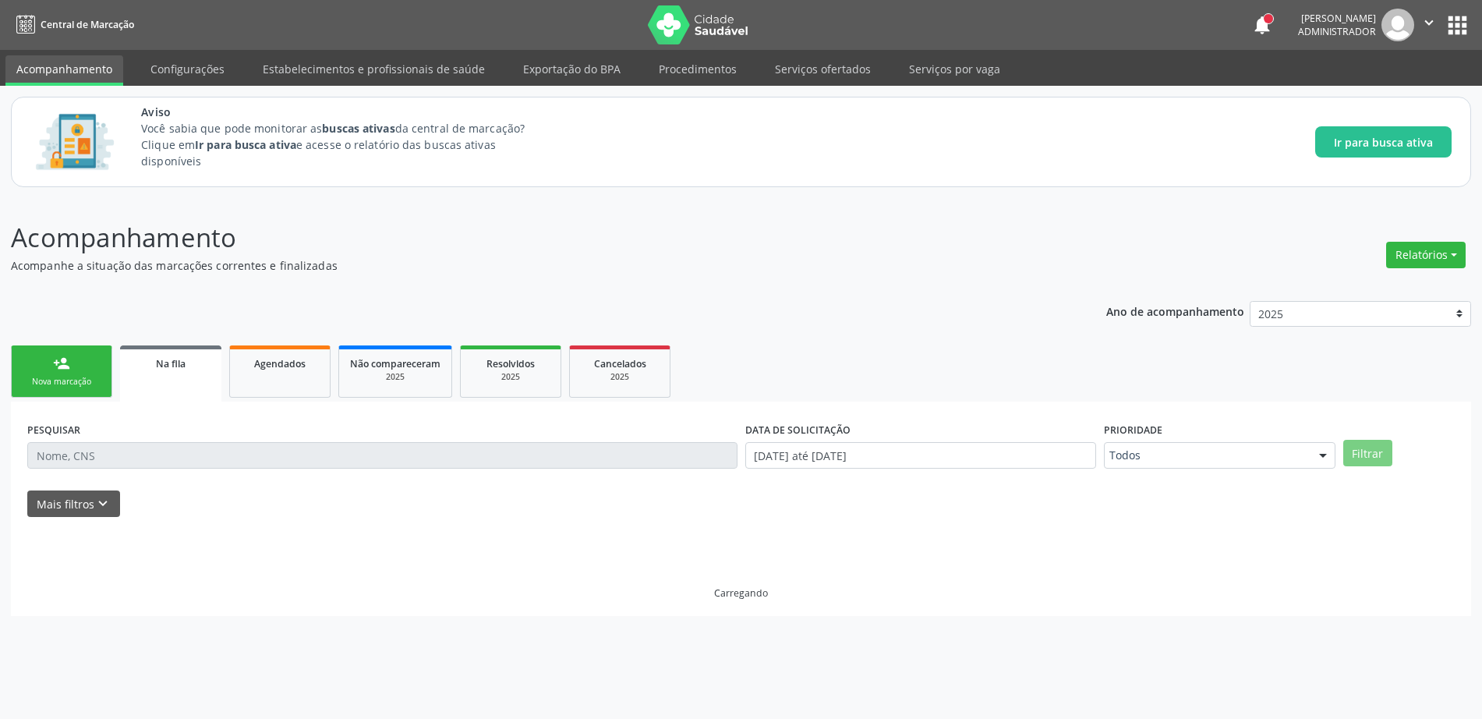
scroll to position [0, 0]
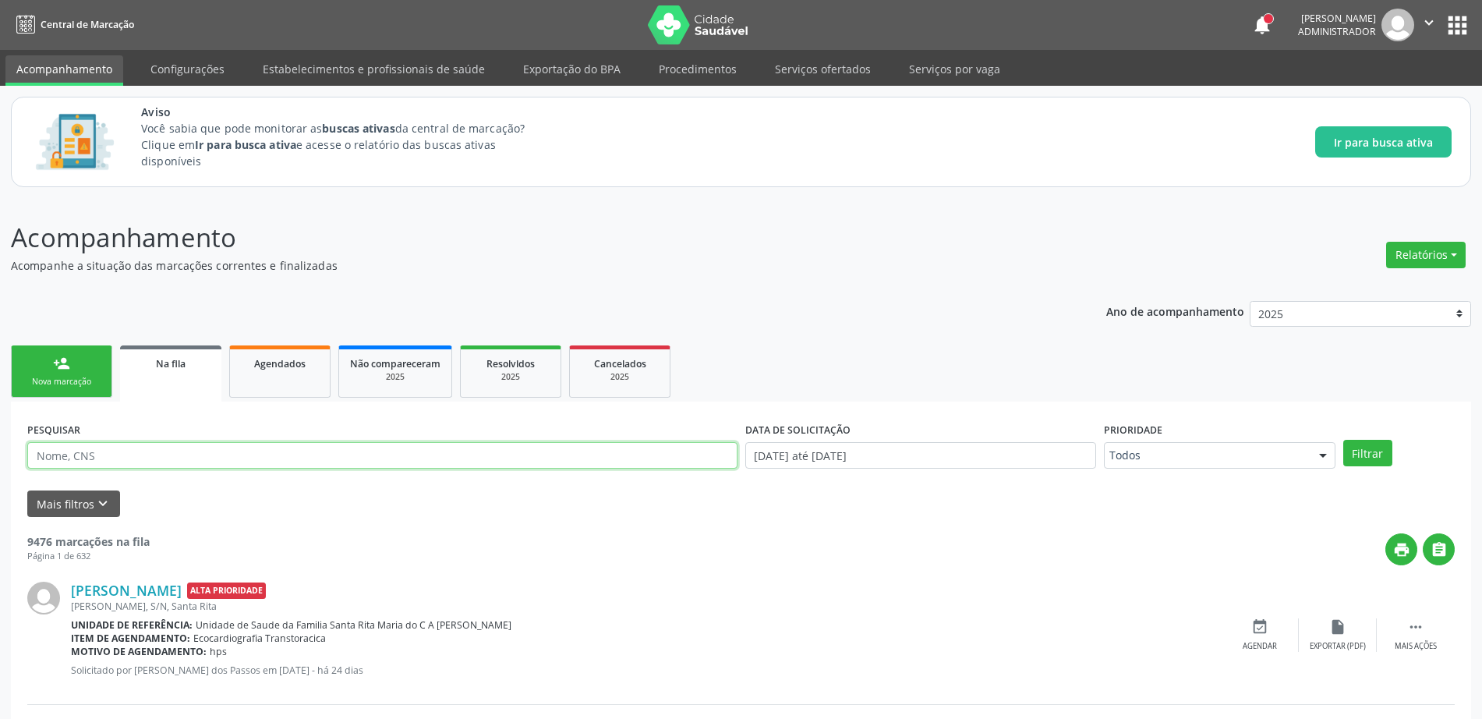
click at [129, 455] on input "text" at bounding box center [382, 455] width 710 height 26
paste input "Hildelice Albuquerque Montenegro"
type input "Hildelice Albuquerque Montenegro"
click at [1355, 452] on button "Filtrar" at bounding box center [1367, 453] width 49 height 26
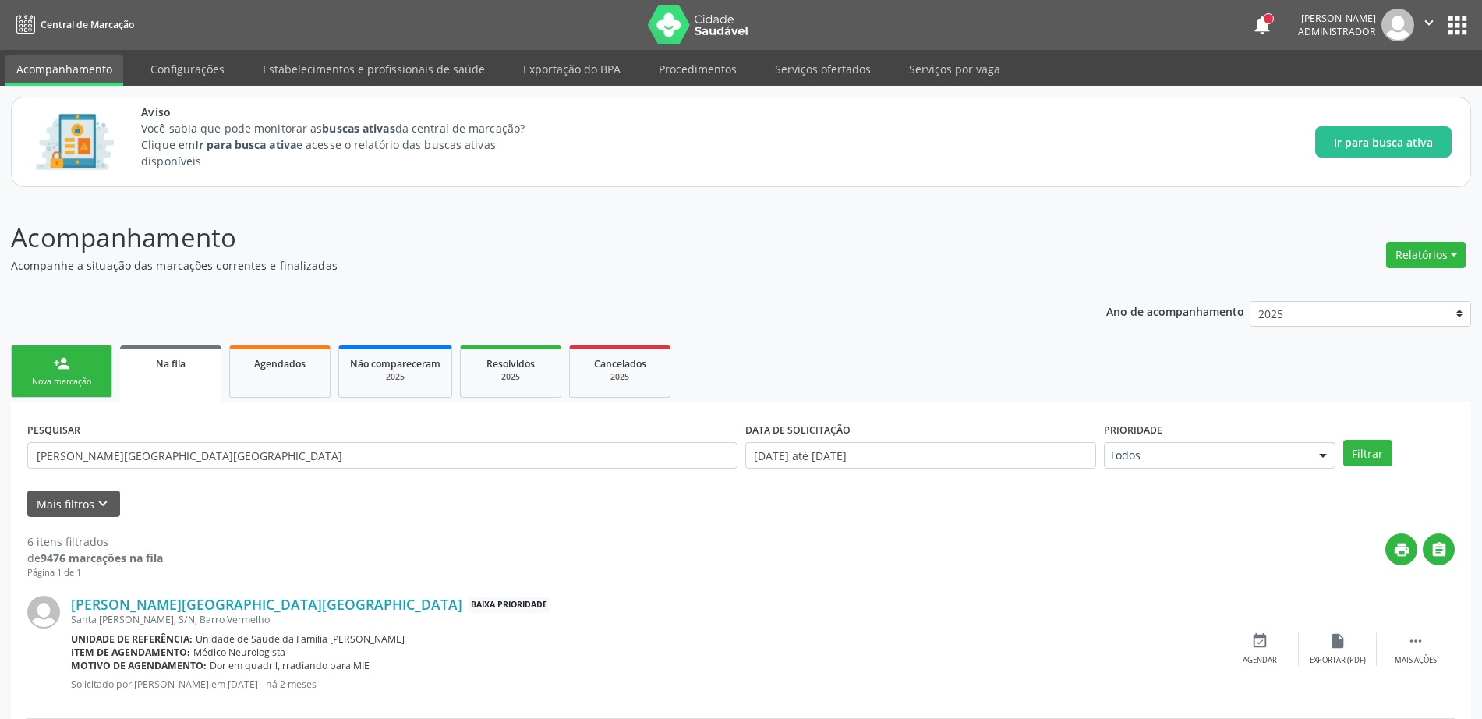
click at [751, 613] on div "Santa [PERSON_NAME], S/N, Barro Vermelho" at bounding box center [646, 619] width 1150 height 13
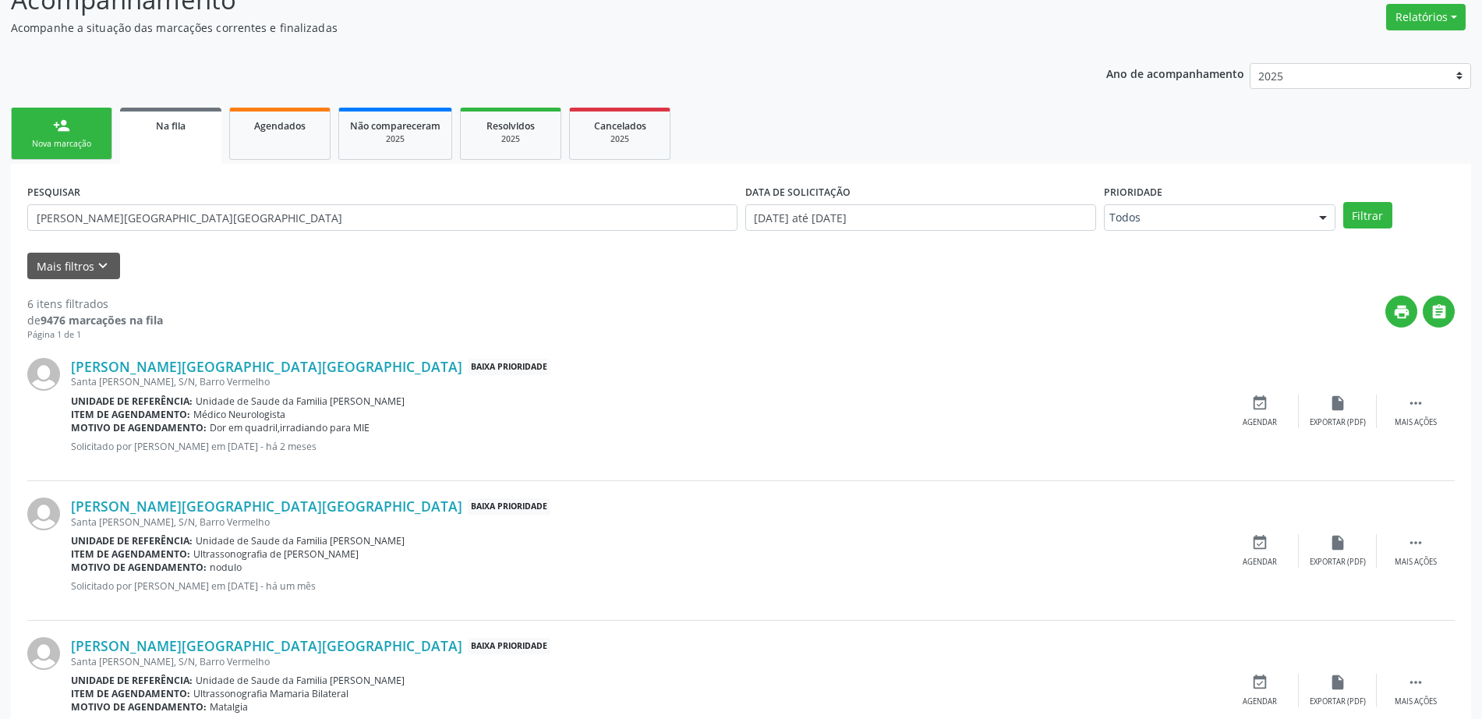
scroll to position [335, 0]
